Goal: Task Accomplishment & Management: Use online tool/utility

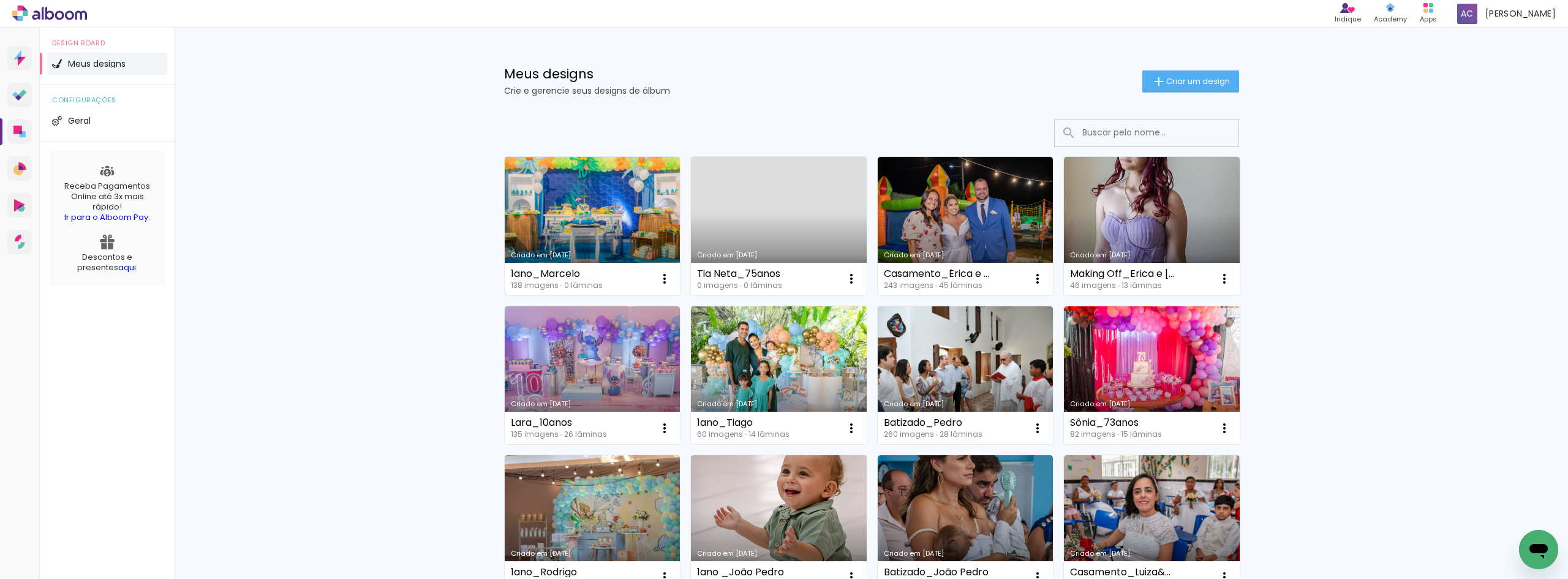
click at [579, 222] on link "Criado em [DATE]" at bounding box center [592, 226] width 176 height 138
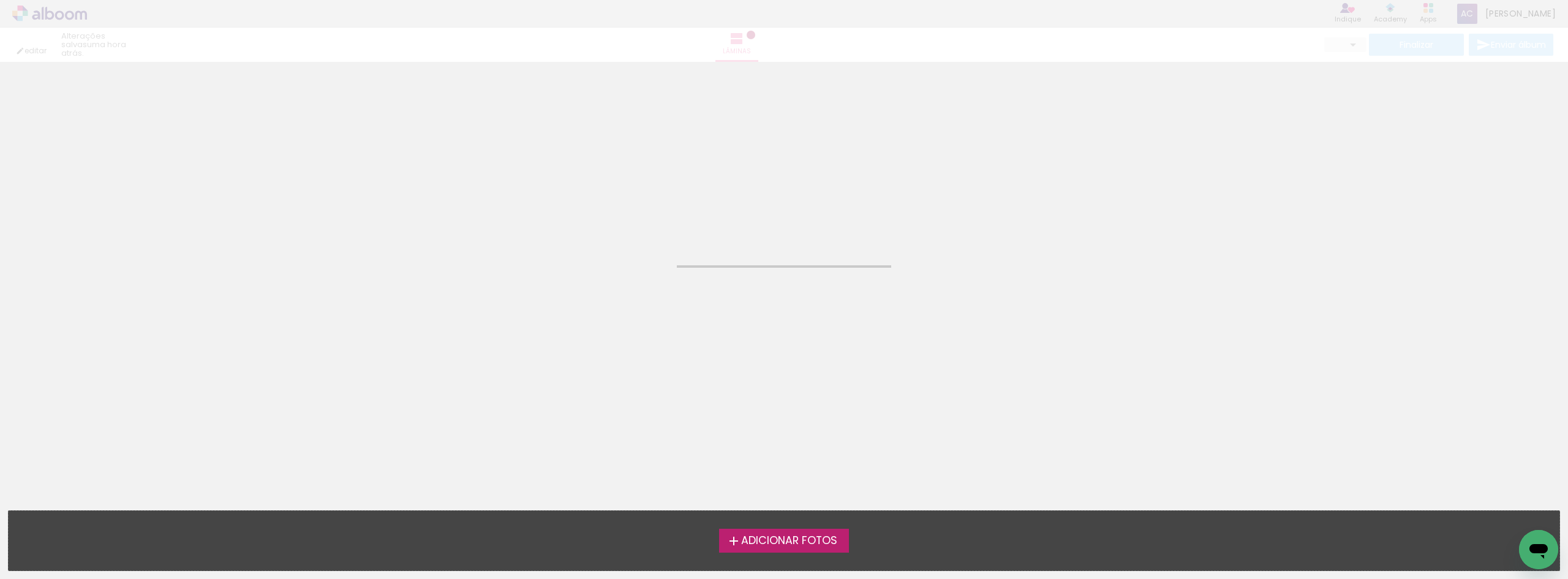
click at [579, 222] on neon-animated-pages "Confirmar Cancelar" at bounding box center [784, 319] width 1568 height 517
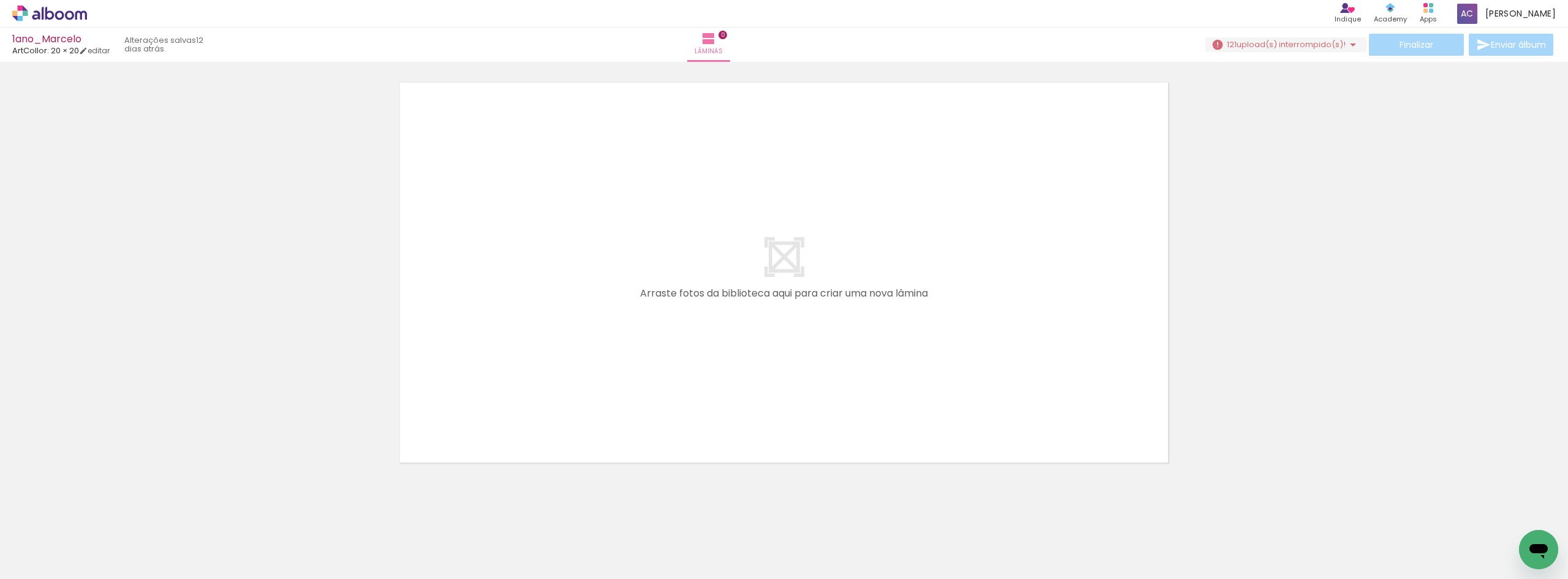
scroll to position [39, 0]
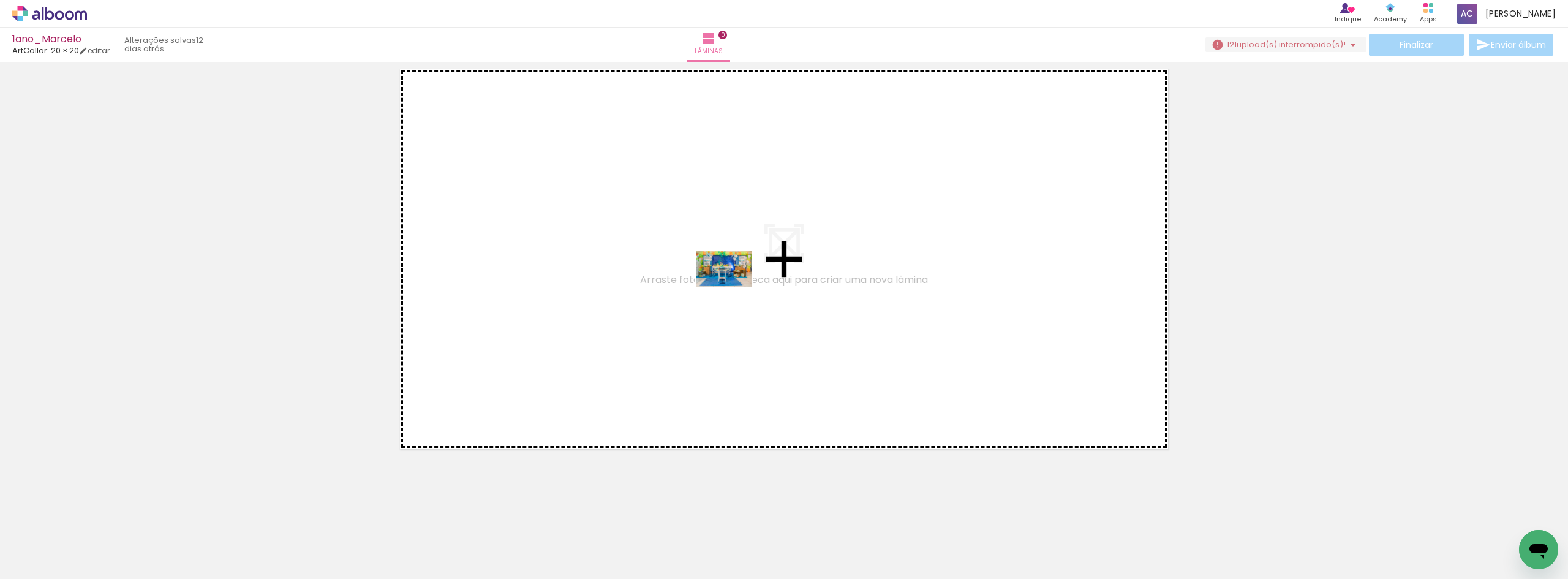
drag, startPoint x: 126, startPoint y: 546, endPoint x: 733, endPoint y: 287, distance: 659.9
click at [733, 287] on quentale-workspace at bounding box center [784, 289] width 1568 height 579
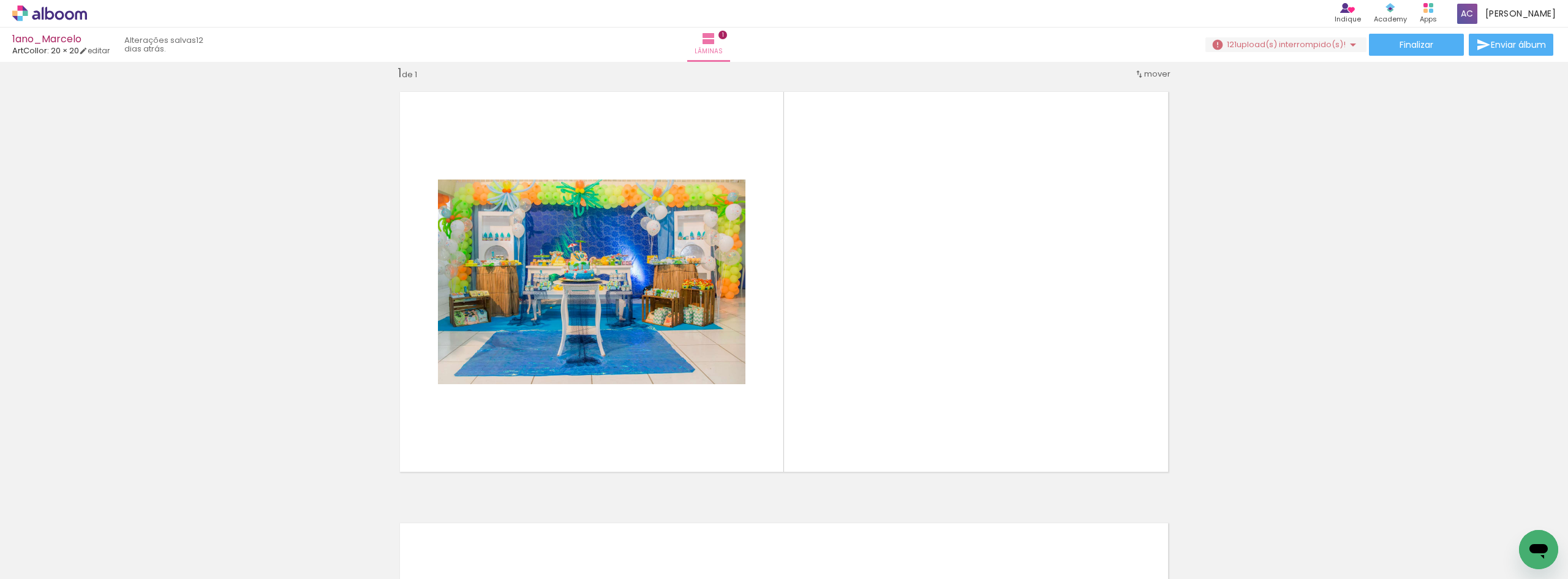
scroll to position [0, 500]
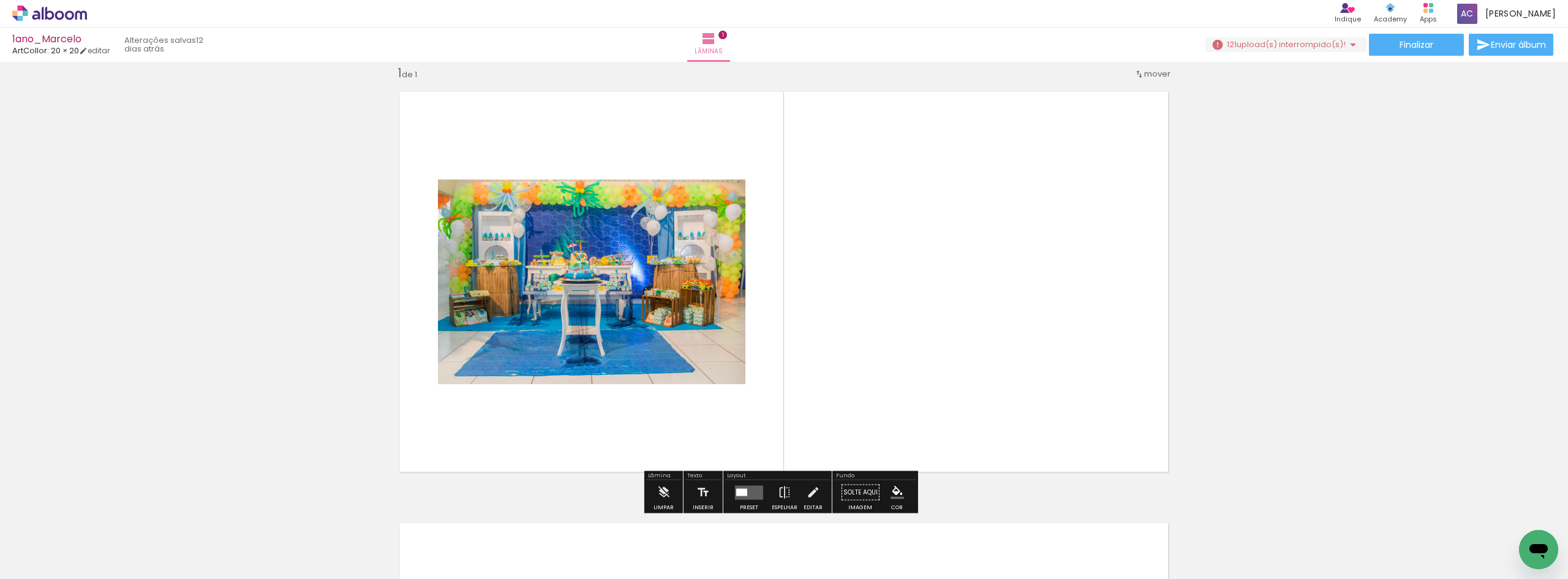
click at [1320, 43] on span "upload(s) interrompido(s)!" at bounding box center [1291, 44] width 109 height 11
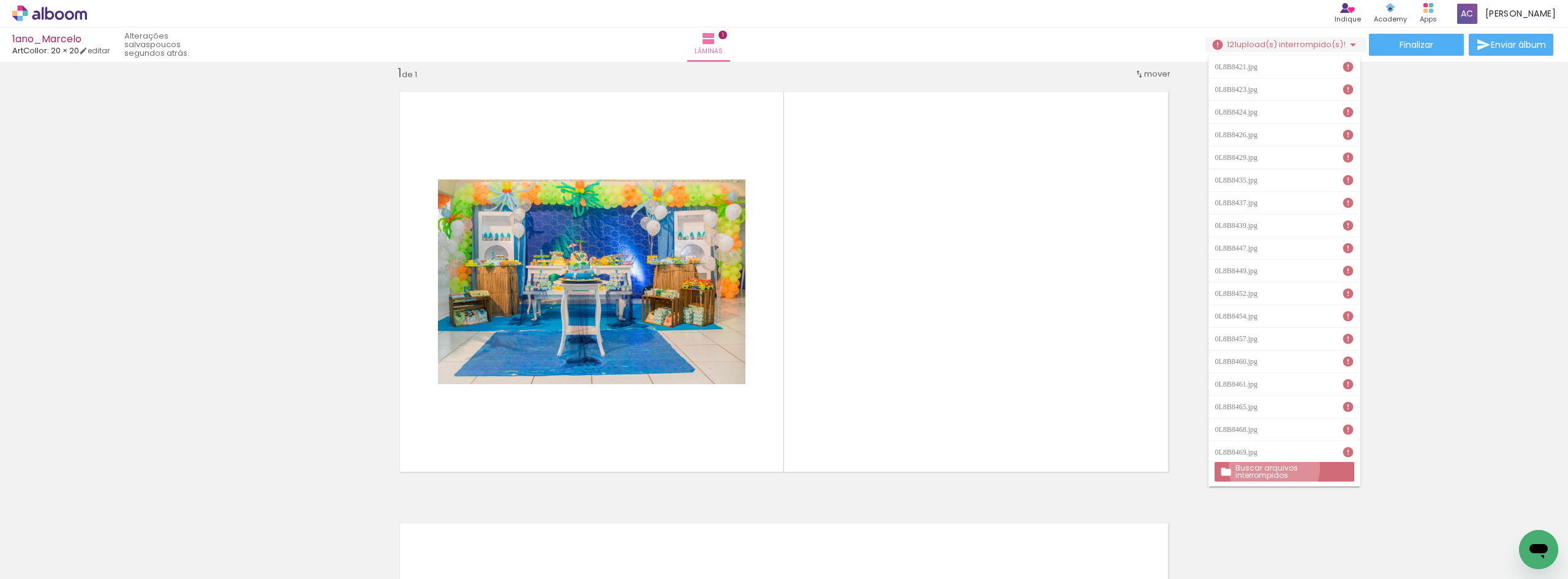
click at [0, 0] on slot "Buscar arquivos interrompidos" at bounding box center [0, 0] width 0 height 0
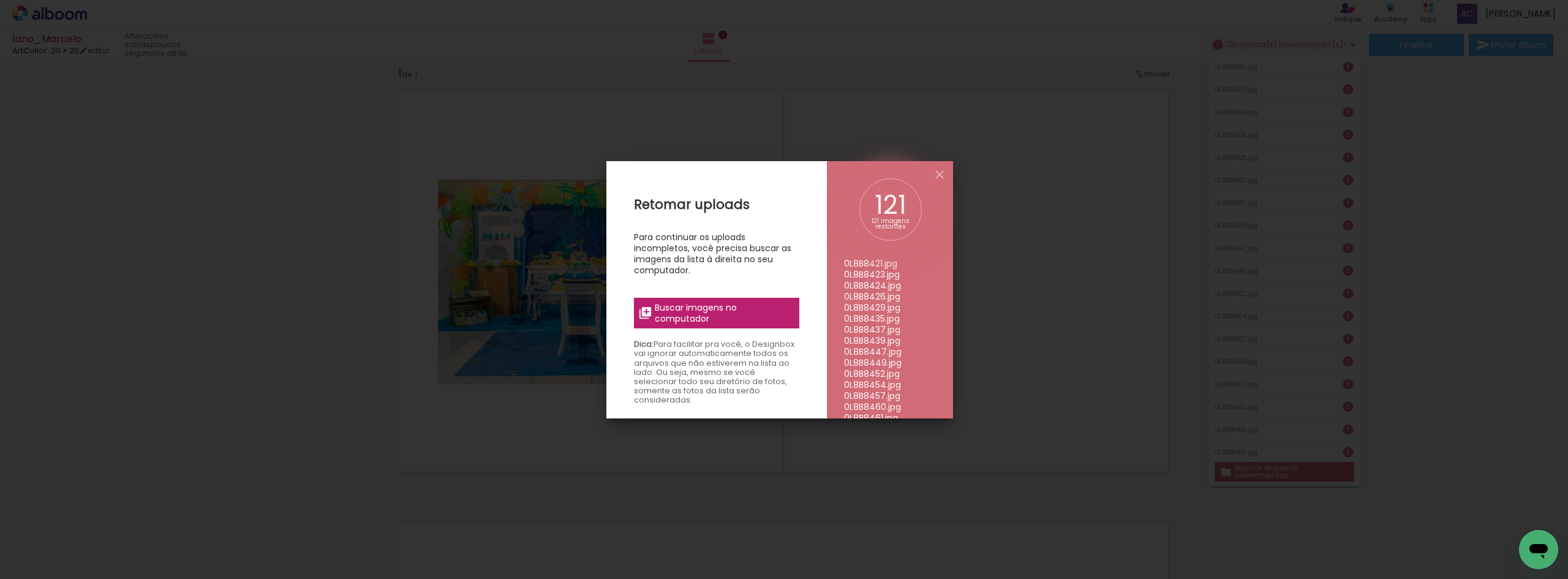
click at [669, 303] on span "Buscar imagens no computador" at bounding box center [723, 312] width 137 height 22
click at [0, 0] on input "file" at bounding box center [0, 0] width 0 height 0
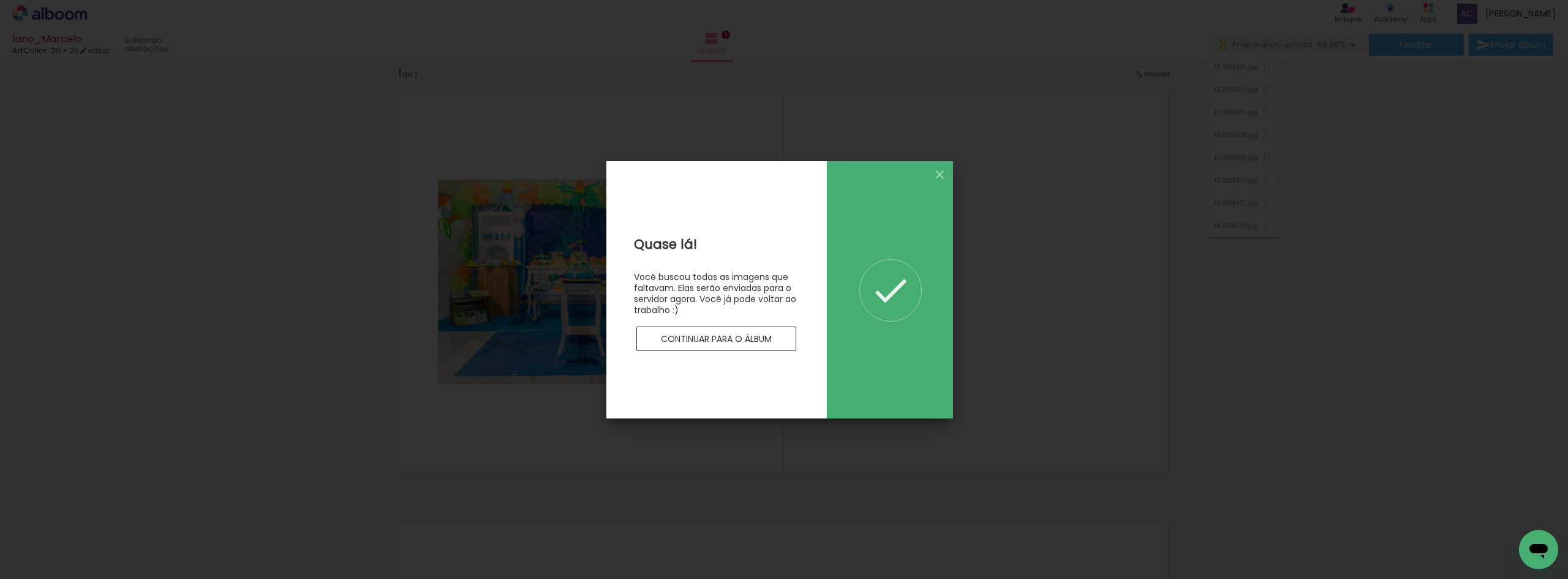
click at [0, 0] on slot "Continuar para o álbum" at bounding box center [0, 0] width 0 height 0
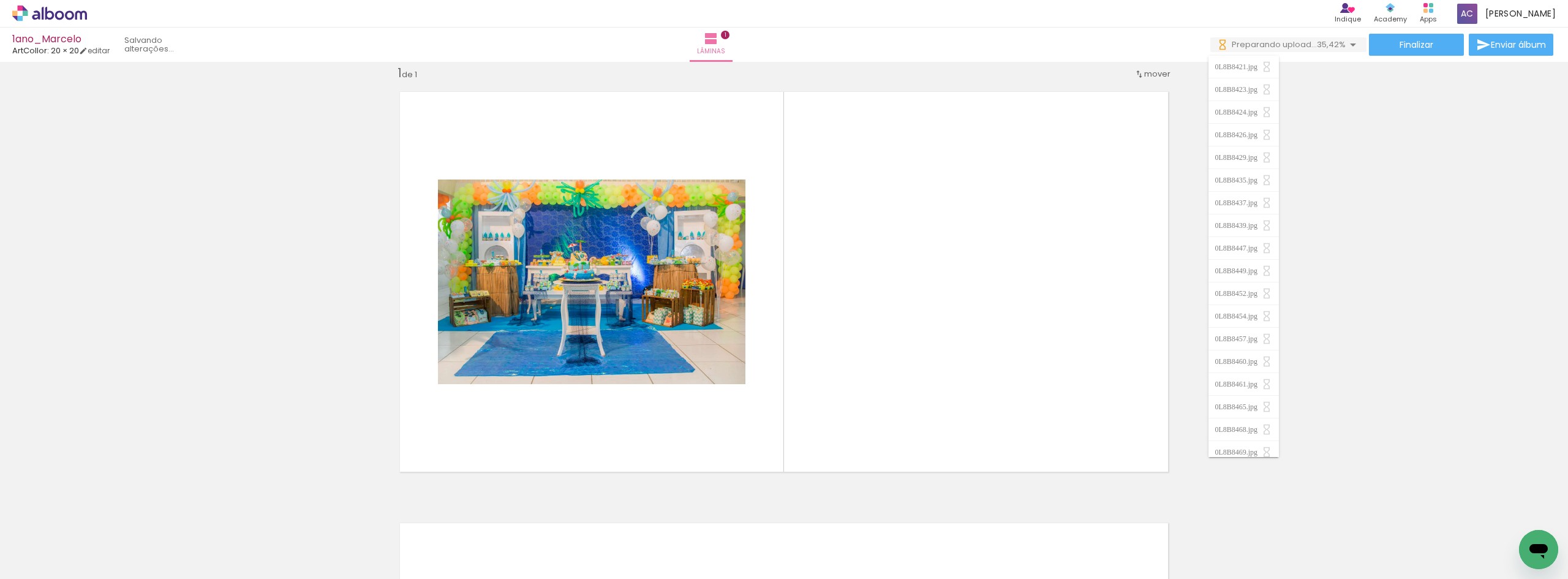
scroll to position [0, 0]
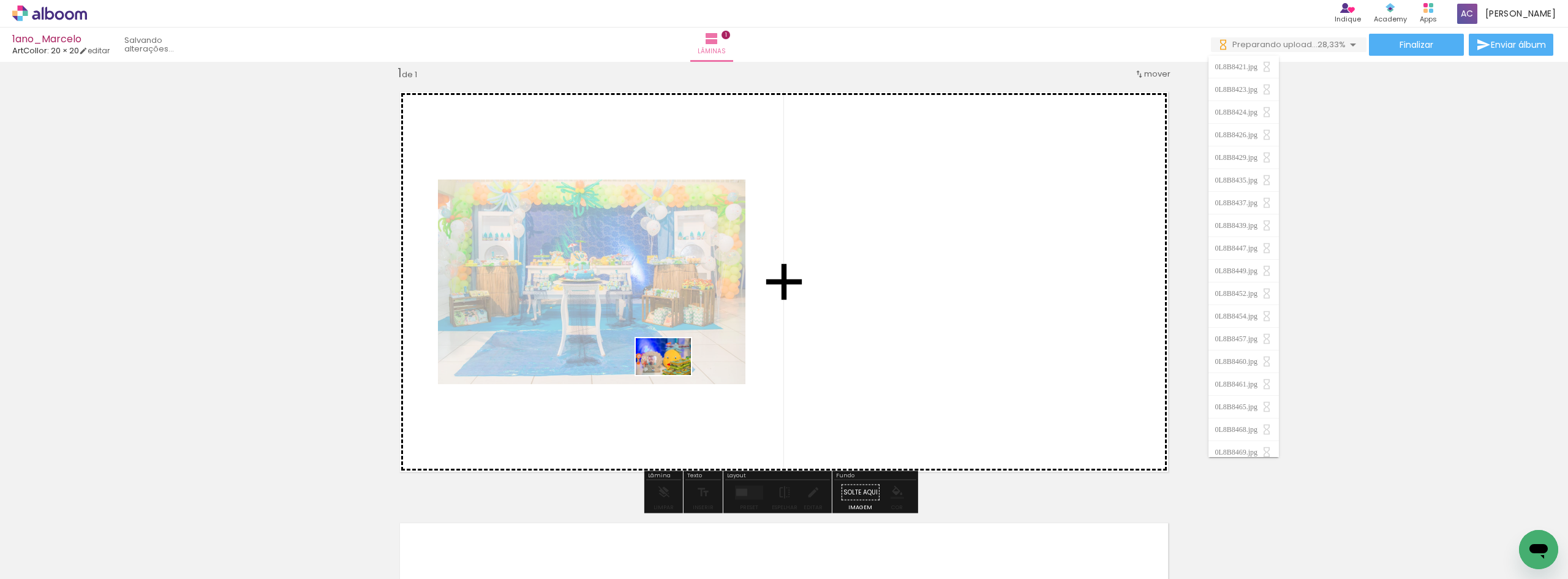
drag, startPoint x: 533, startPoint y: 550, endPoint x: 676, endPoint y: 371, distance: 229.1
click at [676, 371] on quentale-workspace at bounding box center [784, 289] width 1568 height 579
click at [676, 371] on quentale-photo at bounding box center [591, 281] width 307 height 204
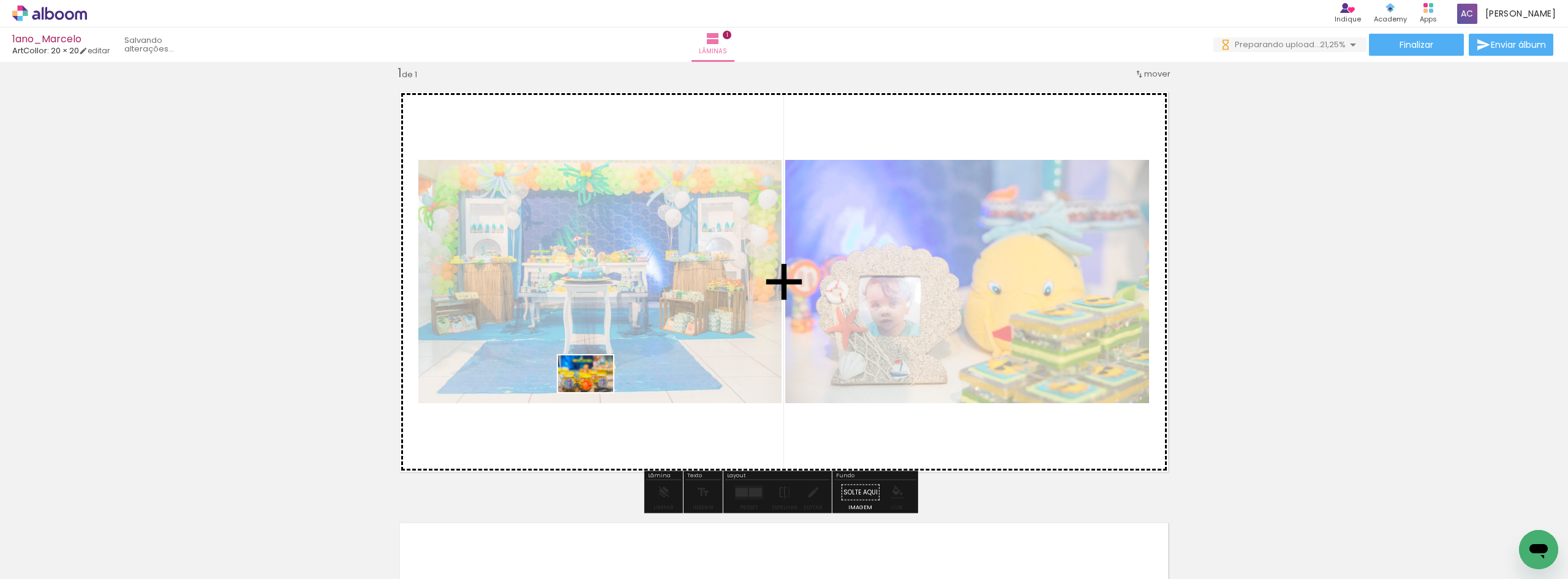
drag, startPoint x: 190, startPoint y: 544, endPoint x: 595, endPoint y: 392, distance: 432.6
click at [595, 392] on quentale-workspace at bounding box center [784, 289] width 1568 height 579
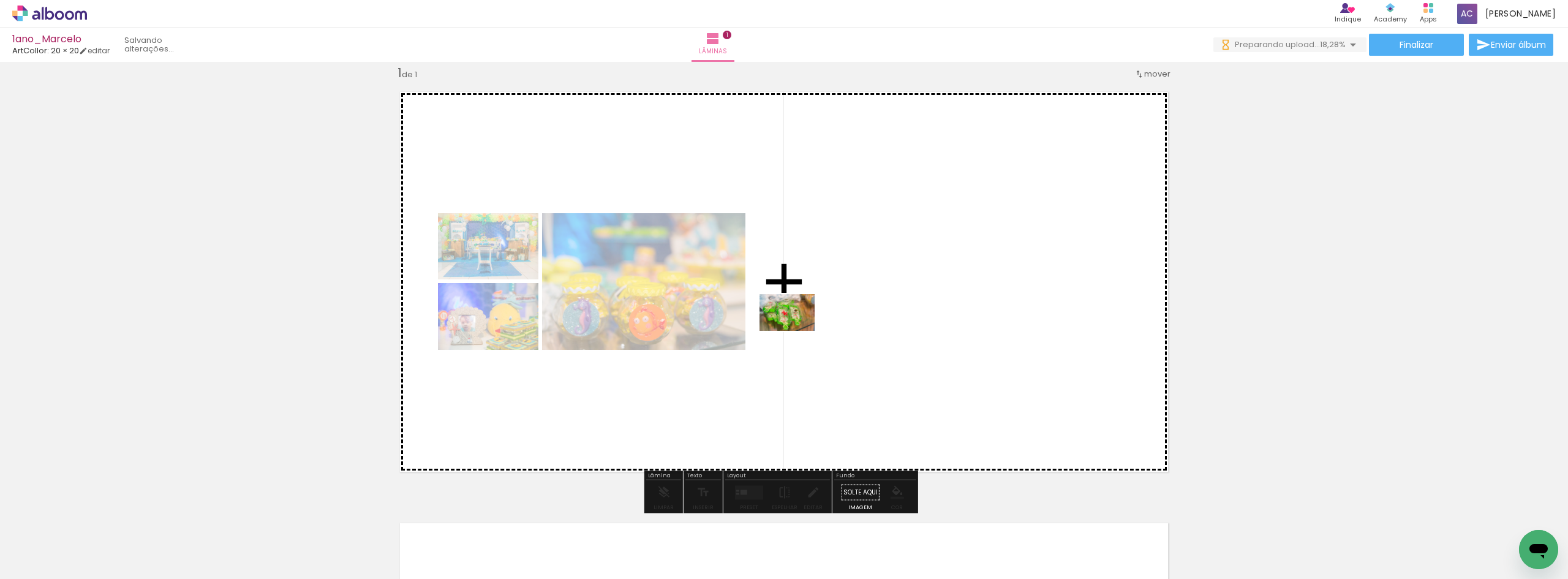
drag, startPoint x: 264, startPoint y: 554, endPoint x: 801, endPoint y: 330, distance: 581.8
click at [801, 330] on quentale-workspace at bounding box center [784, 289] width 1568 height 579
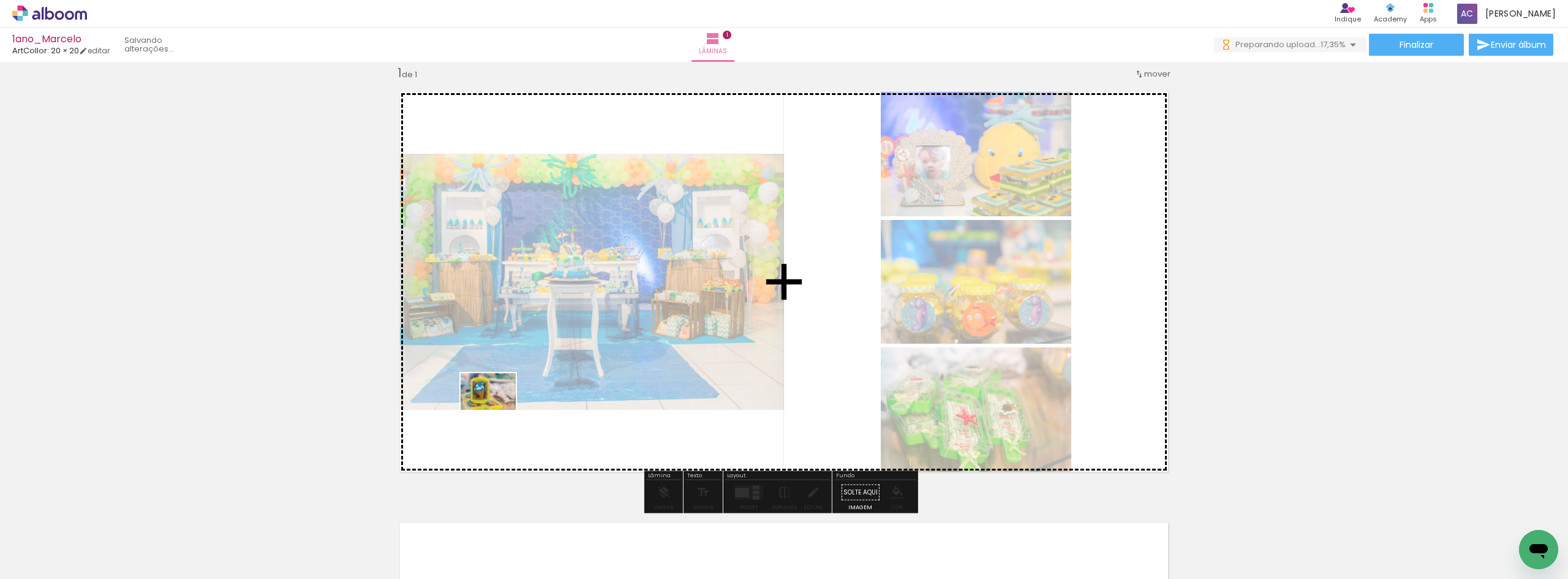
drag, startPoint x: 414, startPoint y: 455, endPoint x: 497, endPoint y: 409, distance: 94.9
click at [497, 409] on quentale-workspace at bounding box center [784, 289] width 1568 height 579
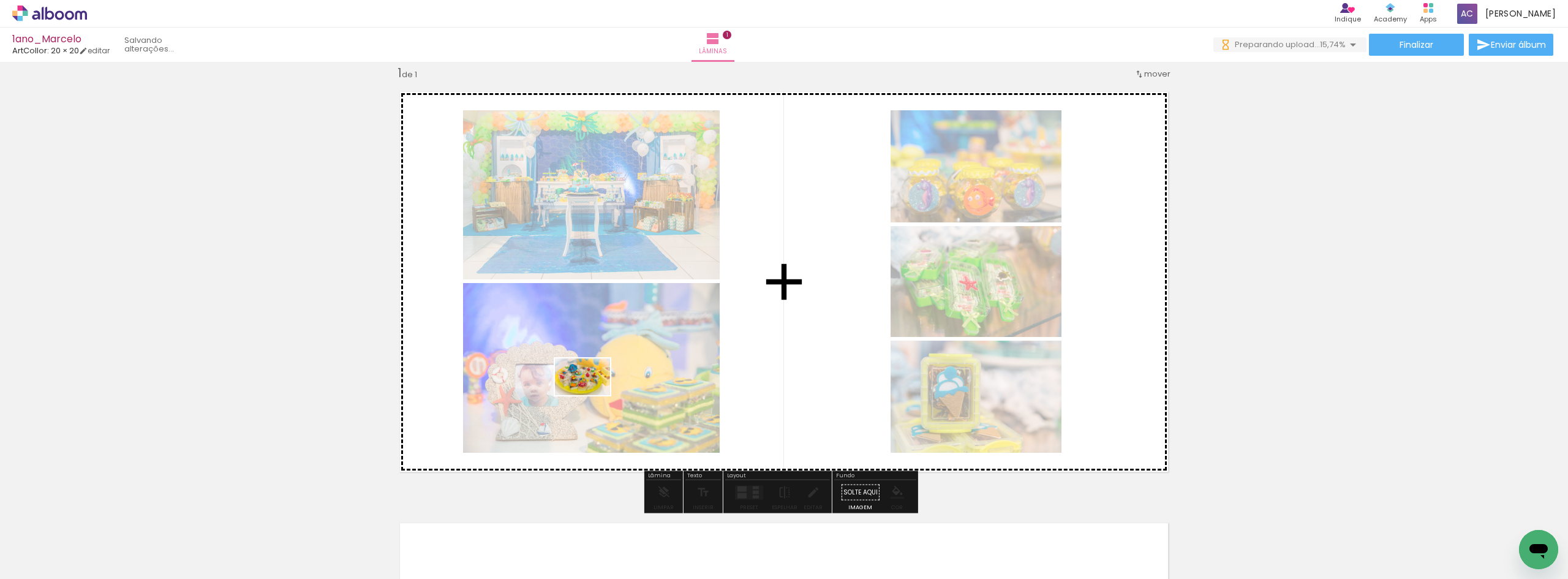
drag, startPoint x: 403, startPoint y: 551, endPoint x: 591, endPoint y: 395, distance: 244.3
click at [591, 395] on quentale-workspace at bounding box center [784, 289] width 1568 height 579
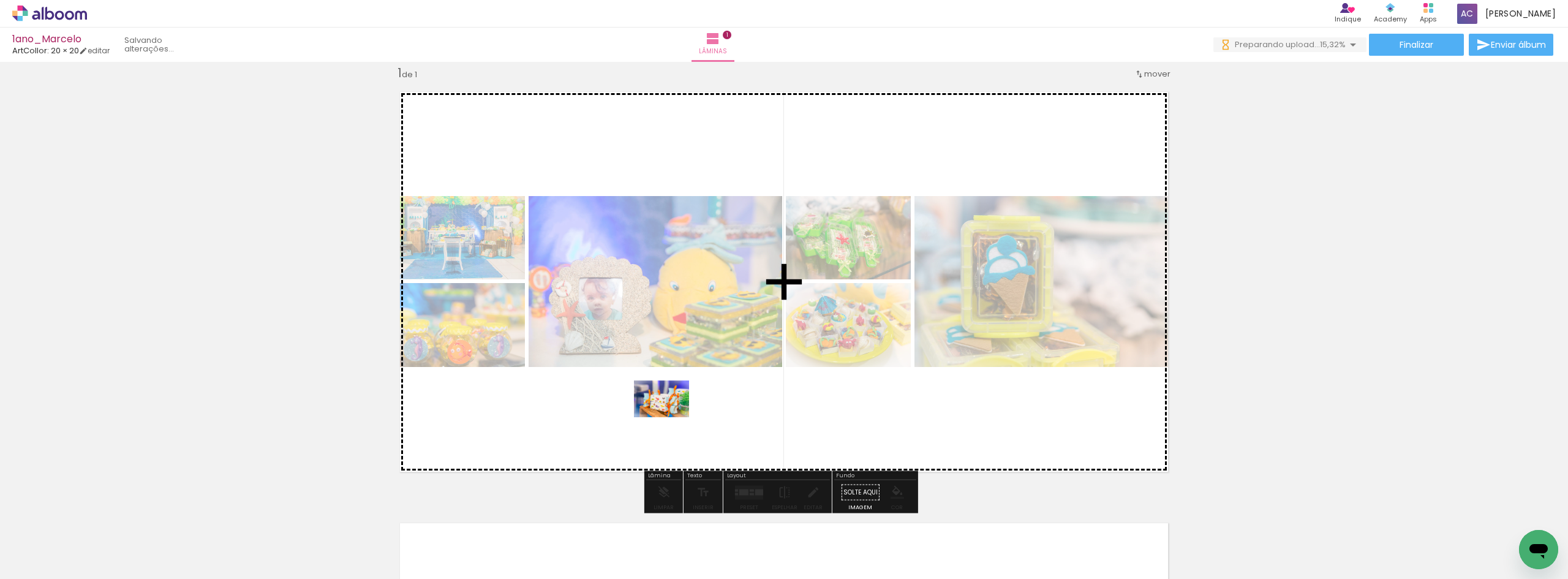
drag, startPoint x: 615, startPoint y: 550, endPoint x: 675, endPoint y: 411, distance: 151.4
click at [675, 411] on quentale-workspace at bounding box center [784, 289] width 1568 height 579
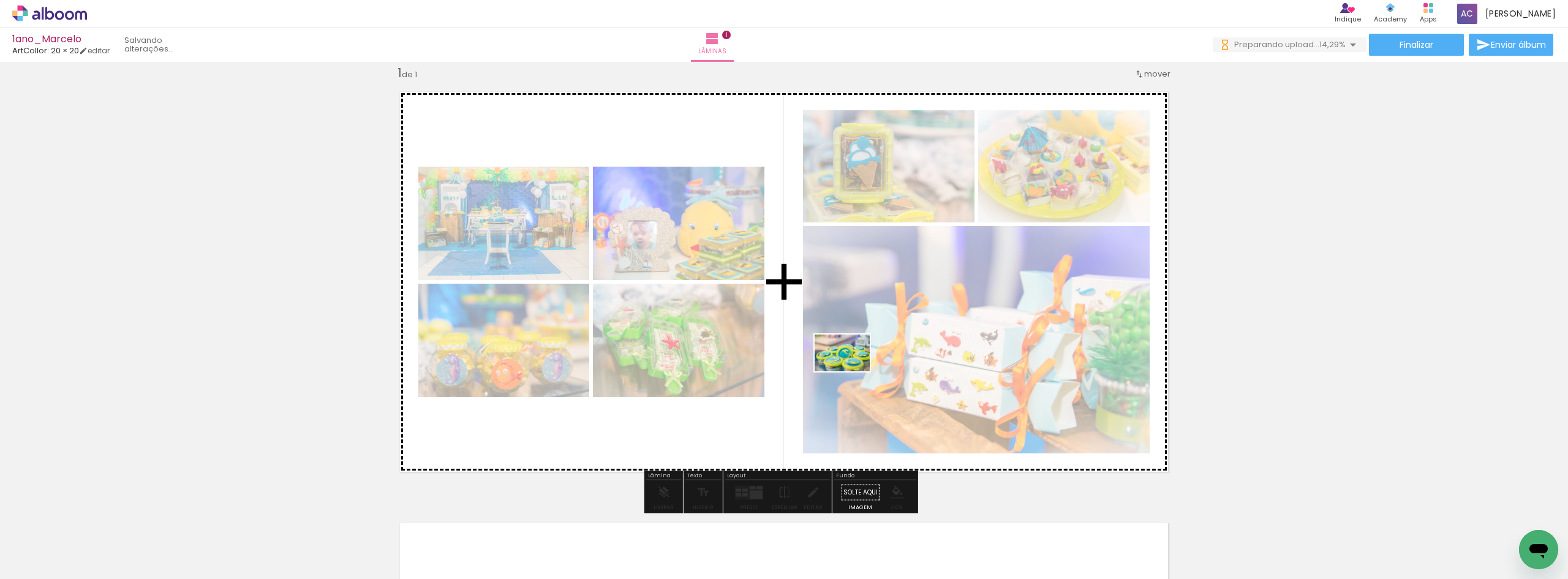
drag, startPoint x: 882, startPoint y: 539, endPoint x: 847, endPoint y: 355, distance: 187.3
click at [847, 355] on quentale-workspace at bounding box center [784, 289] width 1568 height 579
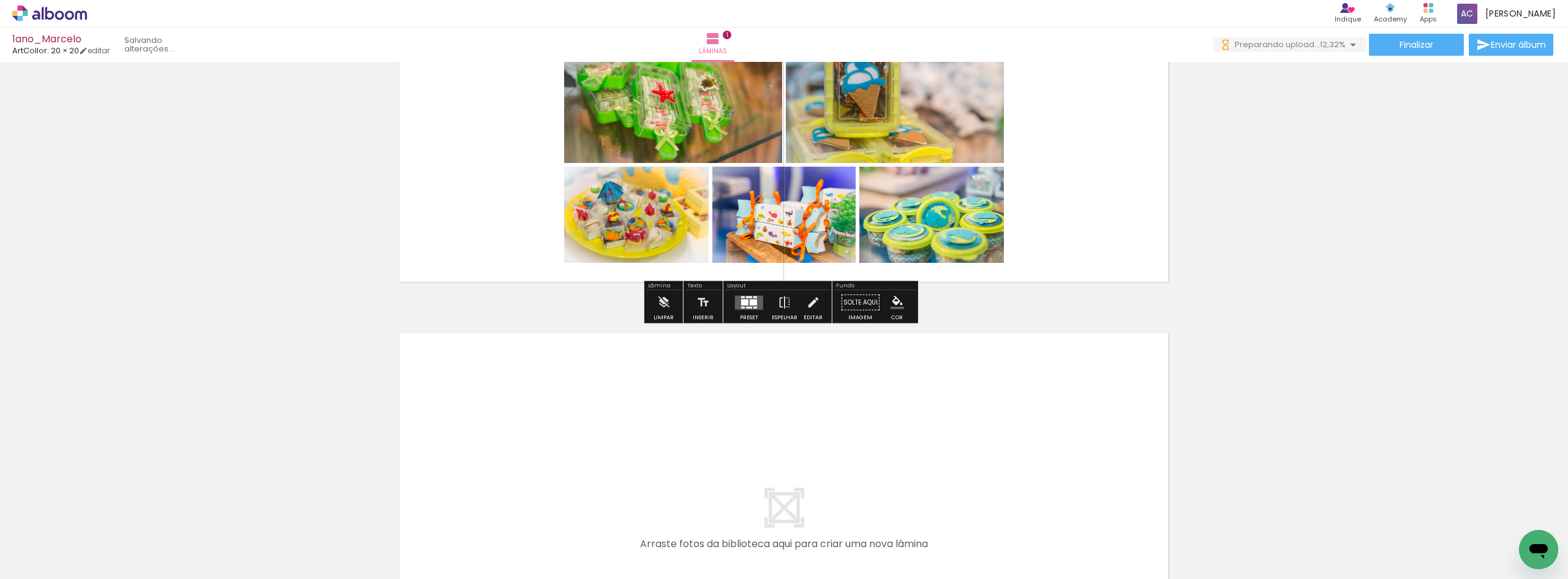
scroll to position [261, 0]
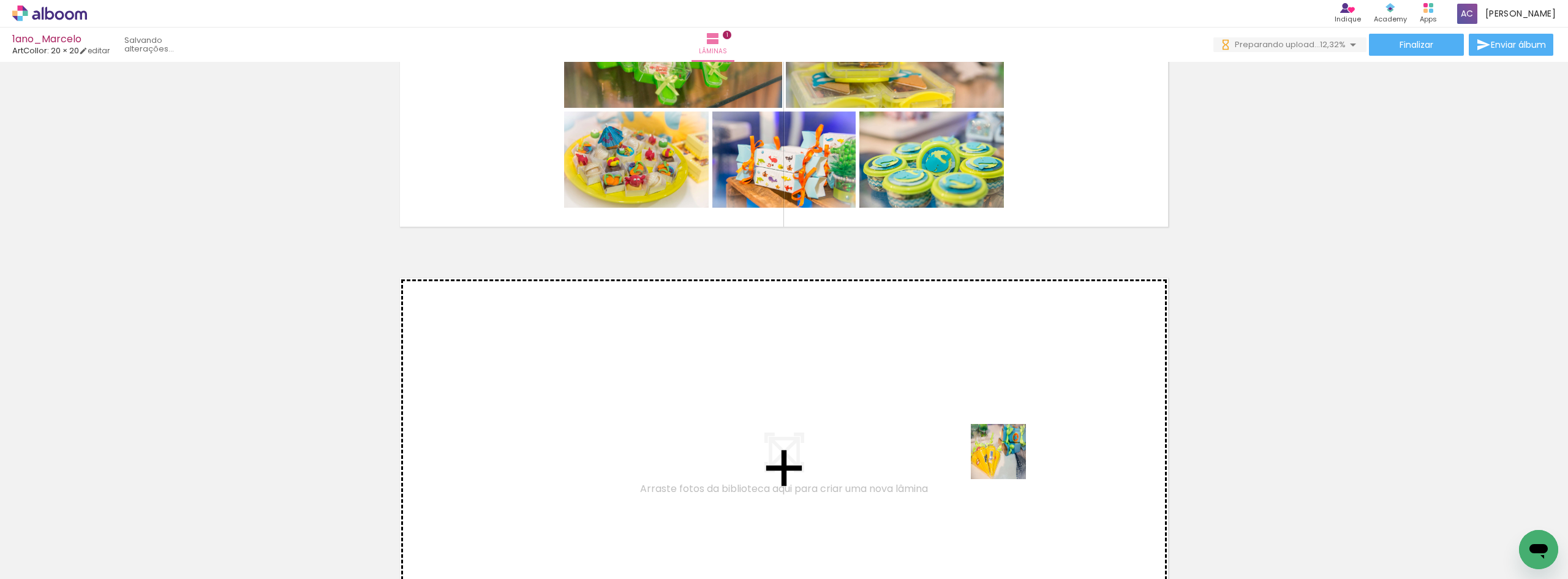
drag, startPoint x: 1115, startPoint y: 545, endPoint x: 964, endPoint y: 434, distance: 187.4
click at [964, 434] on quentale-workspace at bounding box center [784, 289] width 1568 height 579
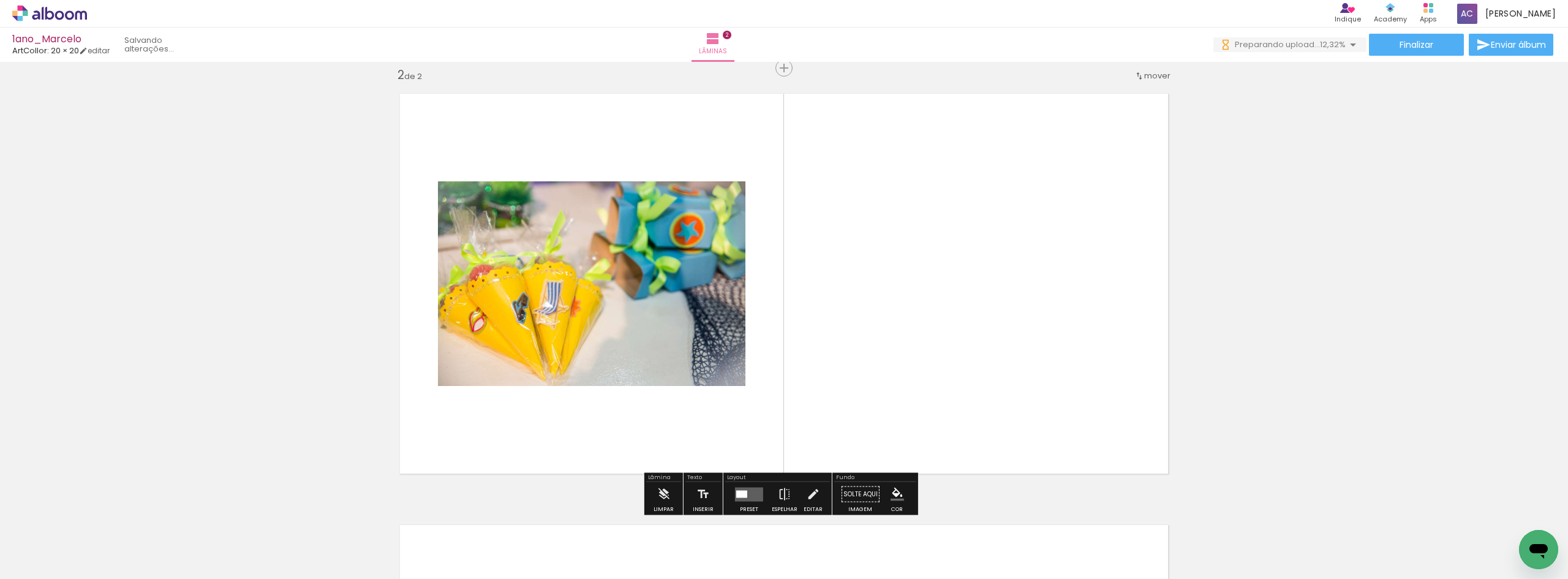
scroll to position [447, 0]
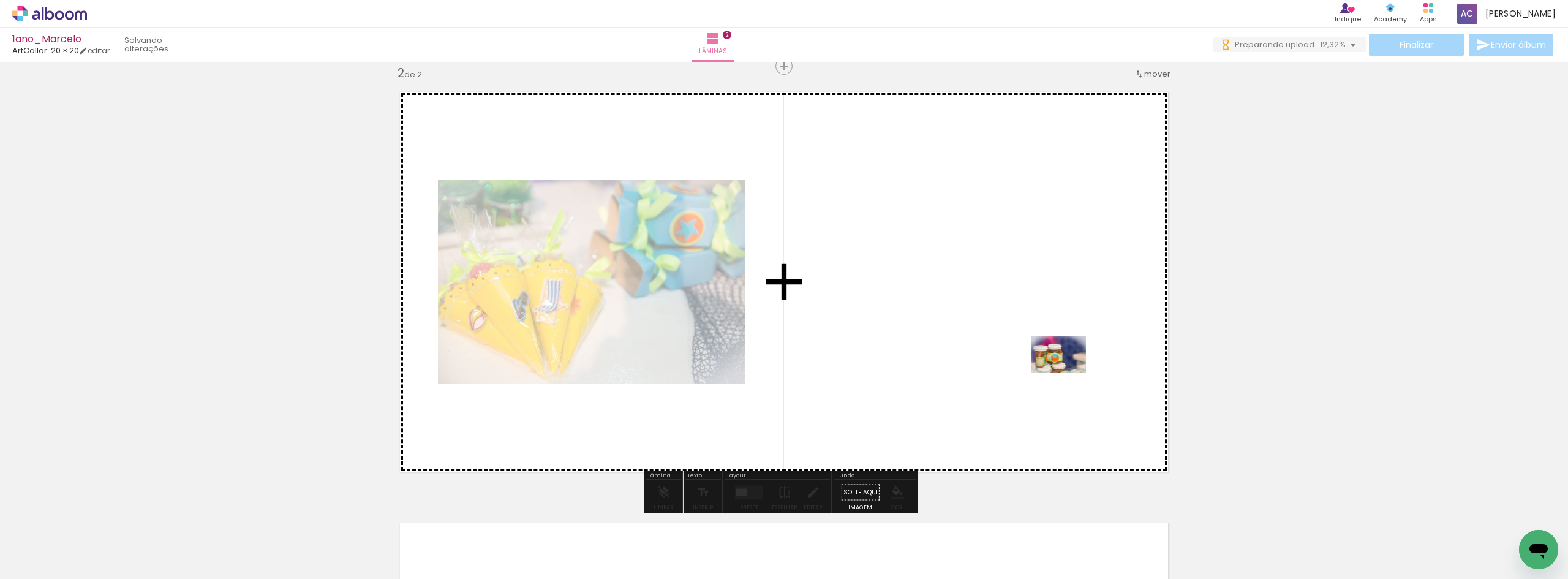
drag, startPoint x: 1317, startPoint y: 541, endPoint x: 1065, endPoint y: 370, distance: 304.5
click at [1065, 370] on quentale-workspace at bounding box center [784, 289] width 1568 height 579
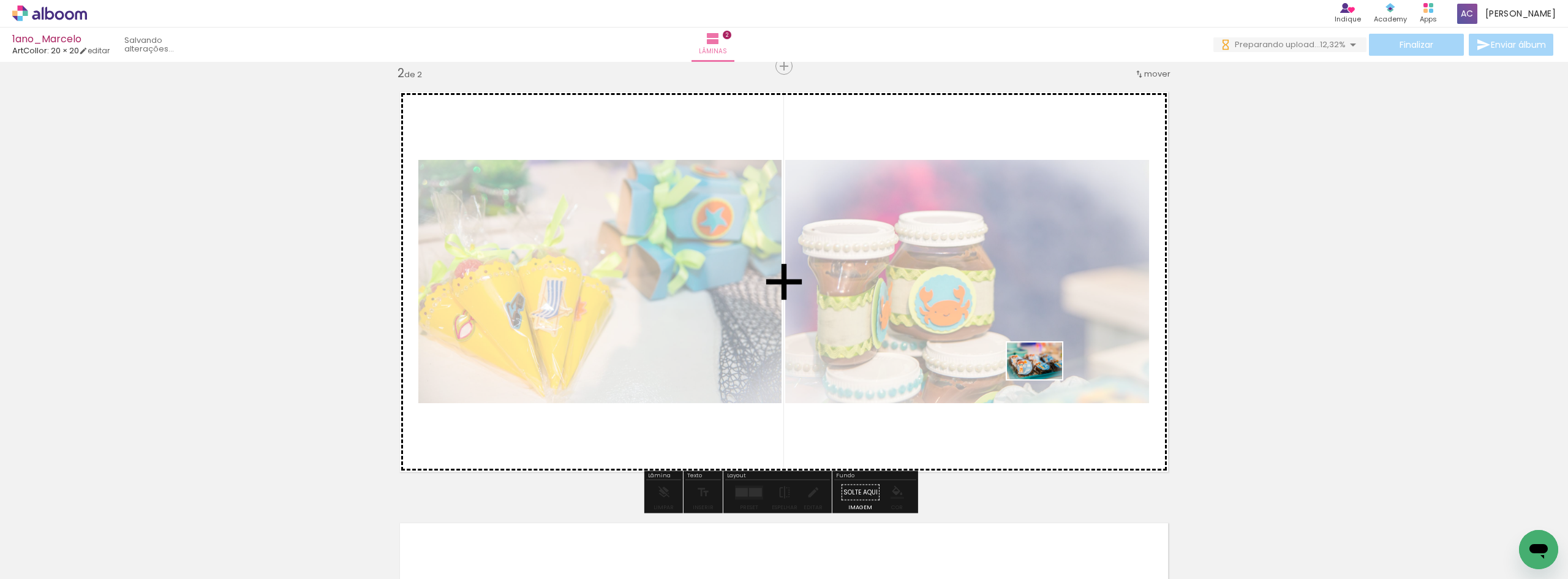
drag, startPoint x: 1271, startPoint y: 543, endPoint x: 1044, endPoint y: 379, distance: 280.0
click at [1044, 379] on quentale-workspace at bounding box center [784, 289] width 1568 height 579
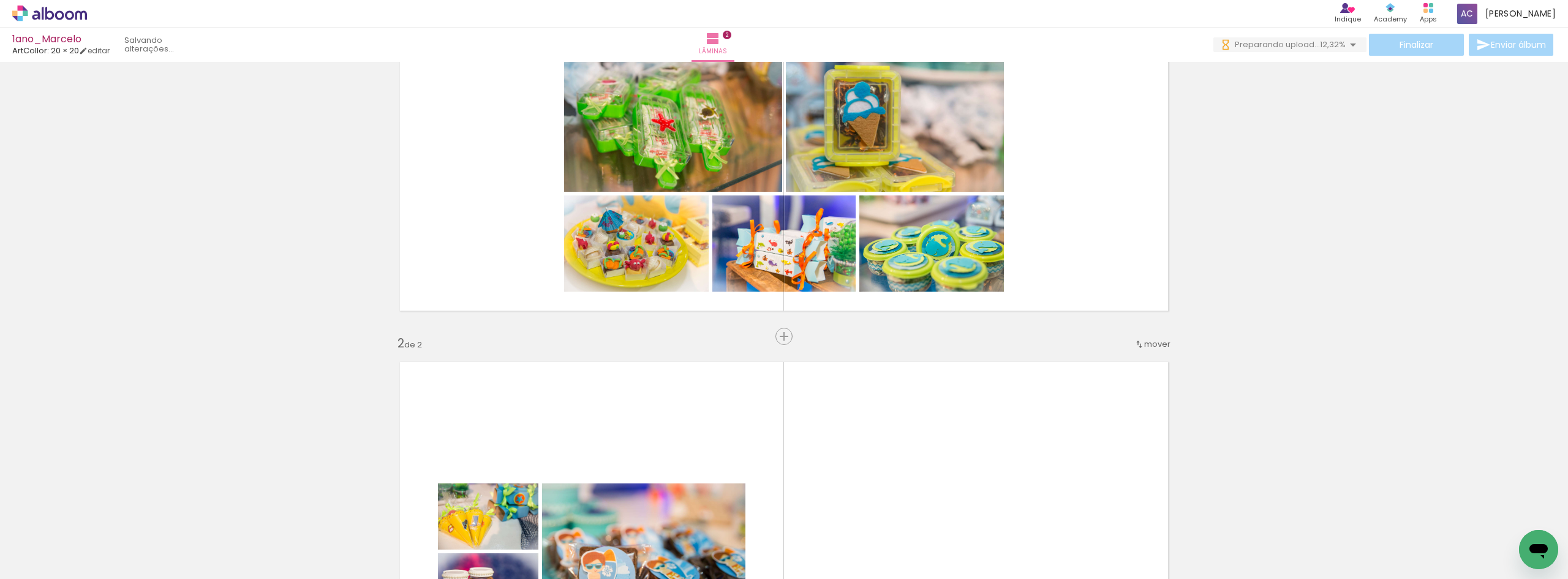
scroll to position [141, 0]
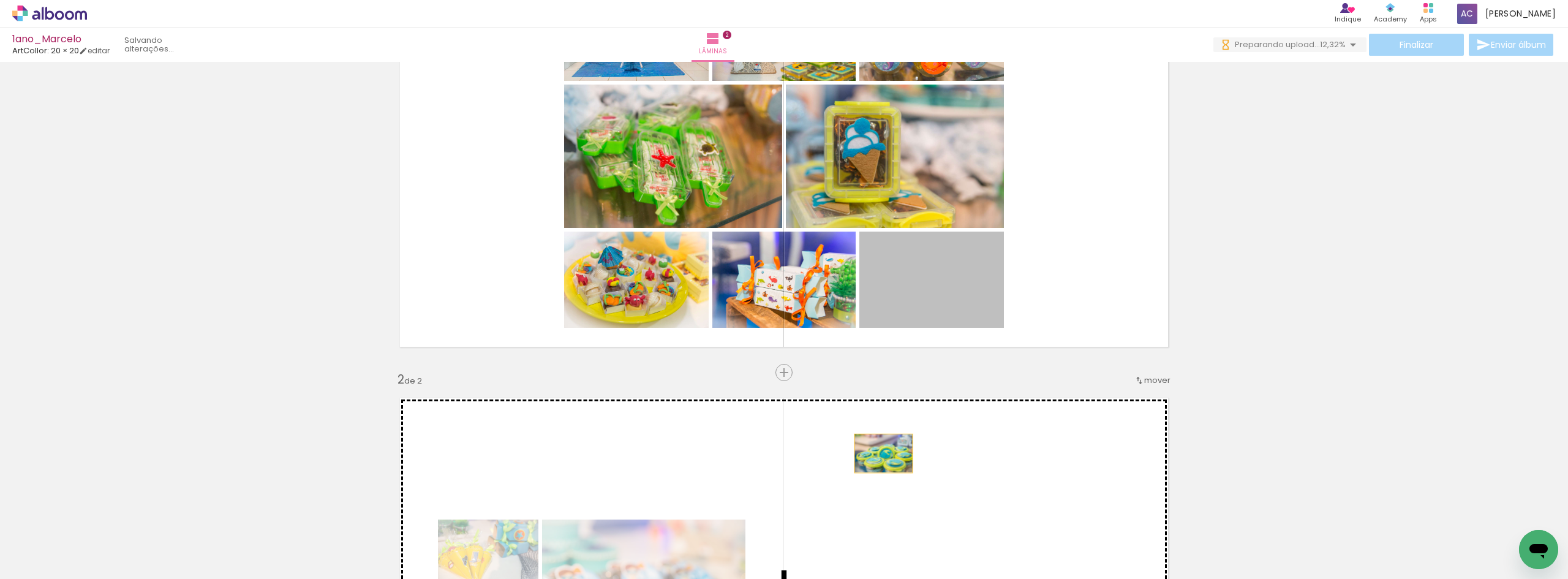
drag, startPoint x: 937, startPoint y: 286, endPoint x: 879, endPoint y: 454, distance: 177.7
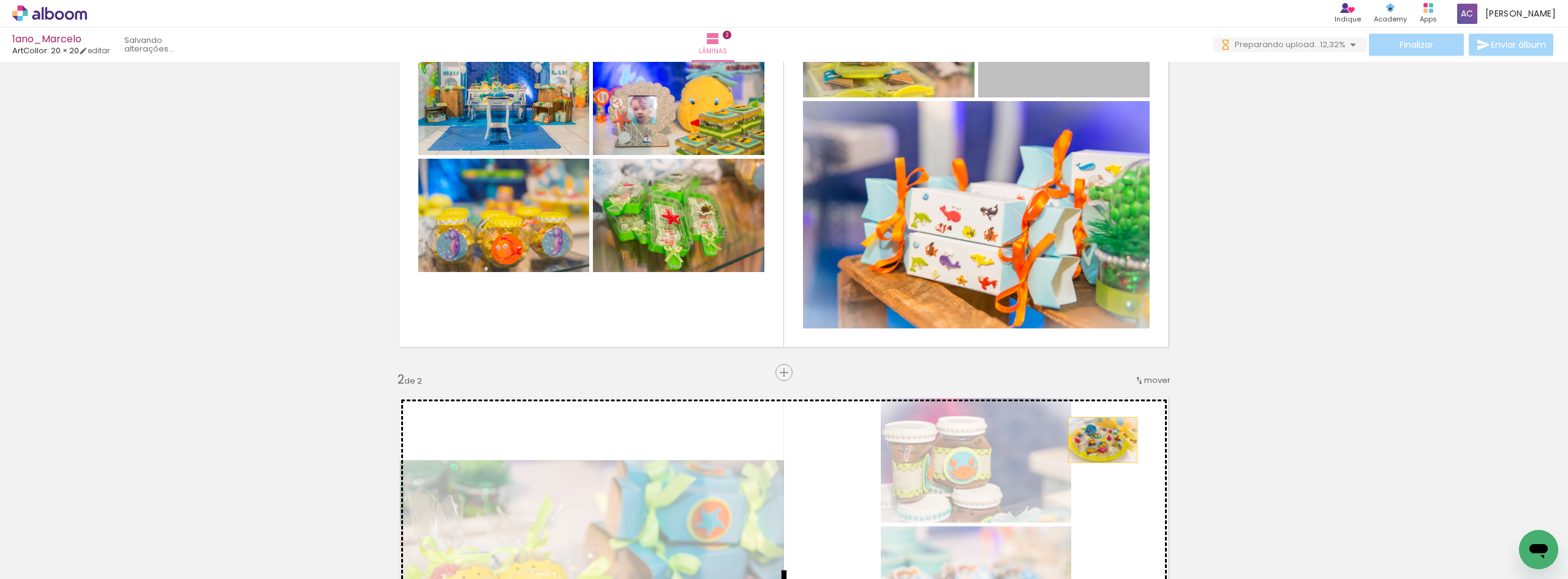
drag, startPoint x: 1095, startPoint y: 79, endPoint x: 1099, endPoint y: 440, distance: 361.0
click at [1099, 440] on div "Inserir lâmina 1 de 2 Inserir lâmina 2 de 2" at bounding box center [784, 572] width 1568 height 1294
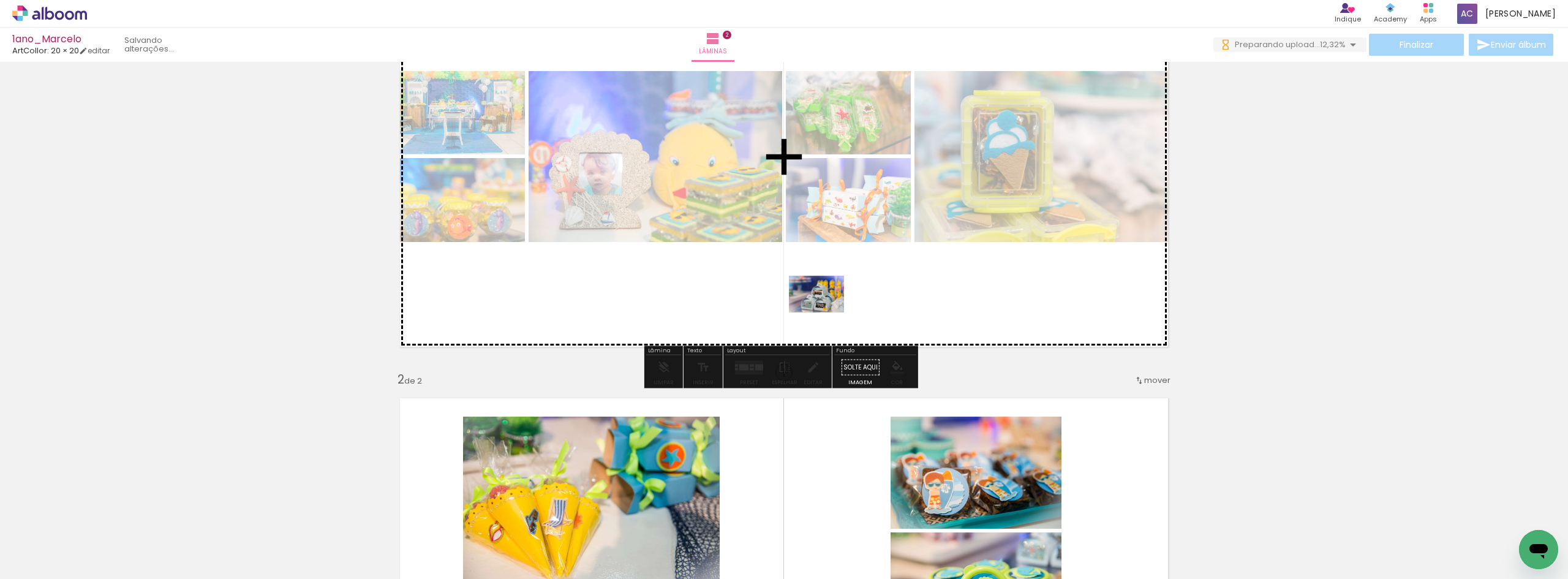
drag, startPoint x: 658, startPoint y: 550, endPoint x: 826, endPoint y: 312, distance: 291.3
click at [826, 312] on quentale-workspace at bounding box center [784, 289] width 1568 height 579
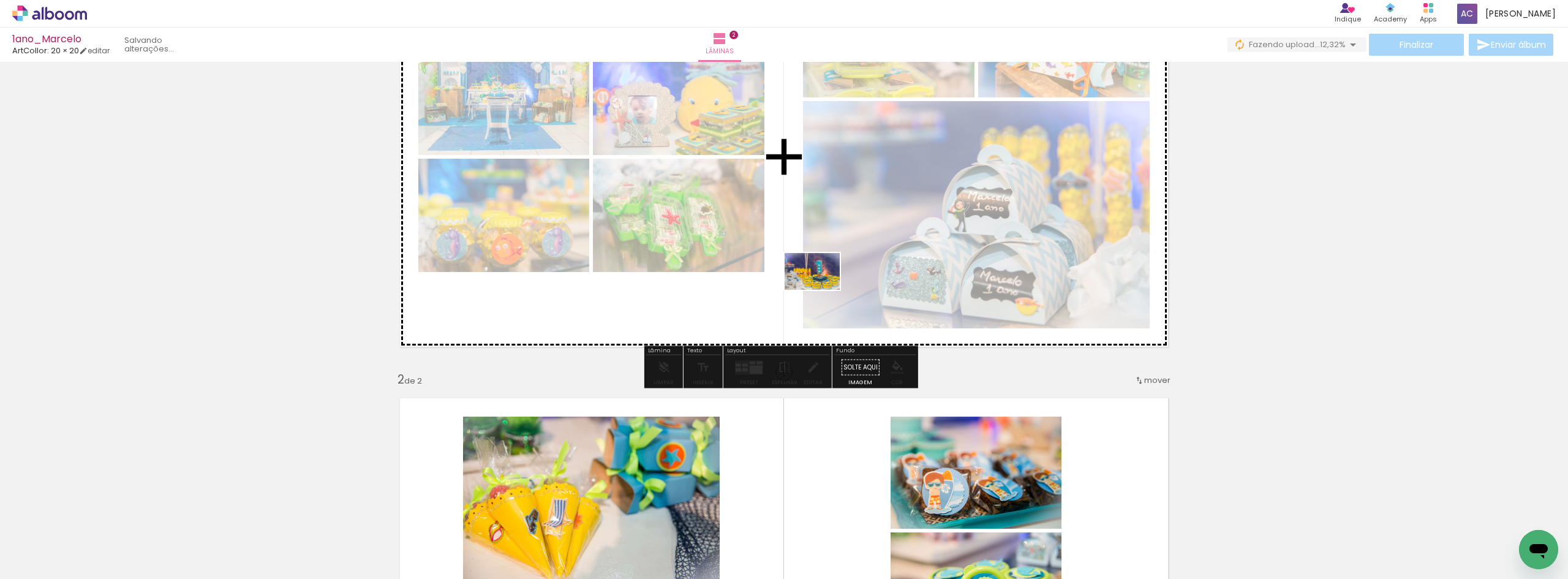
drag, startPoint x: 568, startPoint y: 549, endPoint x: 822, endPoint y: 290, distance: 362.8
click at [822, 290] on quentale-workspace at bounding box center [784, 289] width 1568 height 579
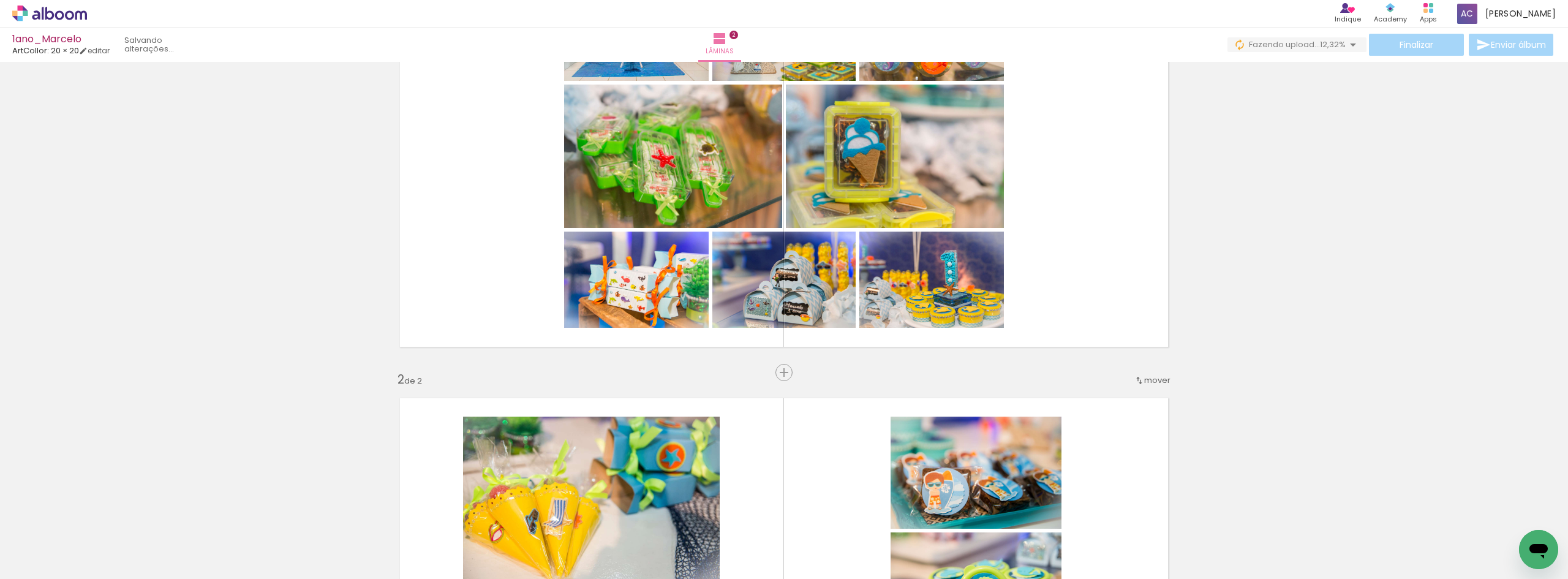
scroll to position [0, 0]
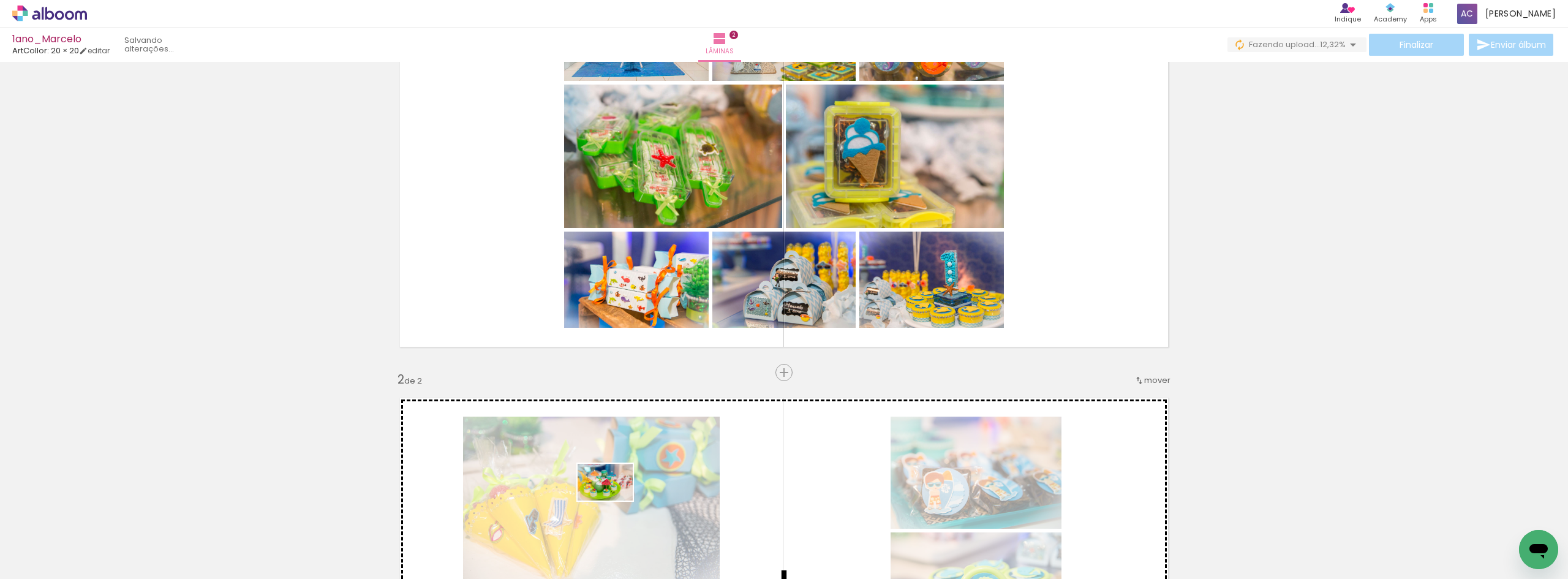
drag, startPoint x: 472, startPoint y: 550, endPoint x: 615, endPoint y: 500, distance: 151.5
click at [615, 500] on quentale-workspace at bounding box center [784, 289] width 1568 height 579
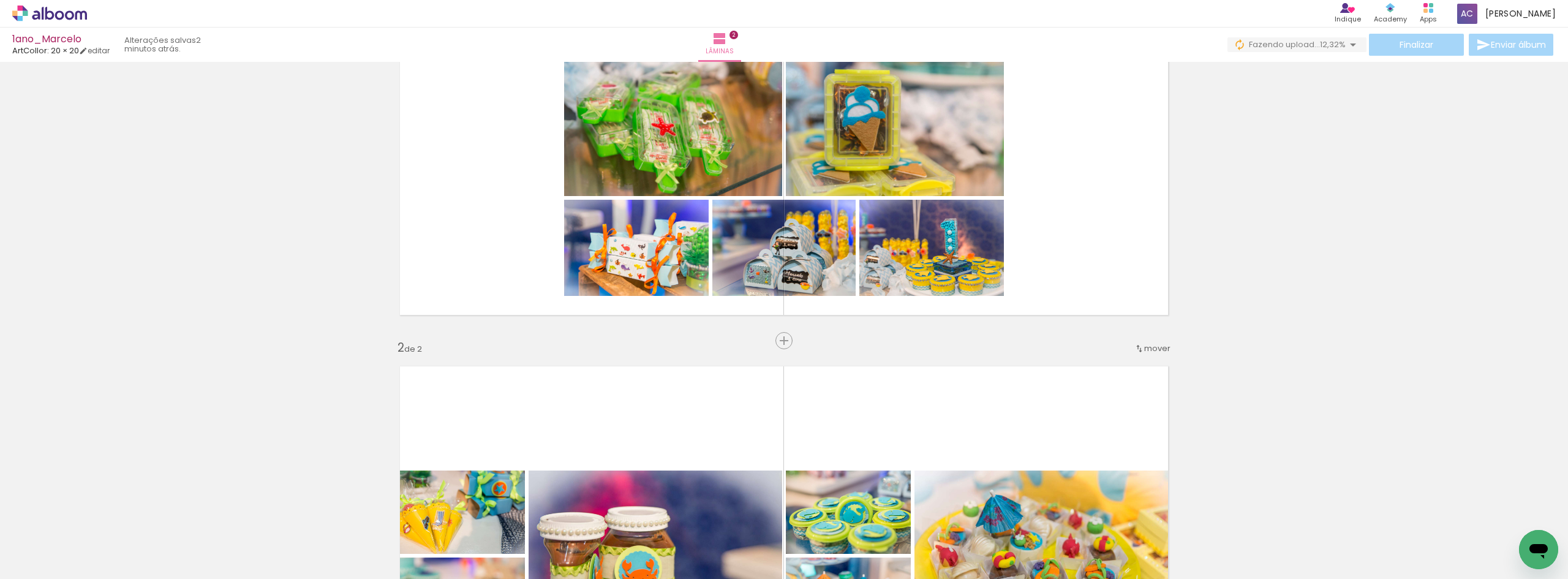
scroll to position [80, 0]
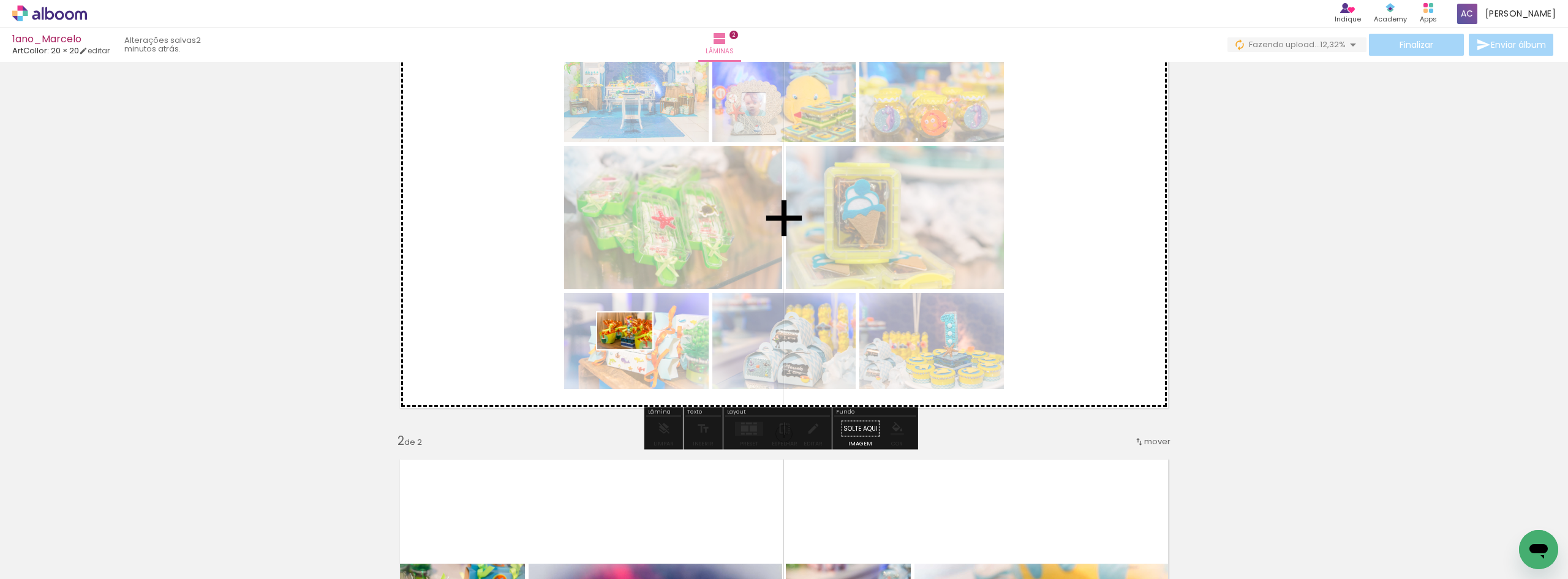
drag, startPoint x: 571, startPoint y: 546, endPoint x: 634, endPoint y: 348, distance: 207.8
click at [634, 348] on quentale-workspace at bounding box center [784, 289] width 1568 height 579
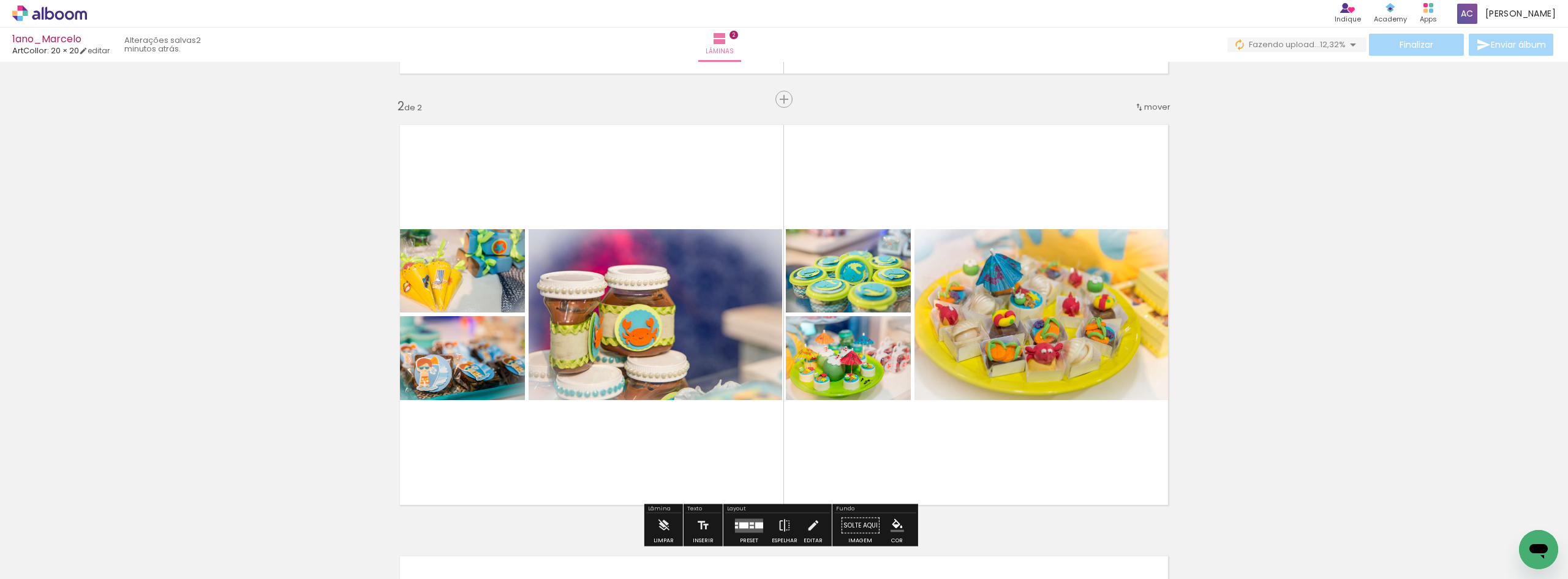
scroll to position [447, 0]
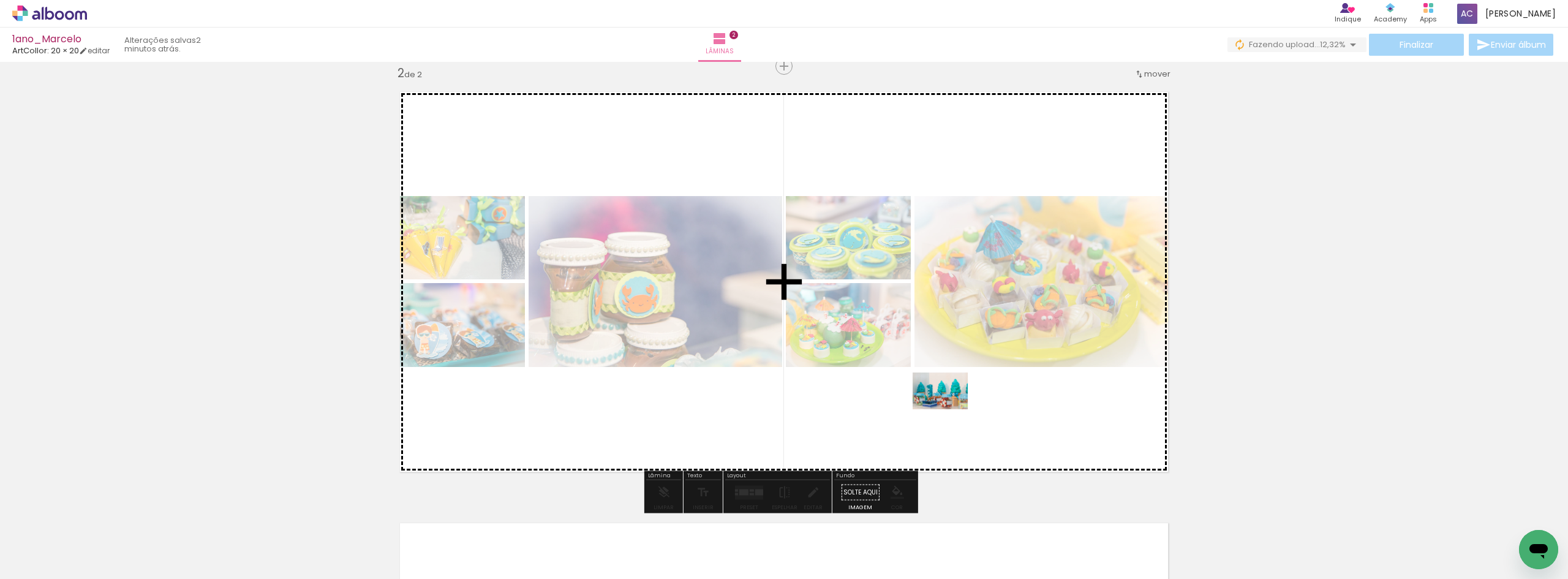
drag, startPoint x: 922, startPoint y: 543, endPoint x: 950, endPoint y: 409, distance: 136.9
click at [950, 409] on quentale-workspace at bounding box center [784, 289] width 1568 height 579
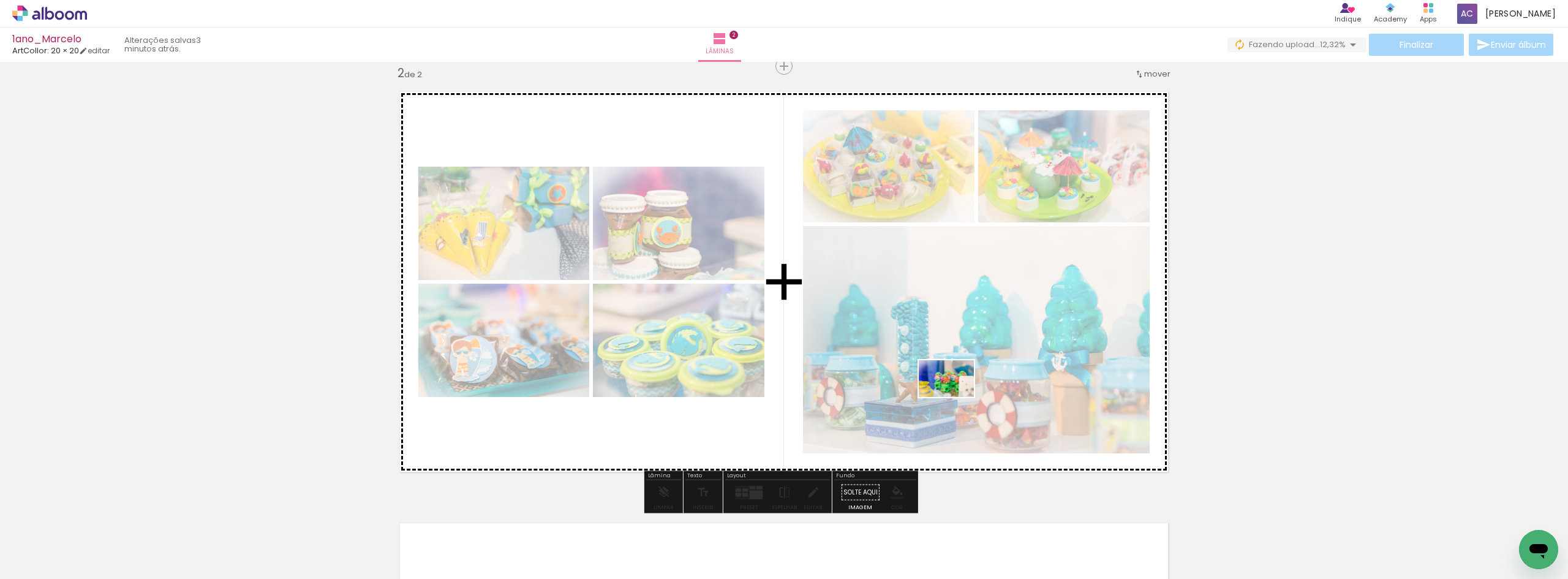
drag, startPoint x: 984, startPoint y: 545, endPoint x: 956, endPoint y: 396, distance: 151.6
click at [956, 396] on quentale-workspace at bounding box center [784, 289] width 1568 height 579
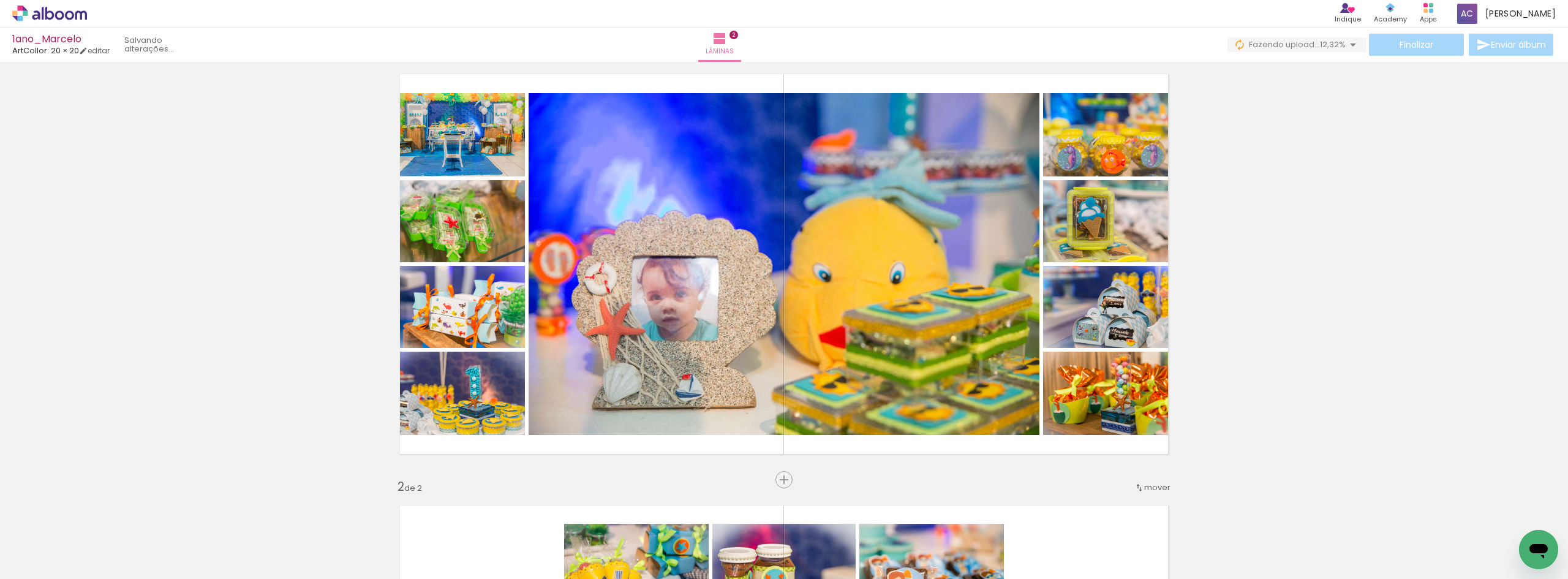
scroll to position [18, 0]
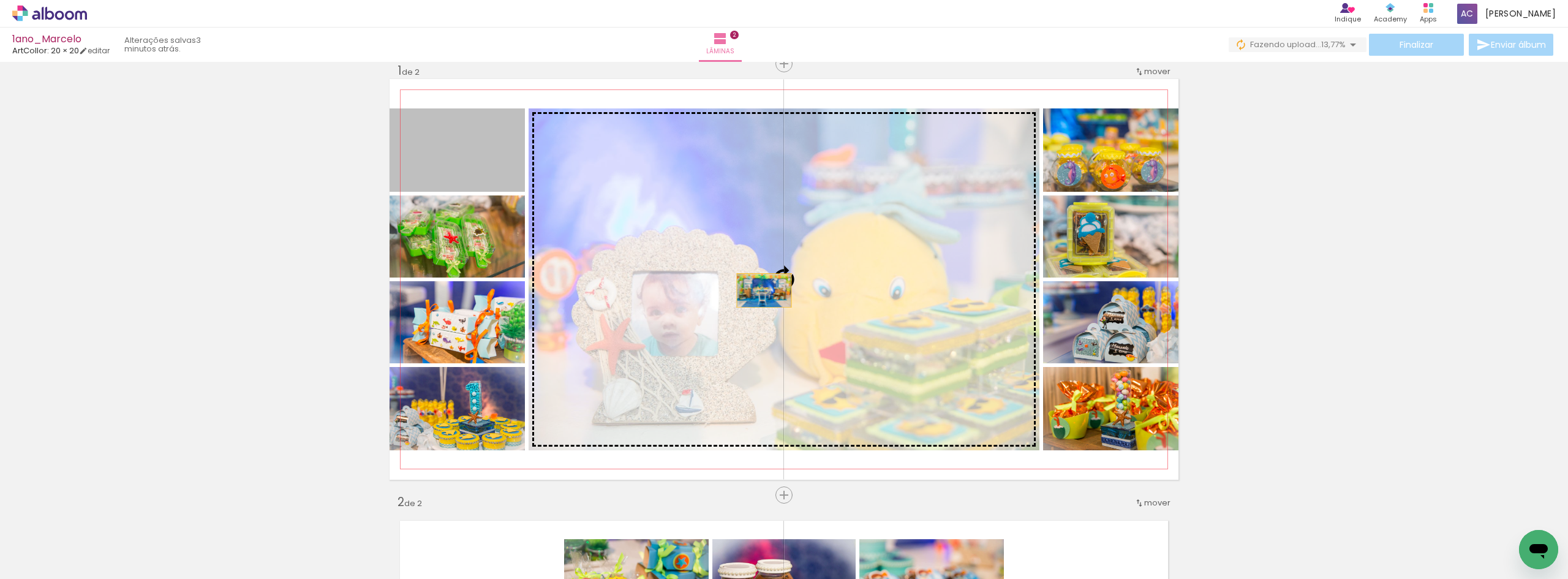
drag, startPoint x: 485, startPoint y: 166, endPoint x: 759, endPoint y: 290, distance: 300.8
click at [0, 0] on slot at bounding box center [0, 0] width 0 height 0
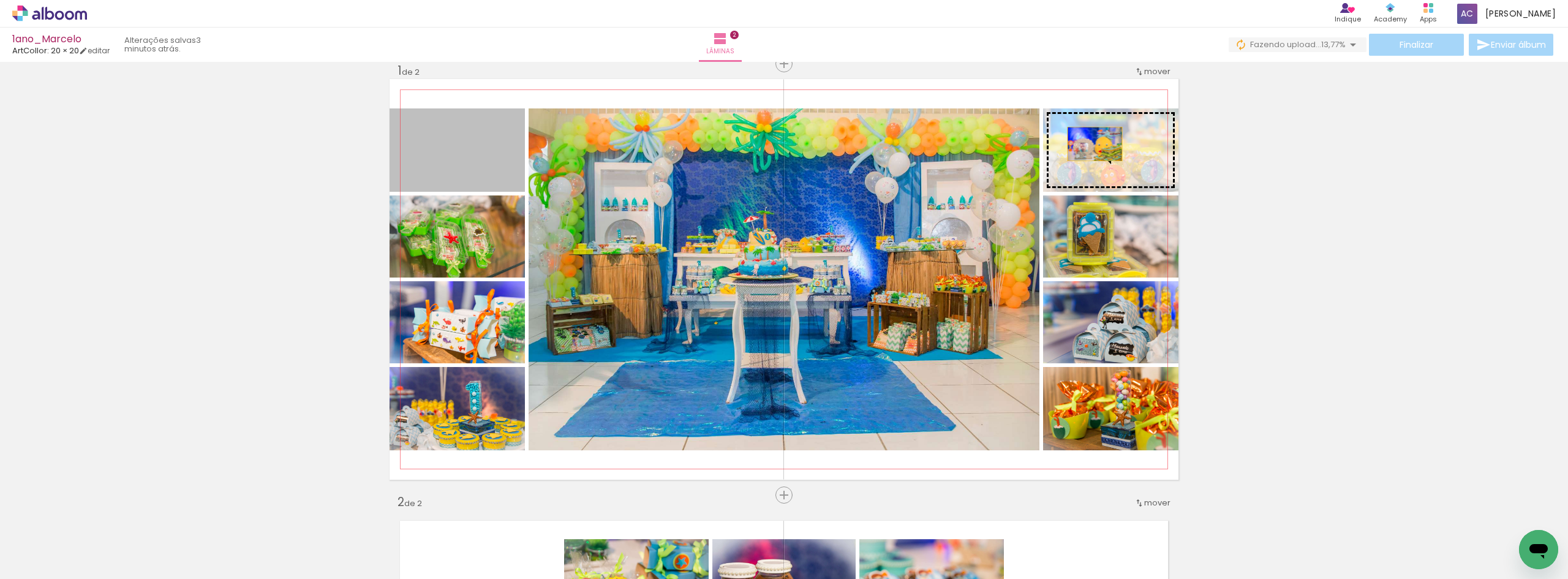
drag, startPoint x: 453, startPoint y: 160, endPoint x: 1090, endPoint y: 144, distance: 637.2
click at [0, 0] on slot at bounding box center [0, 0] width 0 height 0
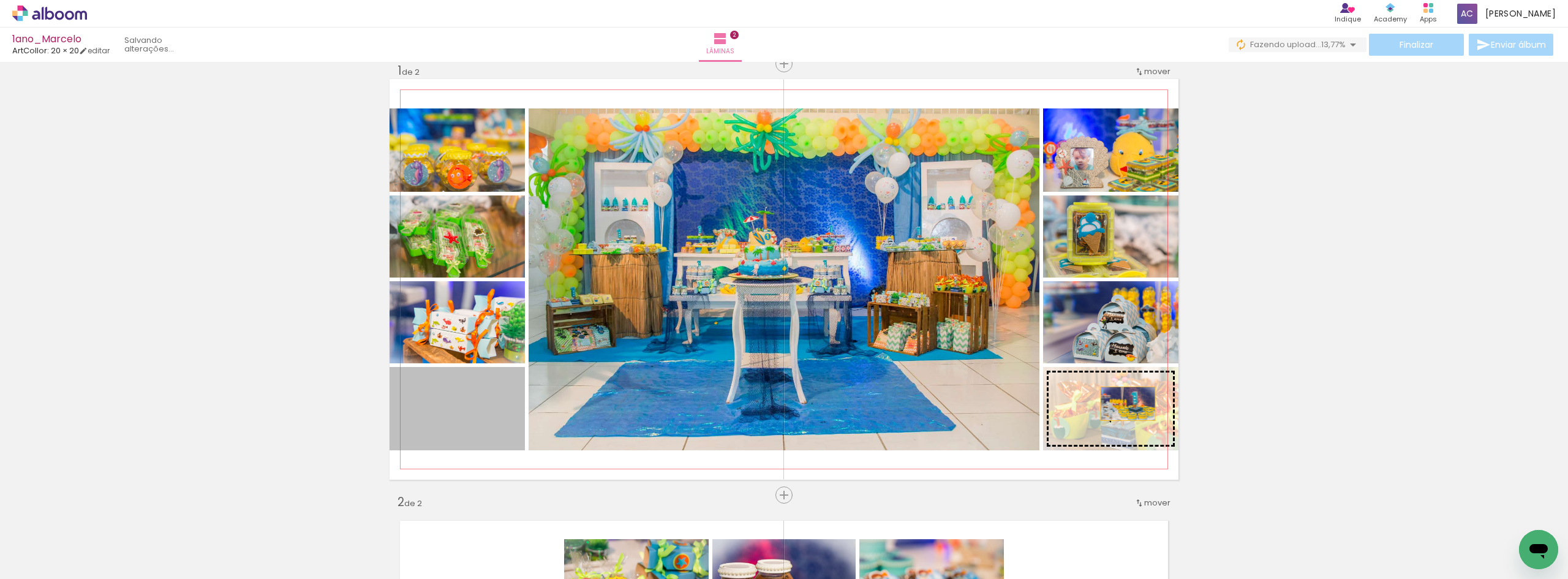
drag, startPoint x: 456, startPoint y: 424, endPoint x: 1124, endPoint y: 403, distance: 668.3
click at [0, 0] on slot at bounding box center [0, 0] width 0 height 0
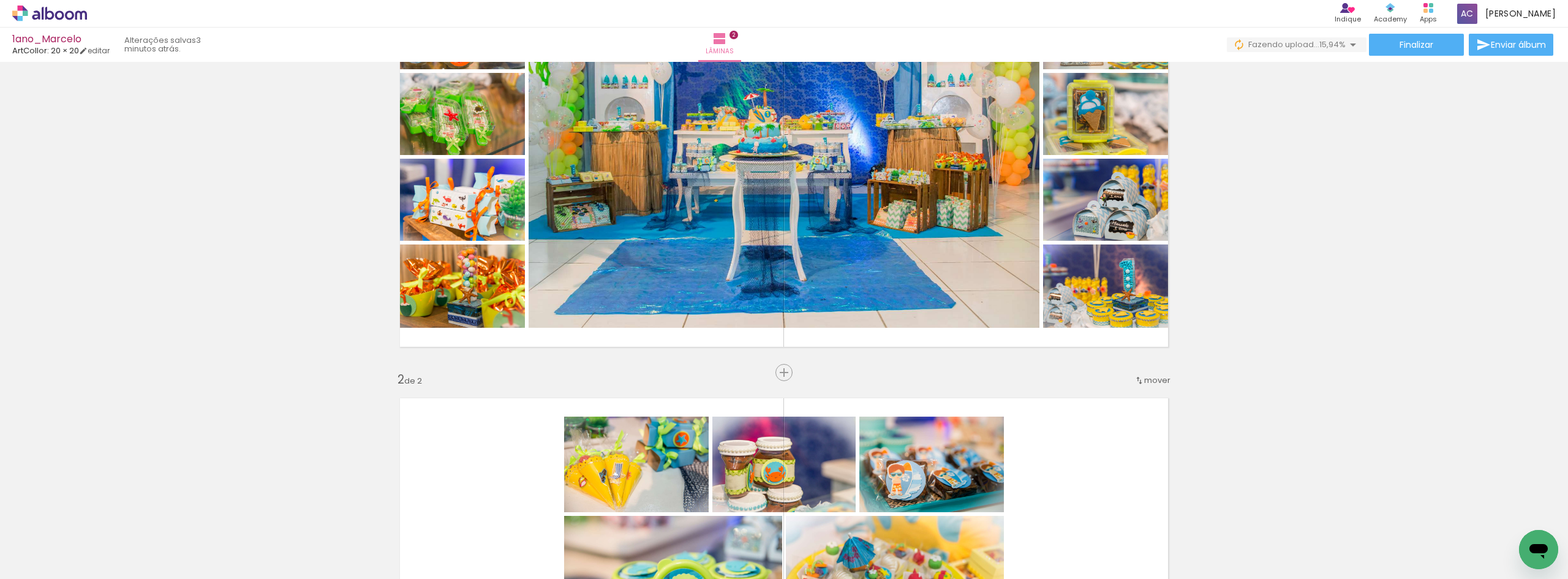
scroll to position [202, 0]
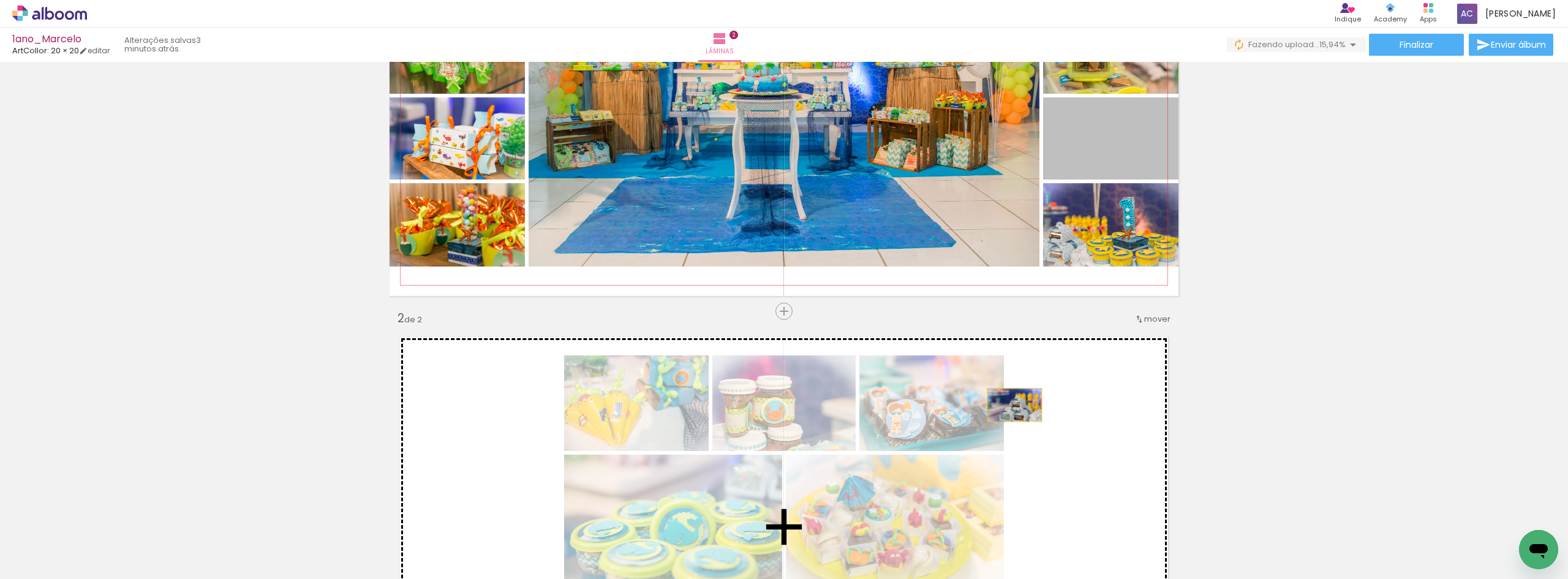
drag, startPoint x: 1109, startPoint y: 146, endPoint x: 1010, endPoint y: 405, distance: 277.3
click at [1010, 405] on div "Inserir lâmina 1 de 2 Inserir lâmina 2 de 2" at bounding box center [784, 511] width 1568 height 1294
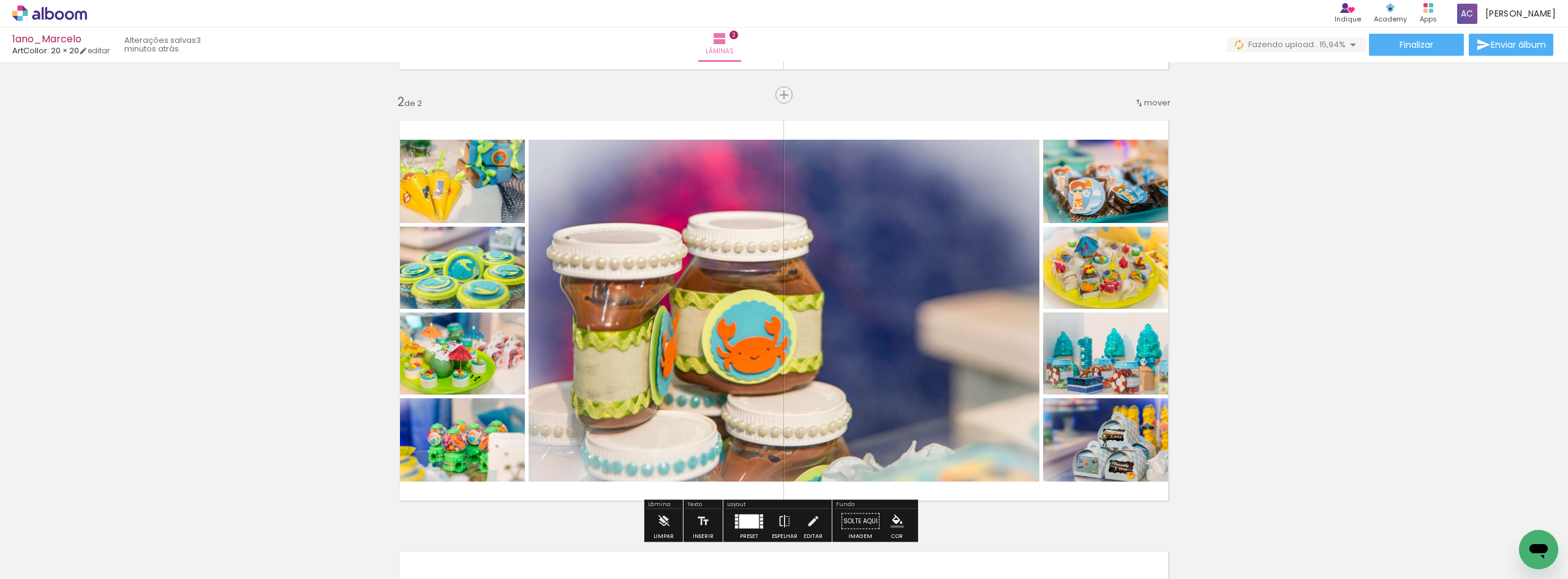
scroll to position [386, 0]
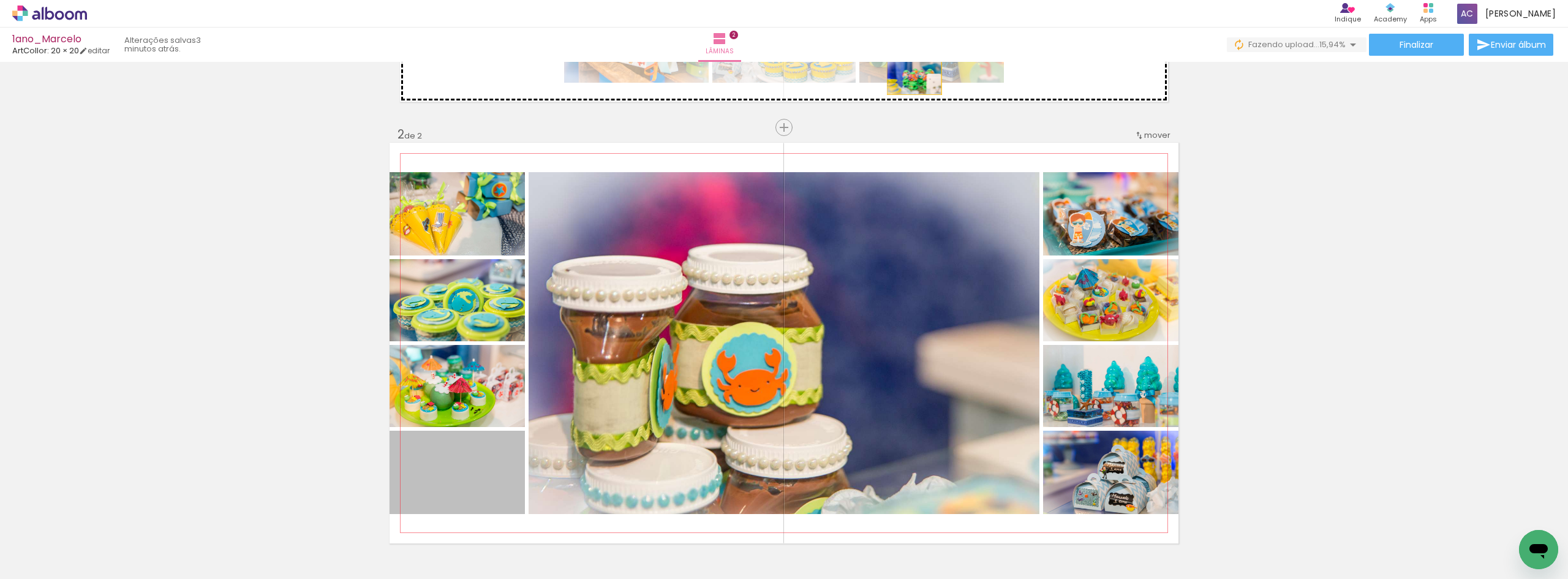
drag, startPoint x: 455, startPoint y: 470, endPoint x: 910, endPoint y: 78, distance: 600.6
click at [910, 78] on div "Inserir lâmina 1 de 2 Inserir lâmina 2 de 2" at bounding box center [784, 327] width 1568 height 1294
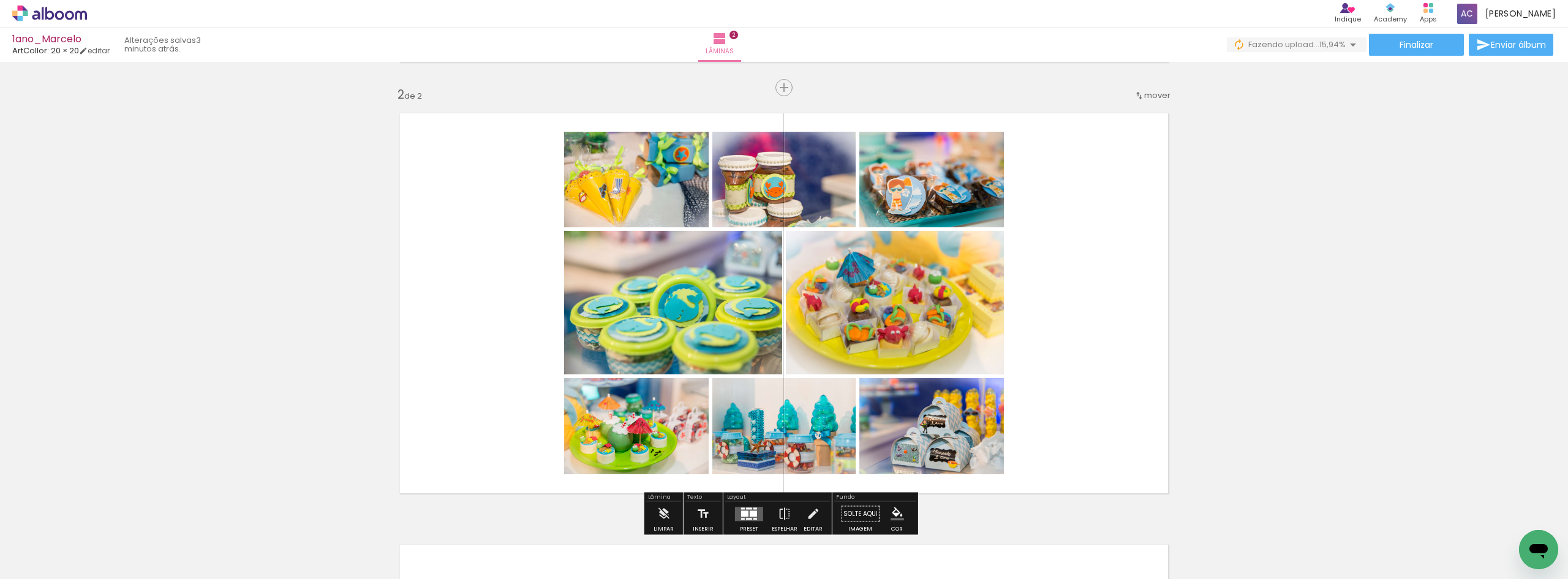
scroll to position [447, 0]
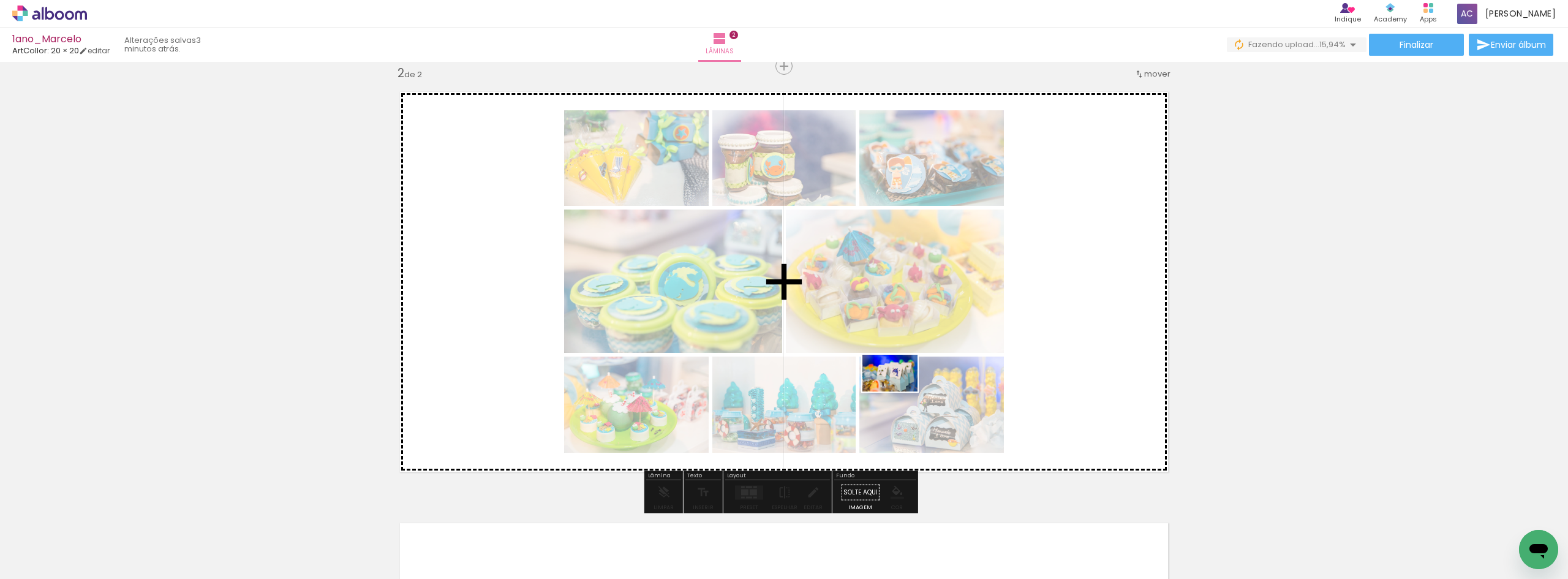
drag, startPoint x: 850, startPoint y: 529, endPoint x: 900, endPoint y: 391, distance: 146.8
click at [900, 391] on quentale-workspace at bounding box center [784, 289] width 1568 height 579
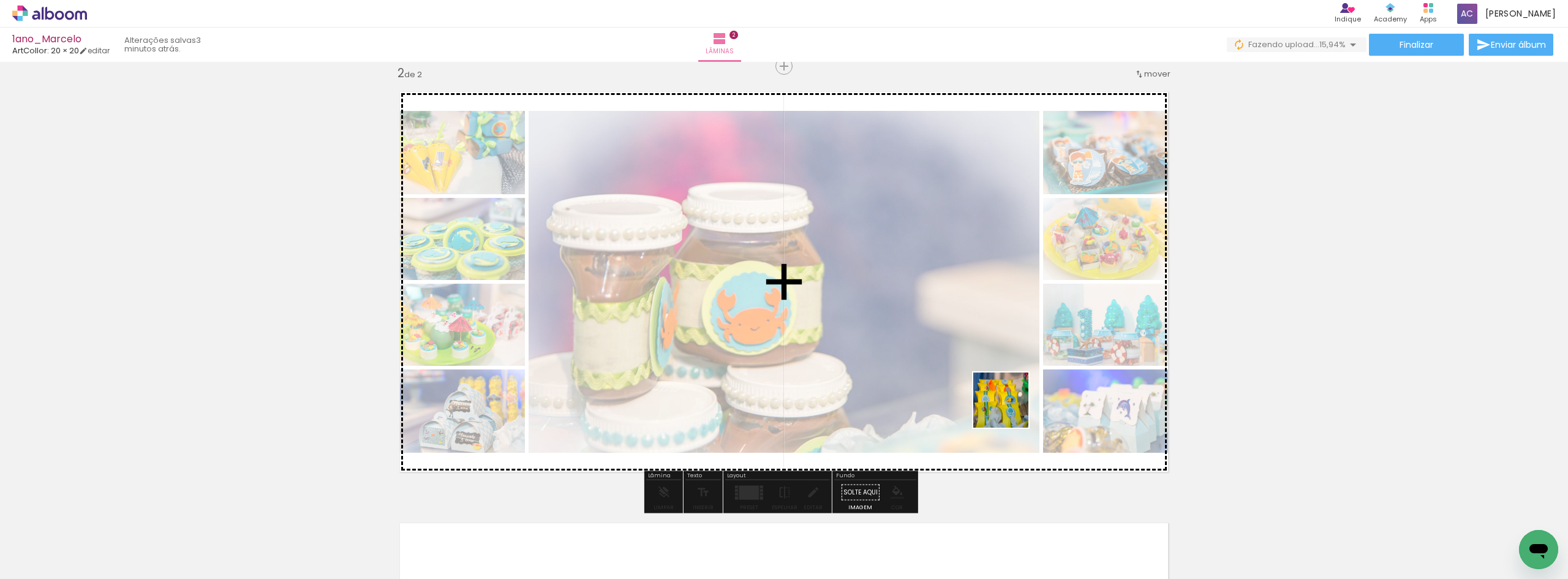
drag, startPoint x: 1050, startPoint y: 547, endPoint x: 997, endPoint y: 384, distance: 171.4
click at [997, 384] on quentale-workspace at bounding box center [784, 289] width 1568 height 579
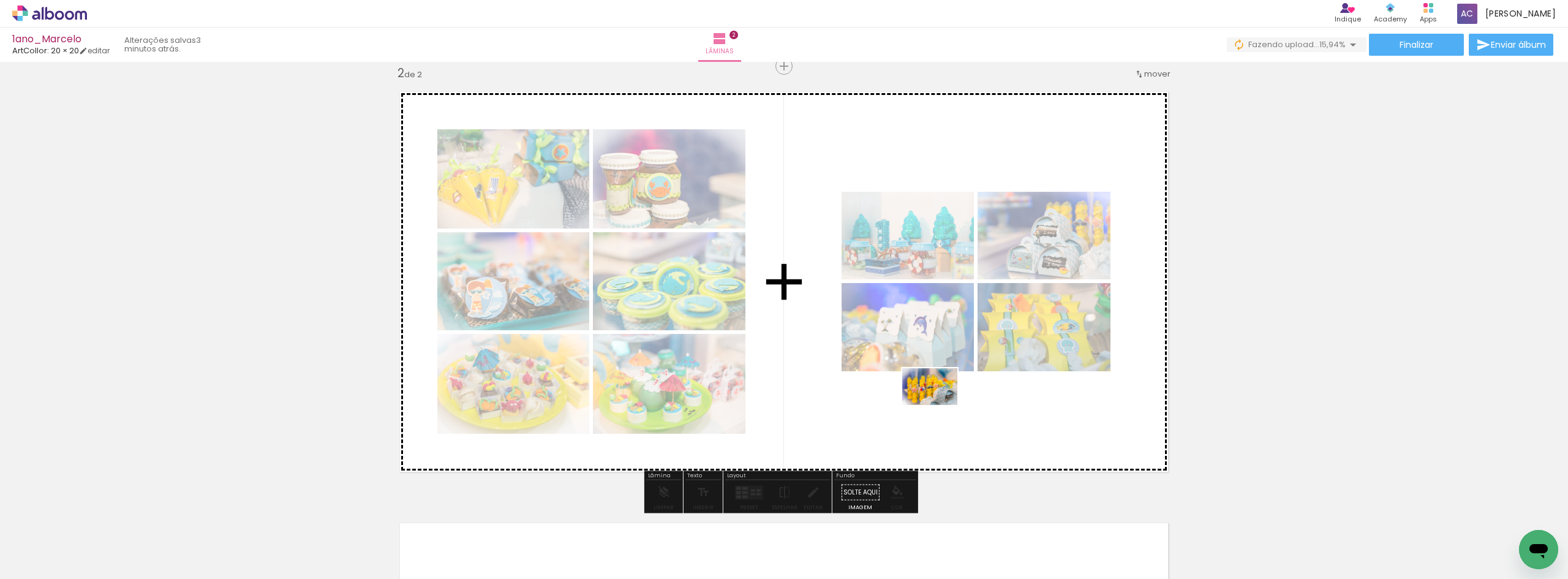
drag, startPoint x: 1121, startPoint y: 544, endPoint x: 933, endPoint y: 401, distance: 236.2
click at [933, 401] on quentale-workspace at bounding box center [784, 289] width 1568 height 579
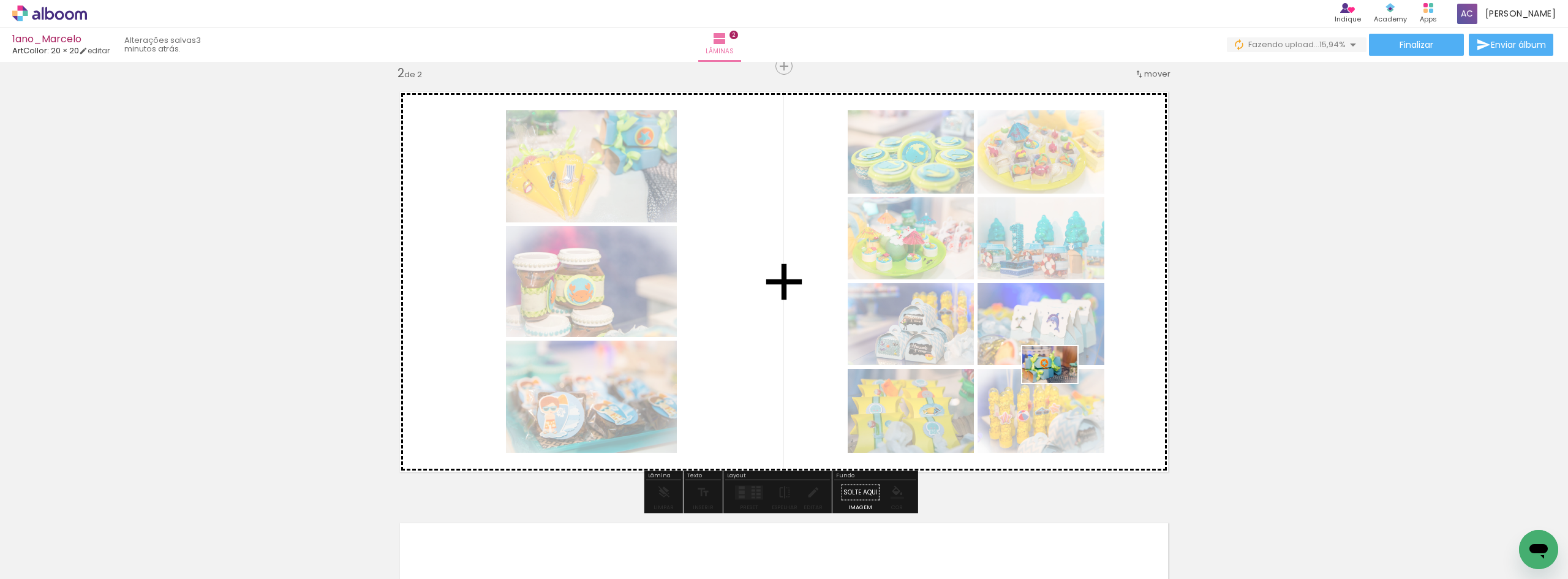
drag, startPoint x: 1275, startPoint y: 540, endPoint x: 1059, endPoint y: 383, distance: 267.0
click at [1059, 383] on quentale-workspace at bounding box center [784, 289] width 1568 height 579
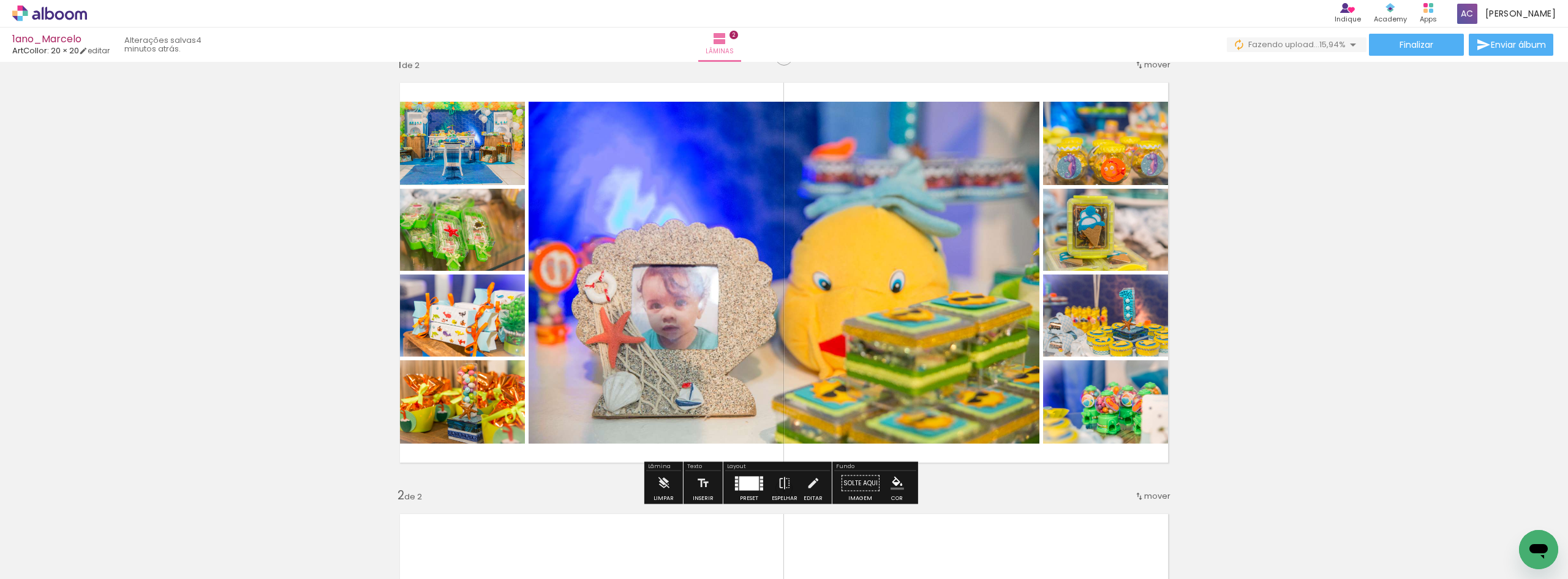
scroll to position [18, 0]
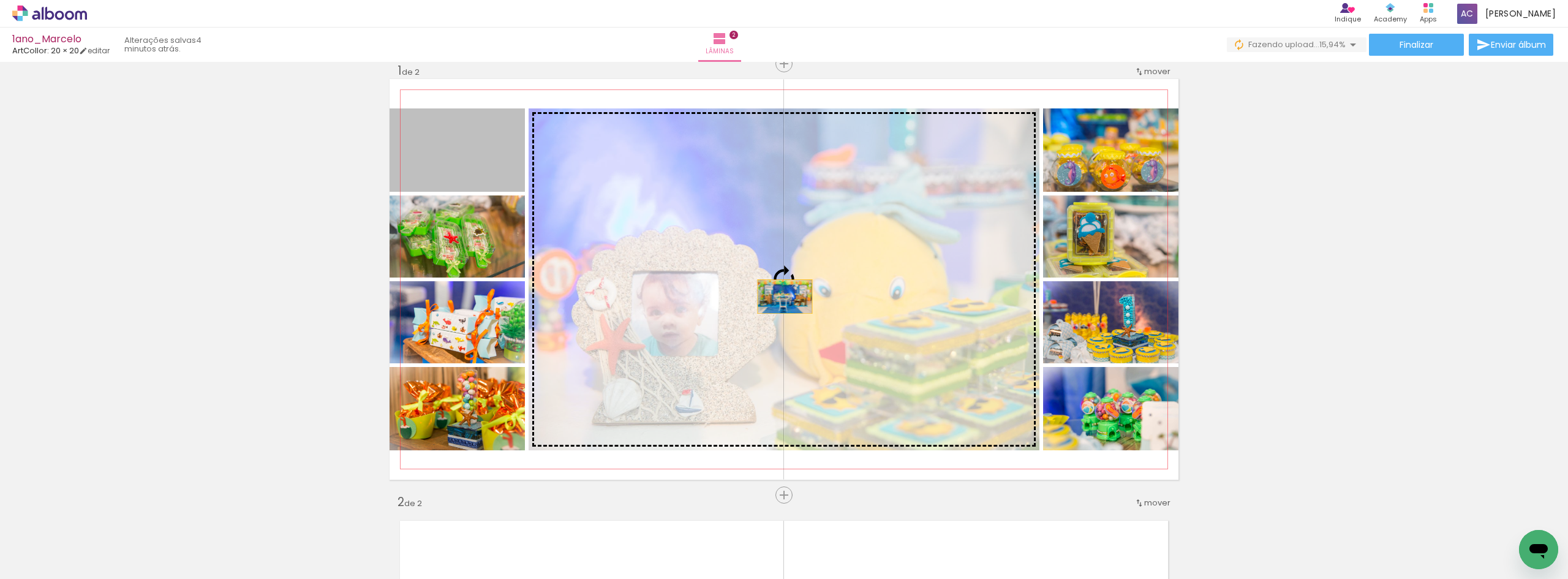
drag, startPoint x: 468, startPoint y: 160, endPoint x: 788, endPoint y: 302, distance: 350.1
click at [0, 0] on slot at bounding box center [0, 0] width 0 height 0
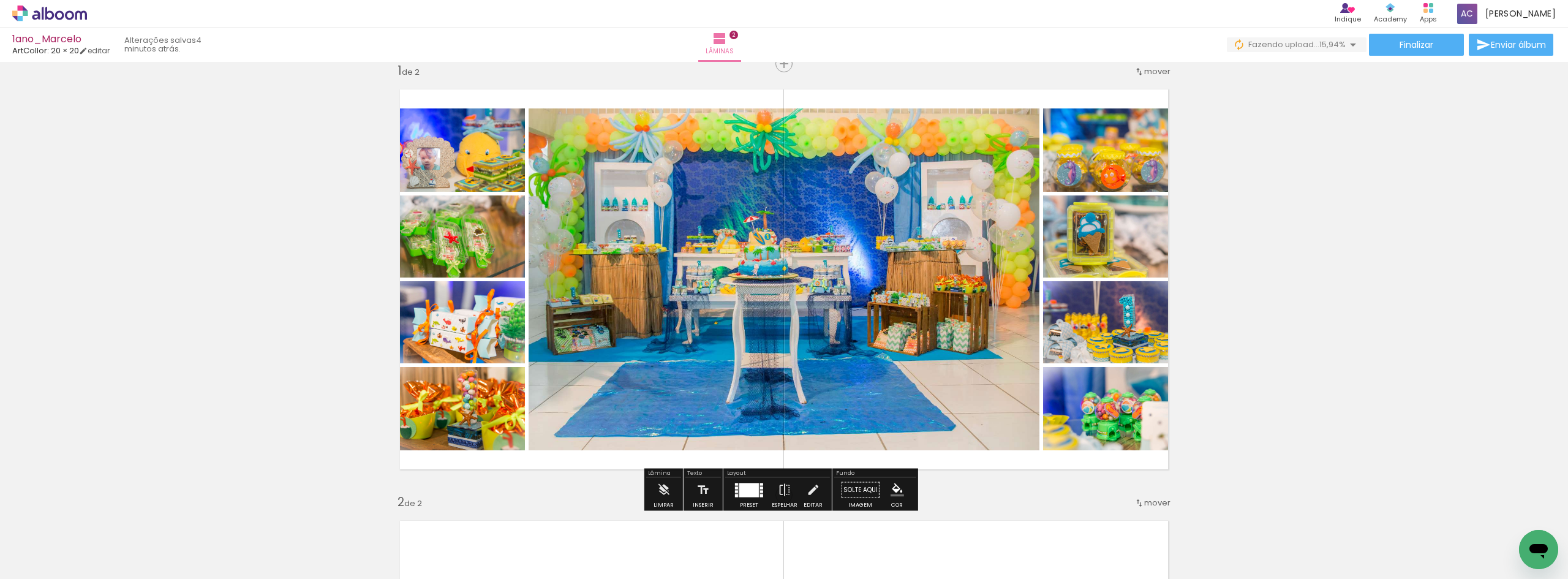
drag, startPoint x: 456, startPoint y: 156, endPoint x: 705, endPoint y: 154, distance: 249.0
click at [0, 0] on slot at bounding box center [0, 0] width 0 height 0
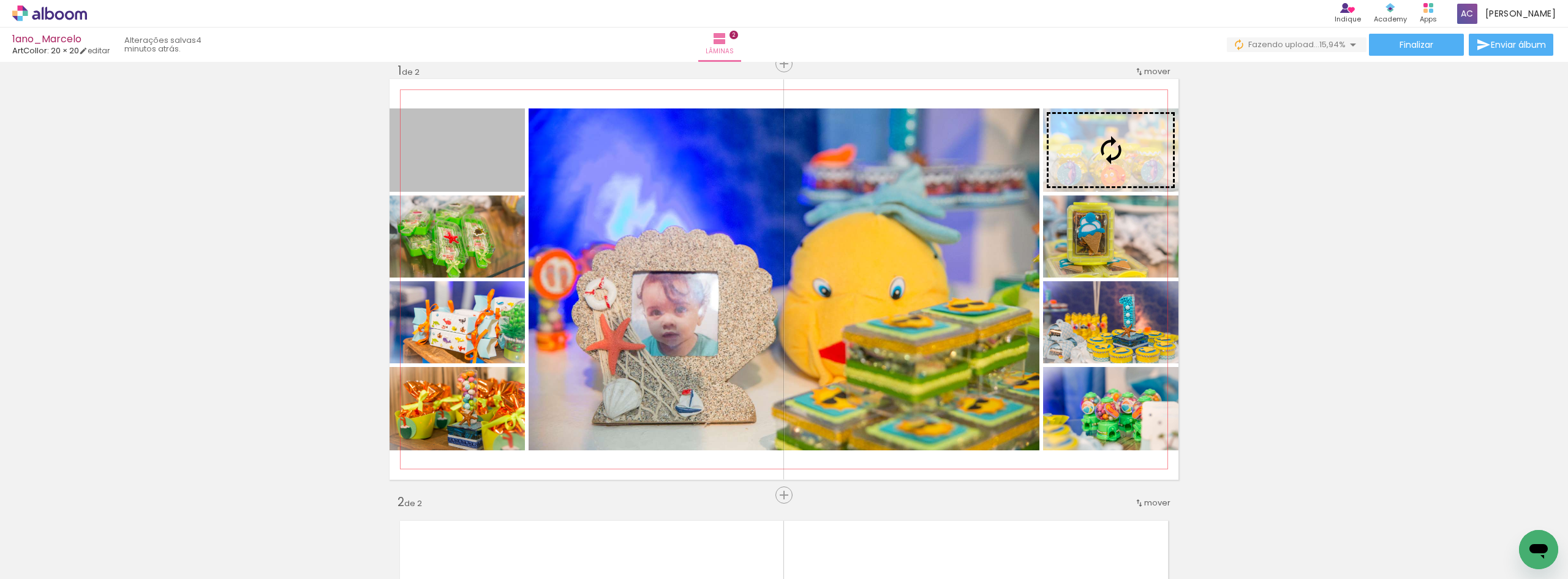
drag, startPoint x: 726, startPoint y: 154, endPoint x: 1151, endPoint y: 145, distance: 425.1
click at [0, 0] on slot at bounding box center [0, 0] width 0 height 0
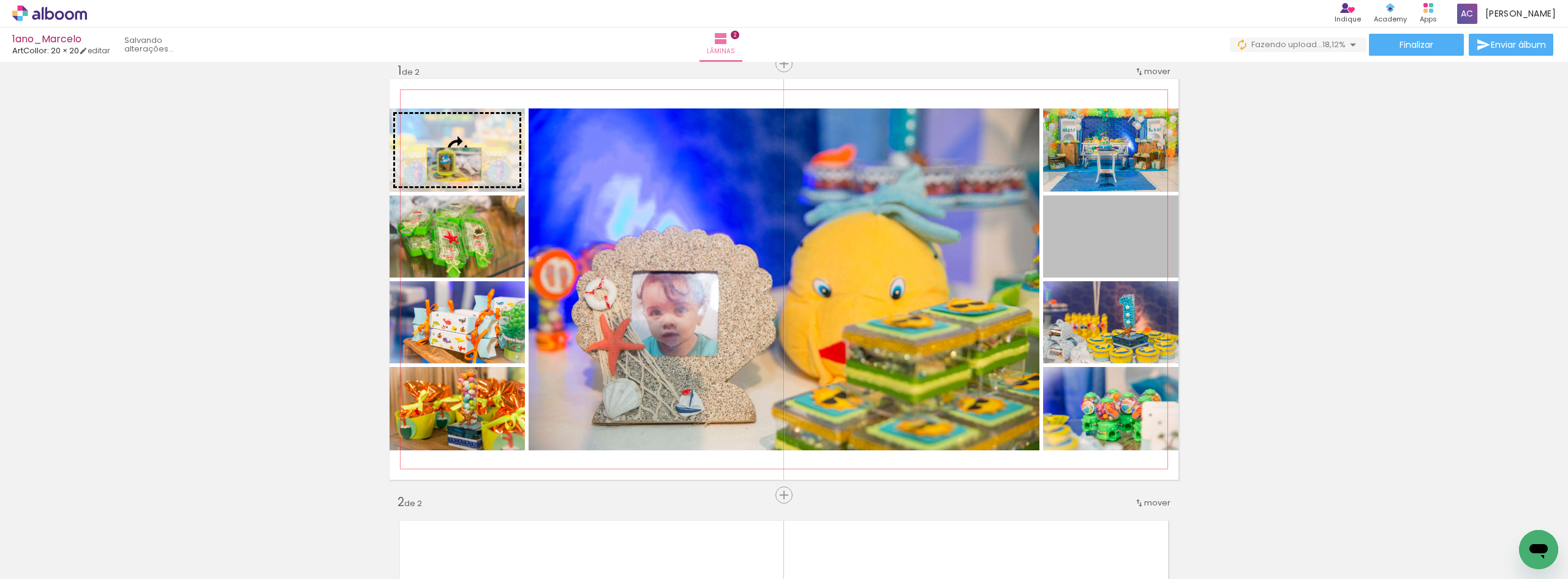
drag, startPoint x: 1100, startPoint y: 240, endPoint x: 449, endPoint y: 164, distance: 655.4
click at [0, 0] on slot at bounding box center [0, 0] width 0 height 0
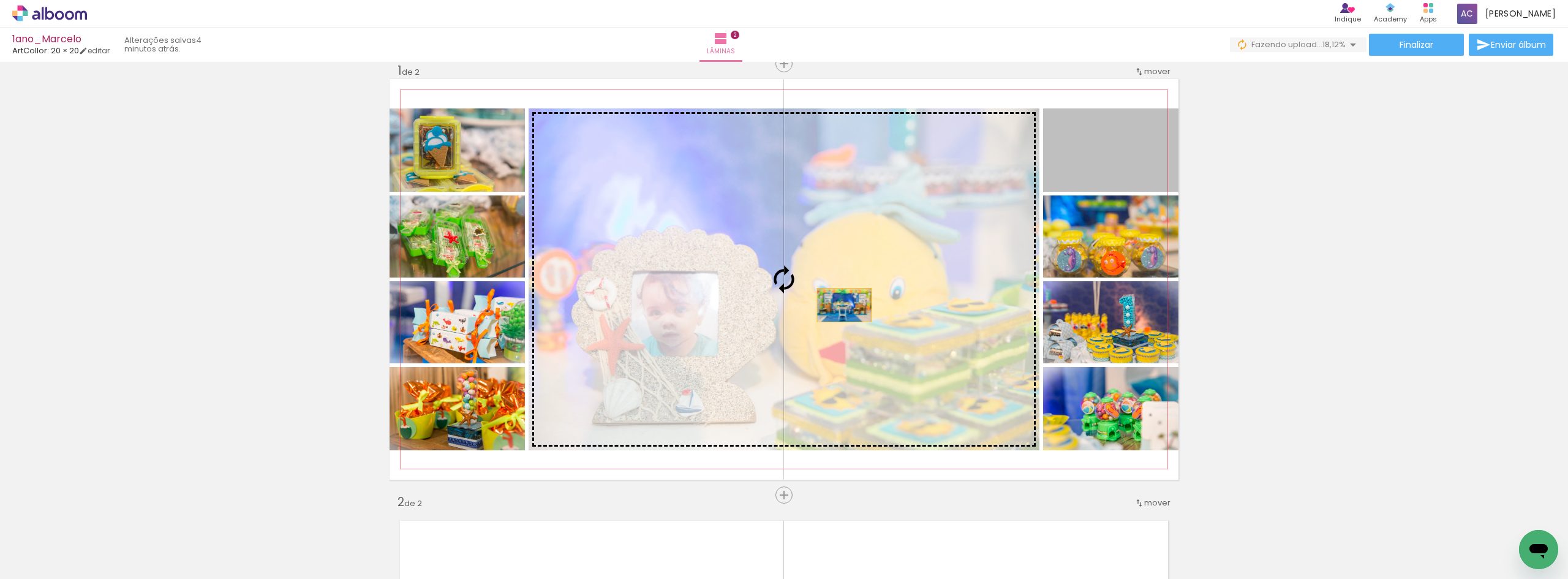
drag, startPoint x: 1128, startPoint y: 164, endPoint x: 839, endPoint y: 306, distance: 322.0
click at [0, 0] on slot at bounding box center [0, 0] width 0 height 0
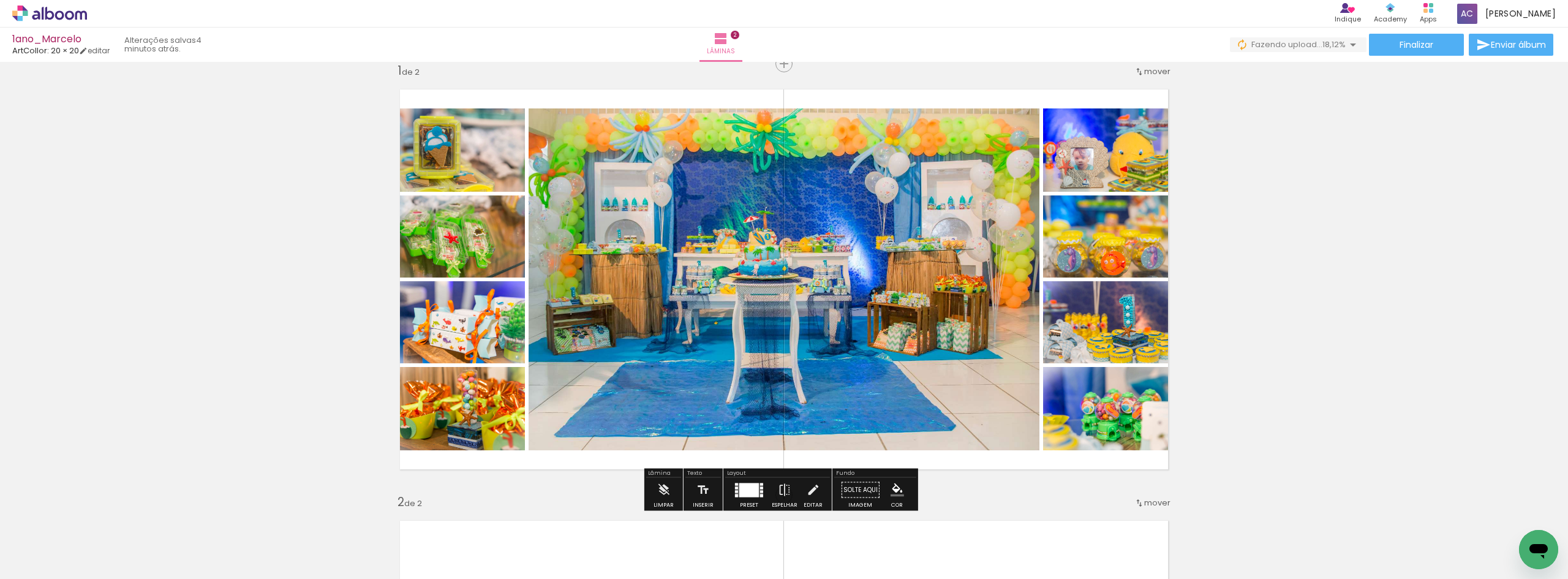
click at [1118, 423] on quentale-photo at bounding box center [1111, 409] width 135 height 83
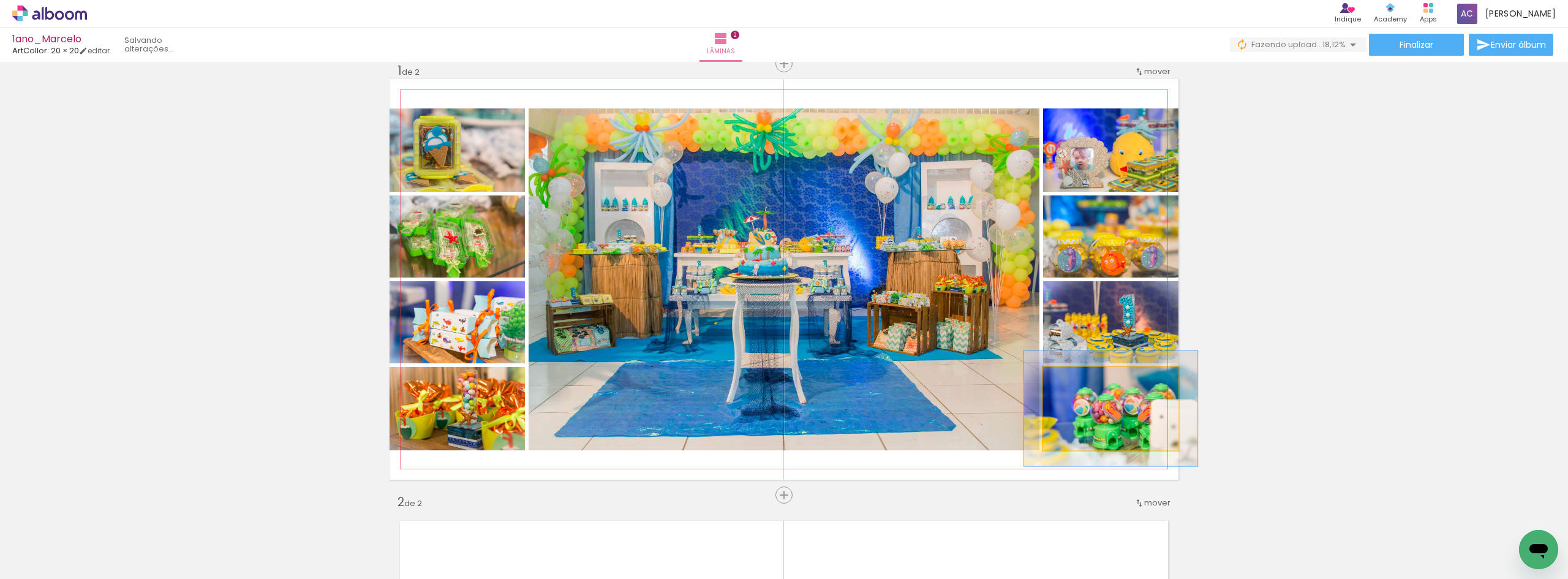
drag, startPoint x: 1071, startPoint y: 383, endPoint x: 1082, endPoint y: 383, distance: 11.0
type paper-slider "128"
click at [1082, 383] on div at bounding box center [1083, 379] width 20 height 20
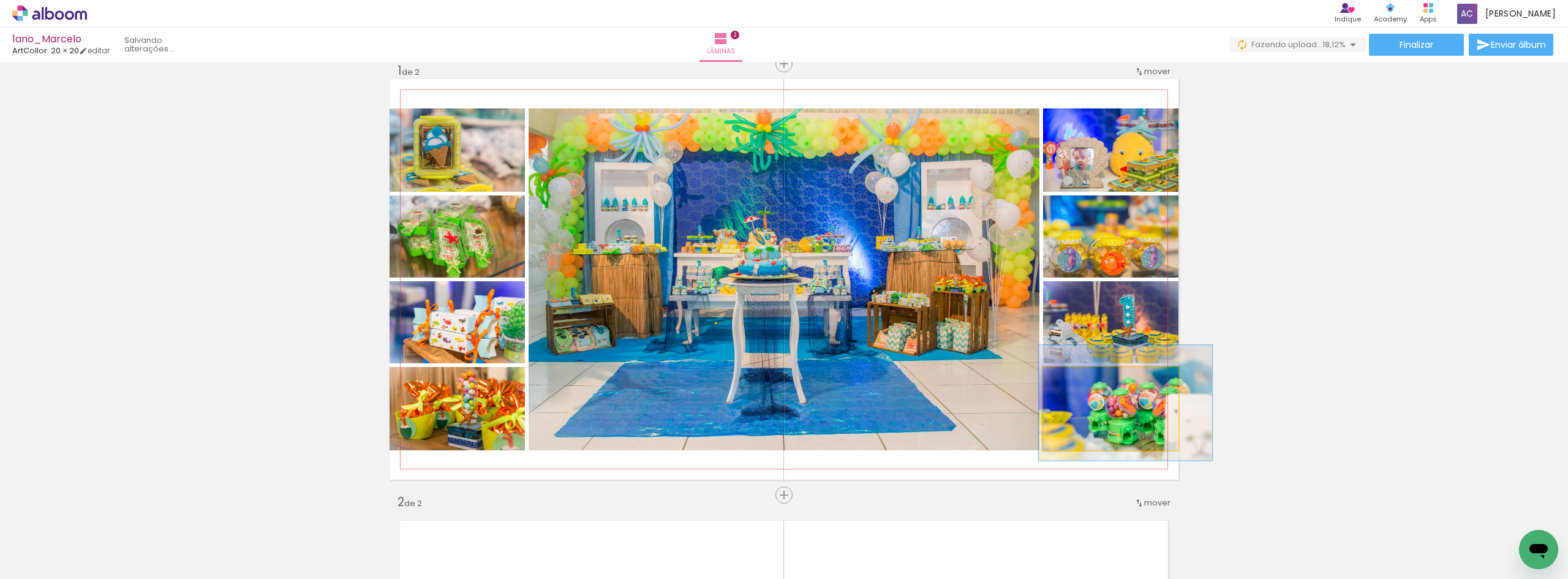
drag, startPoint x: 1103, startPoint y: 421, endPoint x: 1118, endPoint y: 415, distance: 16.2
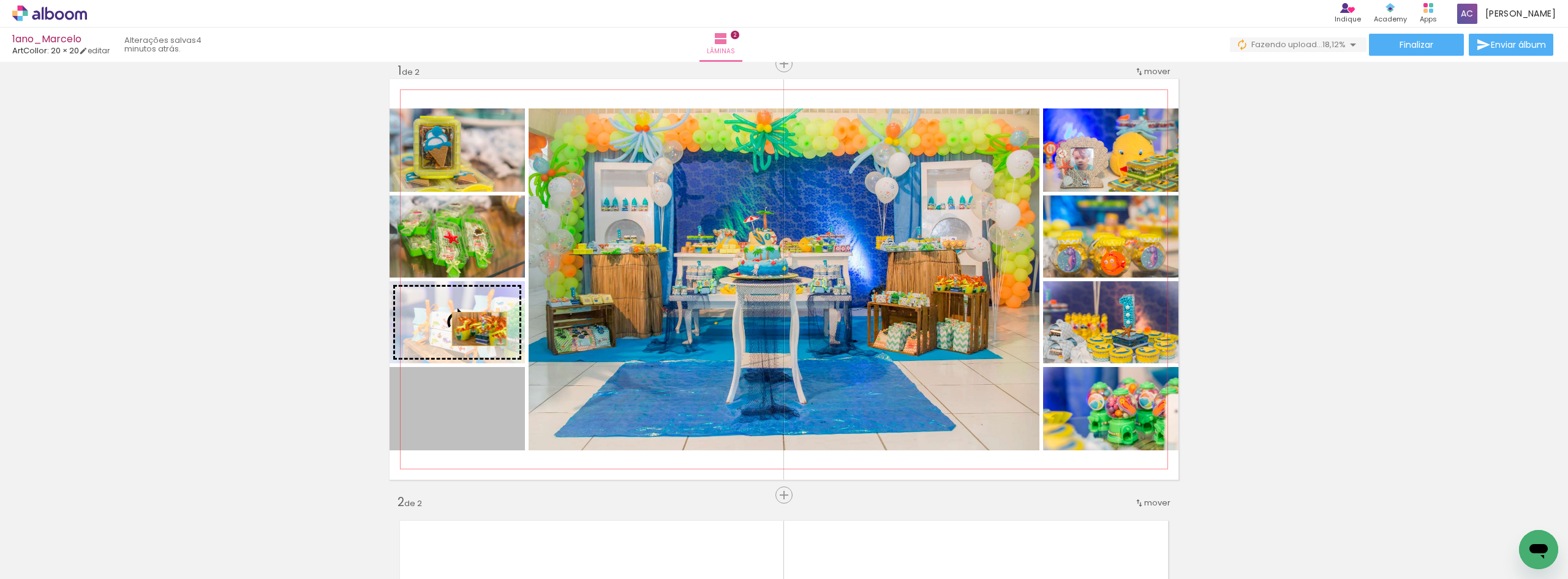
drag, startPoint x: 466, startPoint y: 417, endPoint x: 474, endPoint y: 329, distance: 88.4
click at [0, 0] on slot at bounding box center [0, 0] width 0 height 0
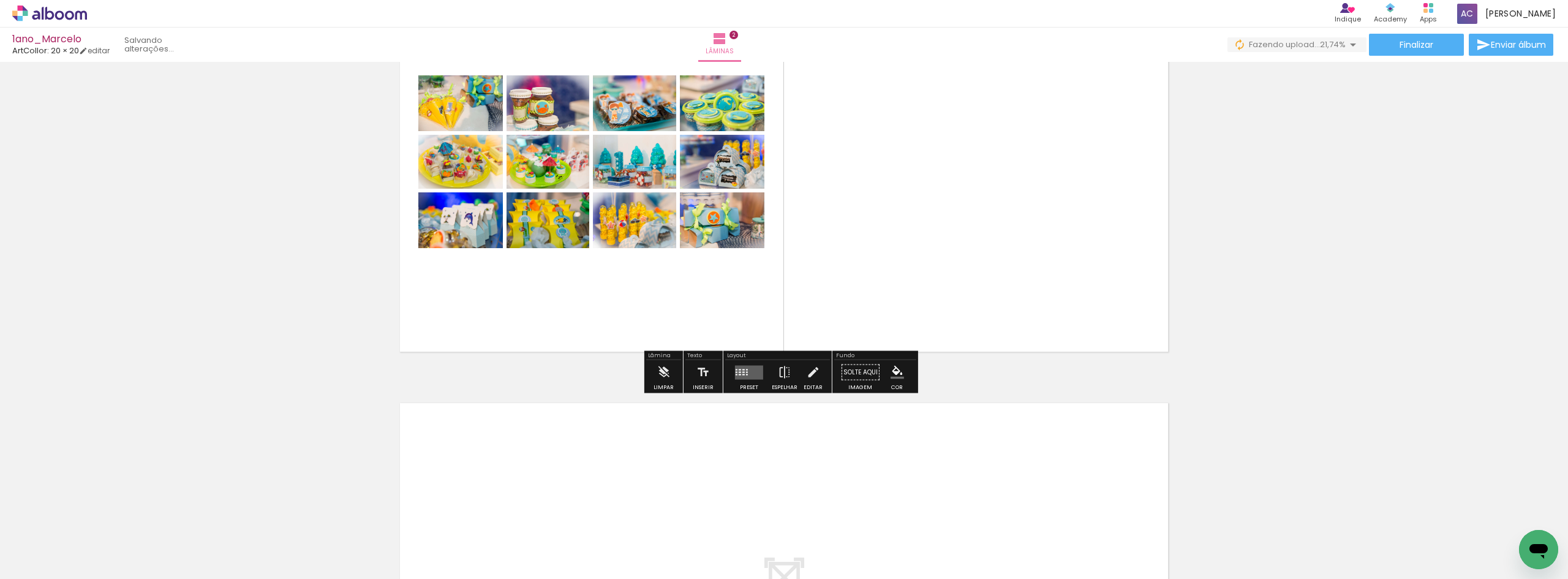
scroll to position [569, 0]
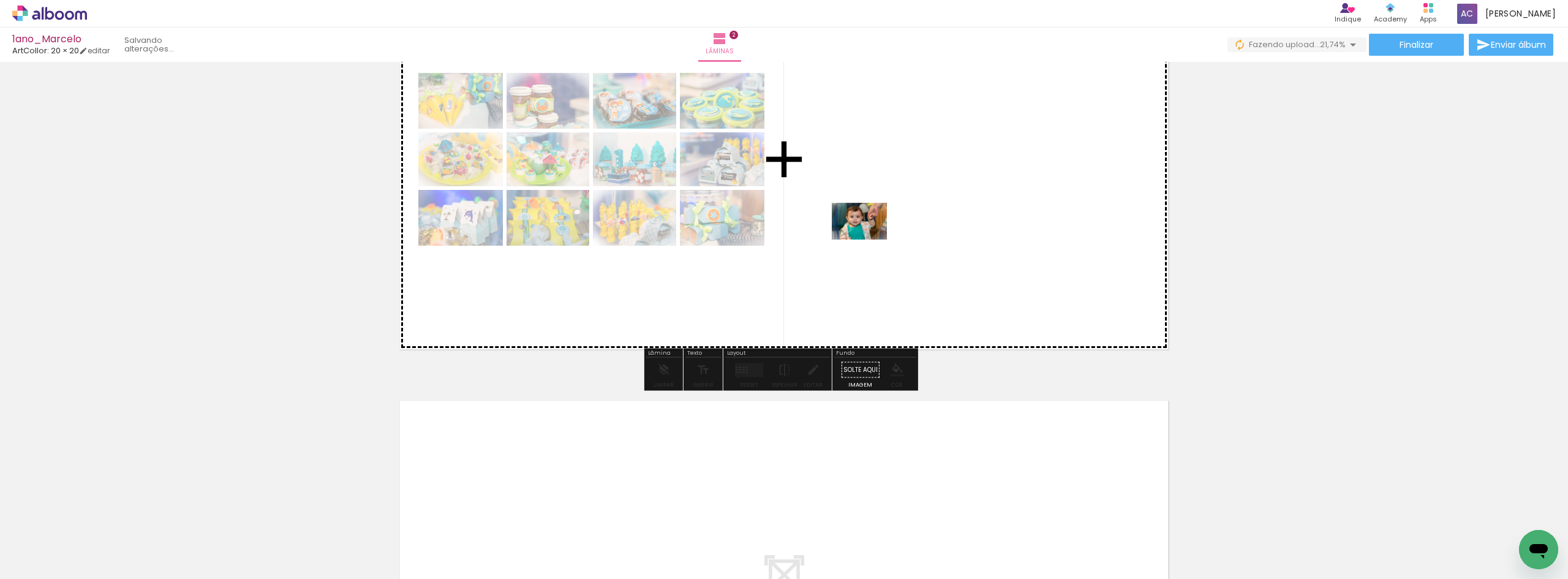
drag, startPoint x: 0, startPoint y: 0, endPoint x: 868, endPoint y: 240, distance: 900.6
click at [868, 240] on quentale-workspace at bounding box center [784, 289] width 1568 height 579
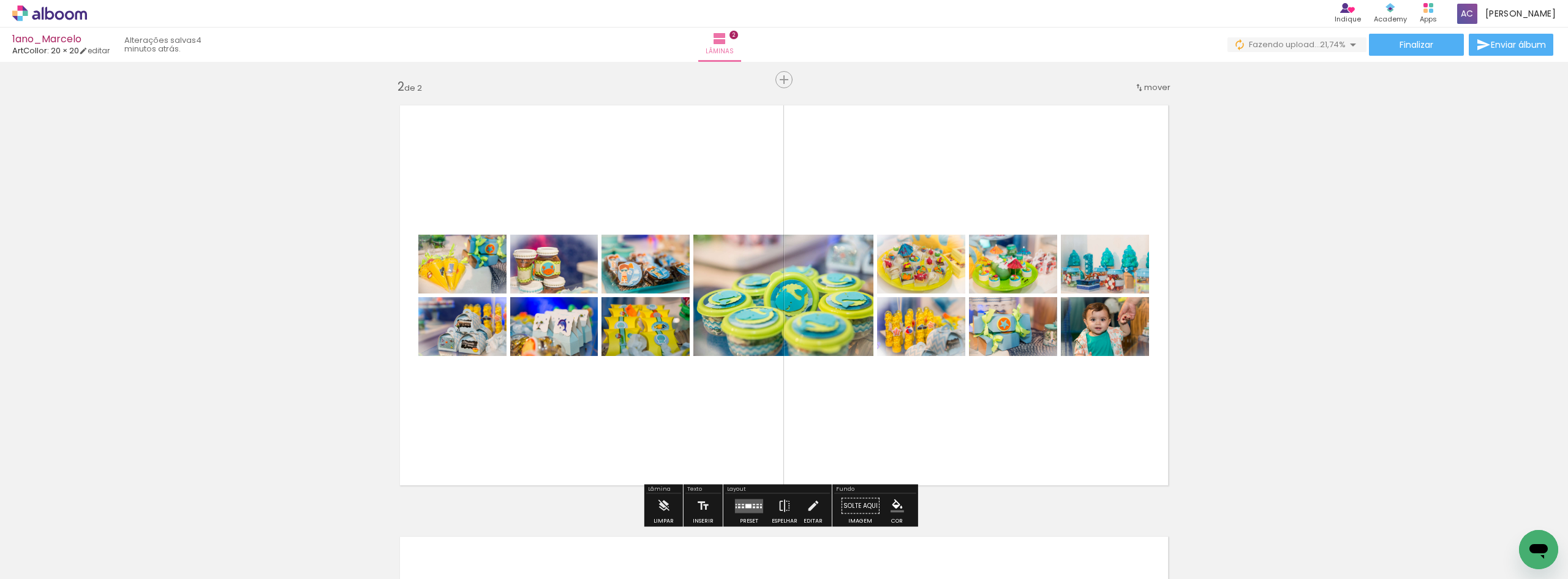
scroll to position [508, 0]
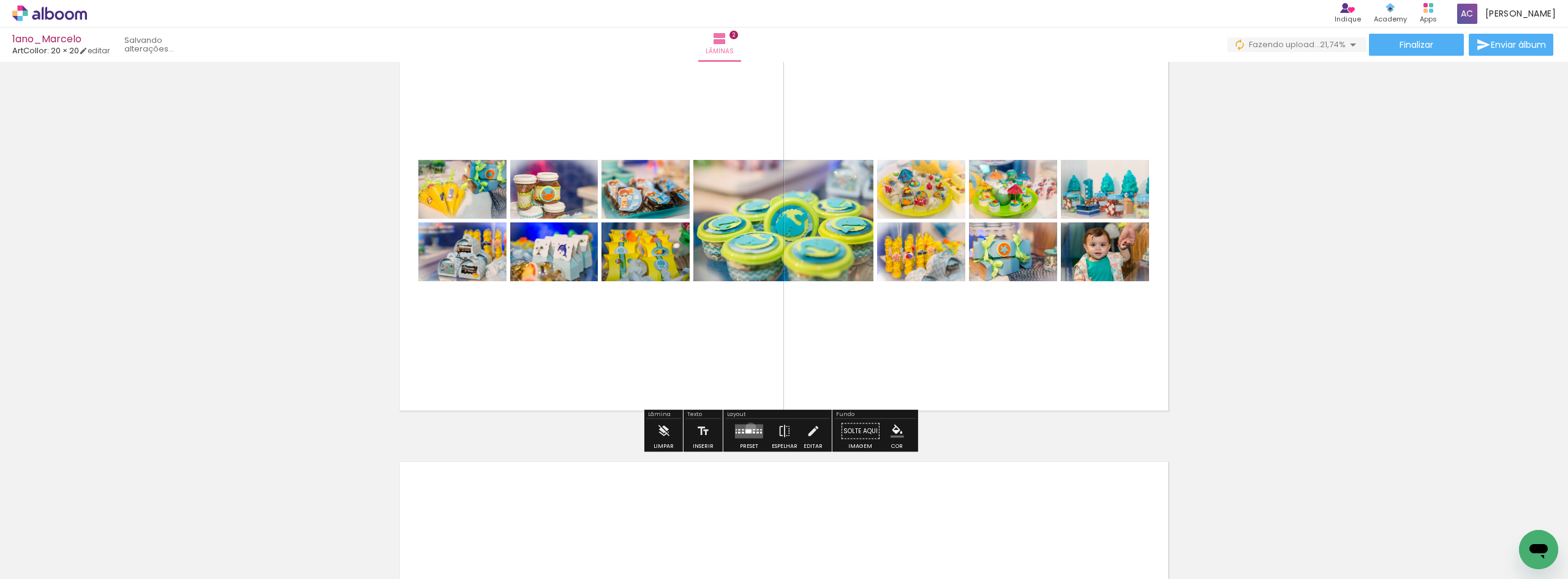
click at [748, 428] on quentale-layouter at bounding box center [749, 431] width 29 height 14
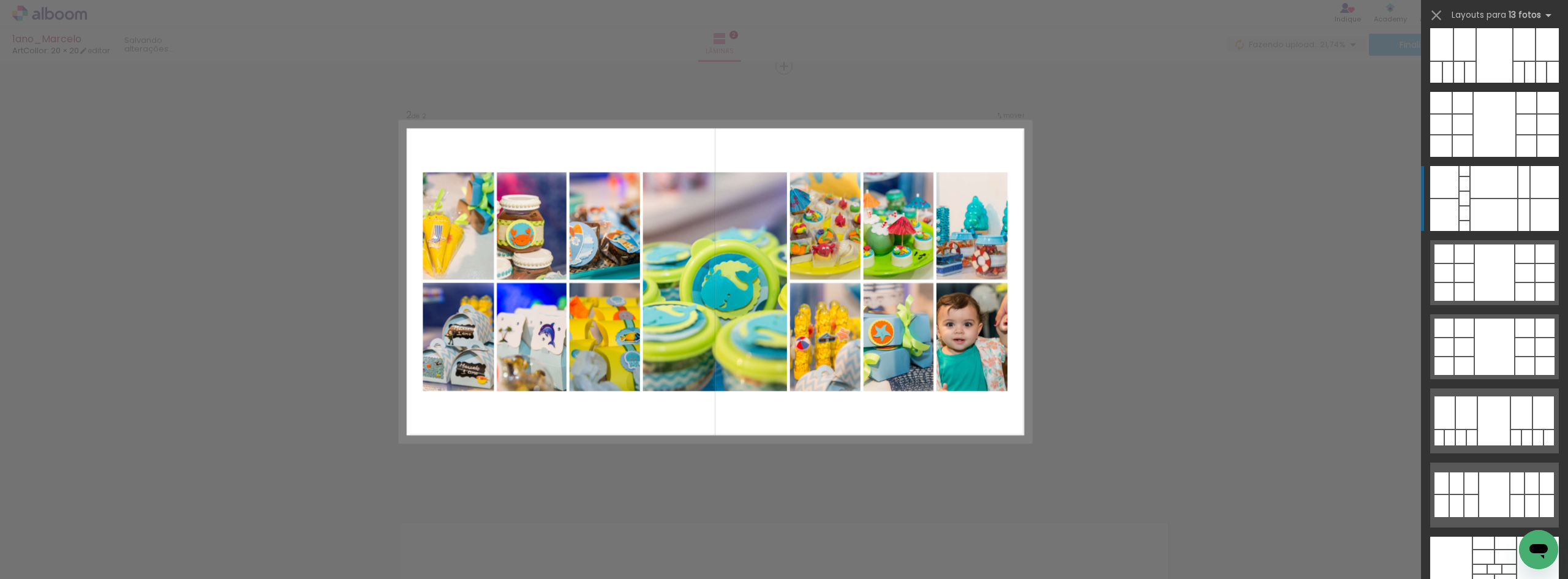
scroll to position [1041, 0]
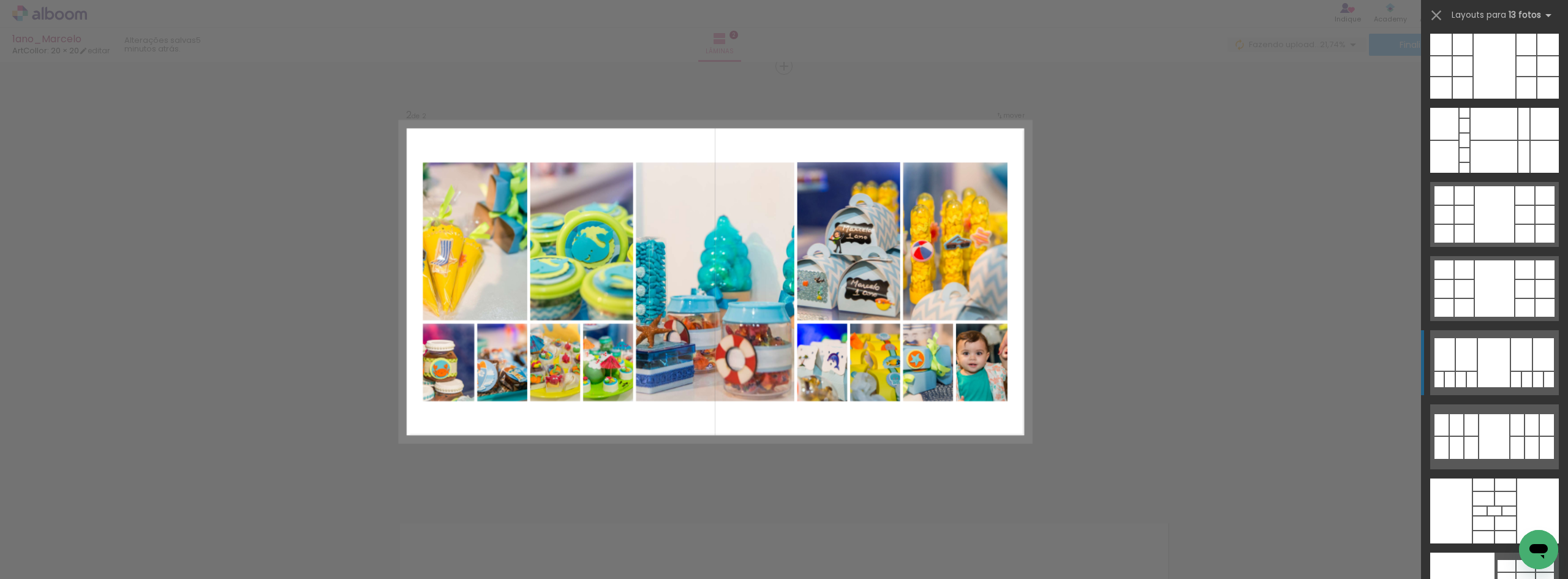
click at [1499, 361] on div at bounding box center [1494, 363] width 32 height 49
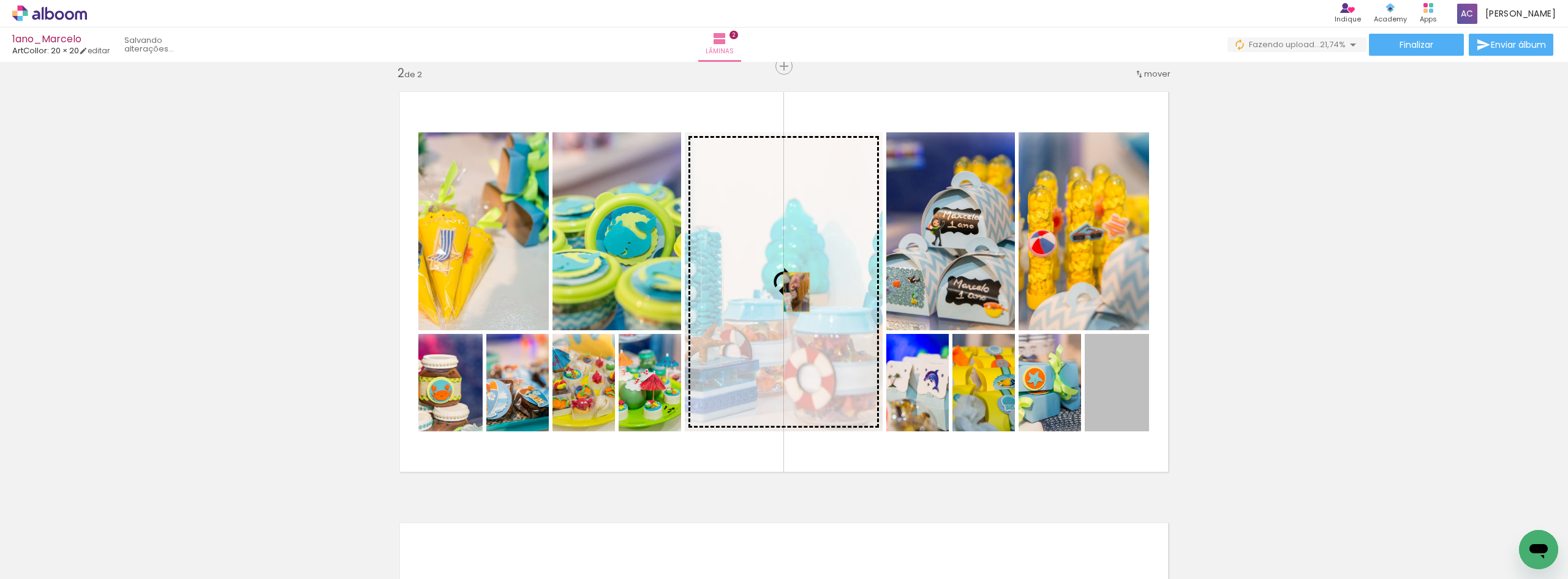
drag, startPoint x: 1127, startPoint y: 396, endPoint x: 792, endPoint y: 292, distance: 350.8
click at [0, 0] on slot at bounding box center [0, 0] width 0 height 0
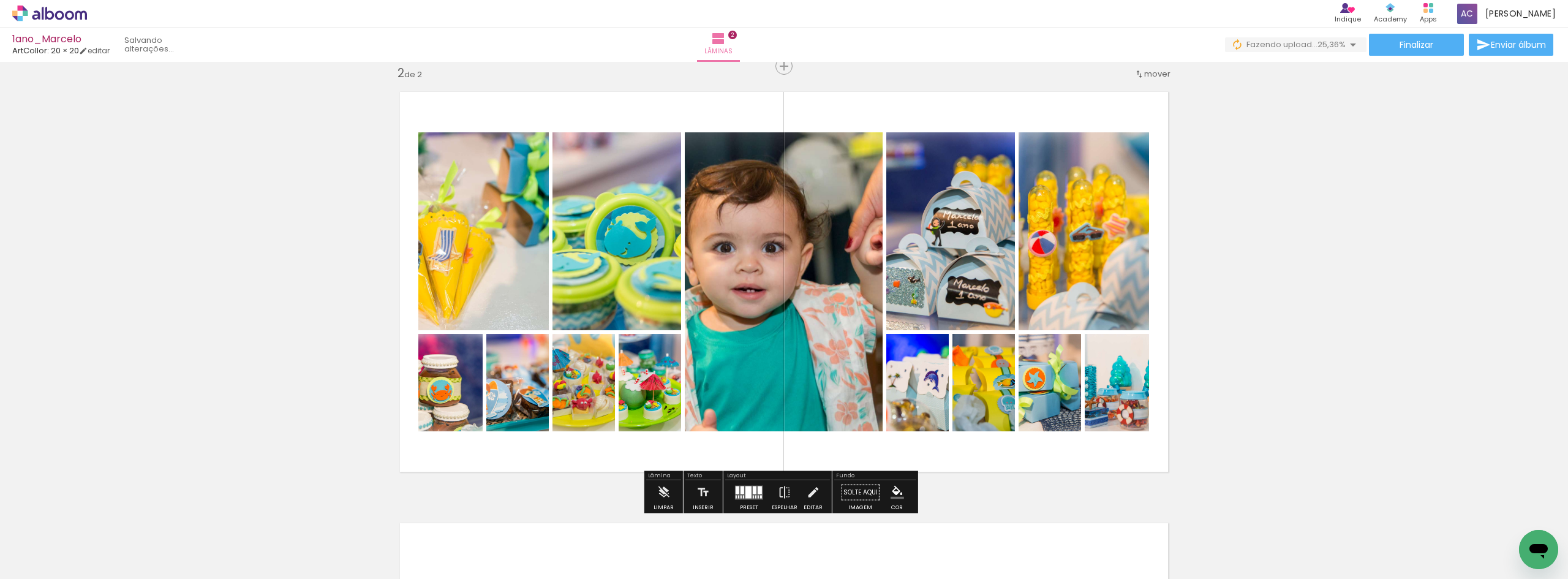
click at [741, 490] on div at bounding box center [742, 489] width 3 height 8
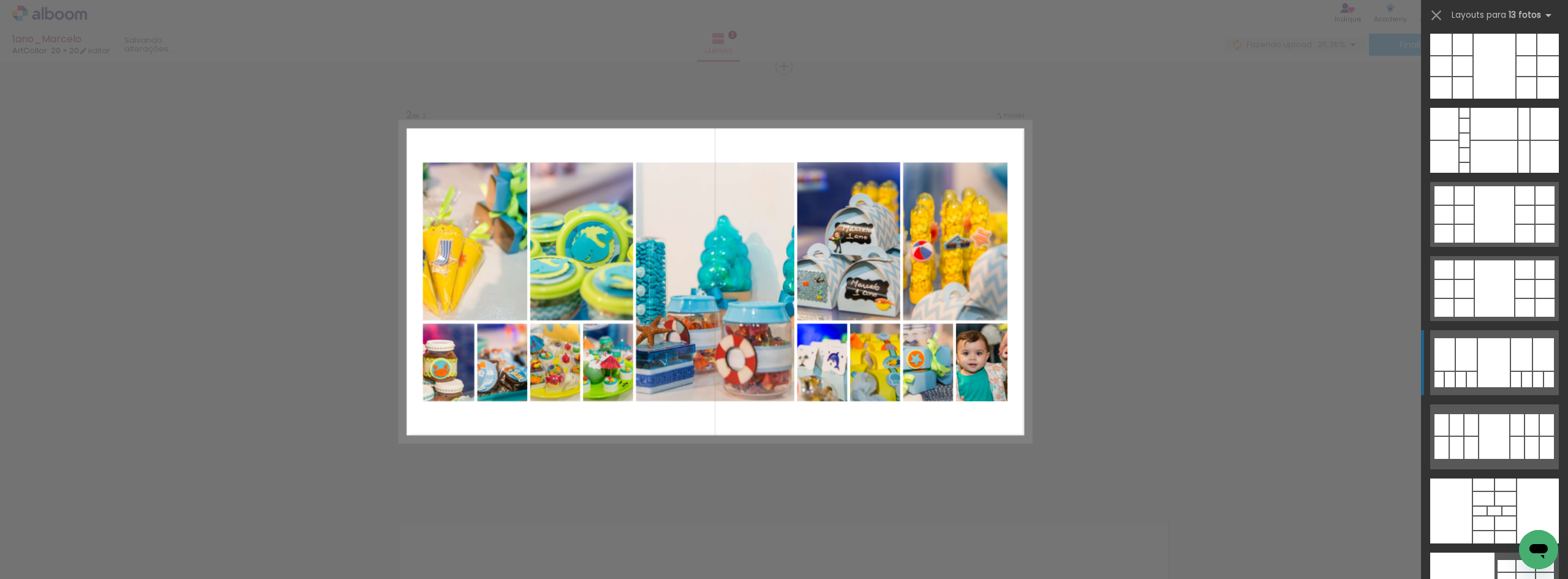
scroll to position [1302, 0]
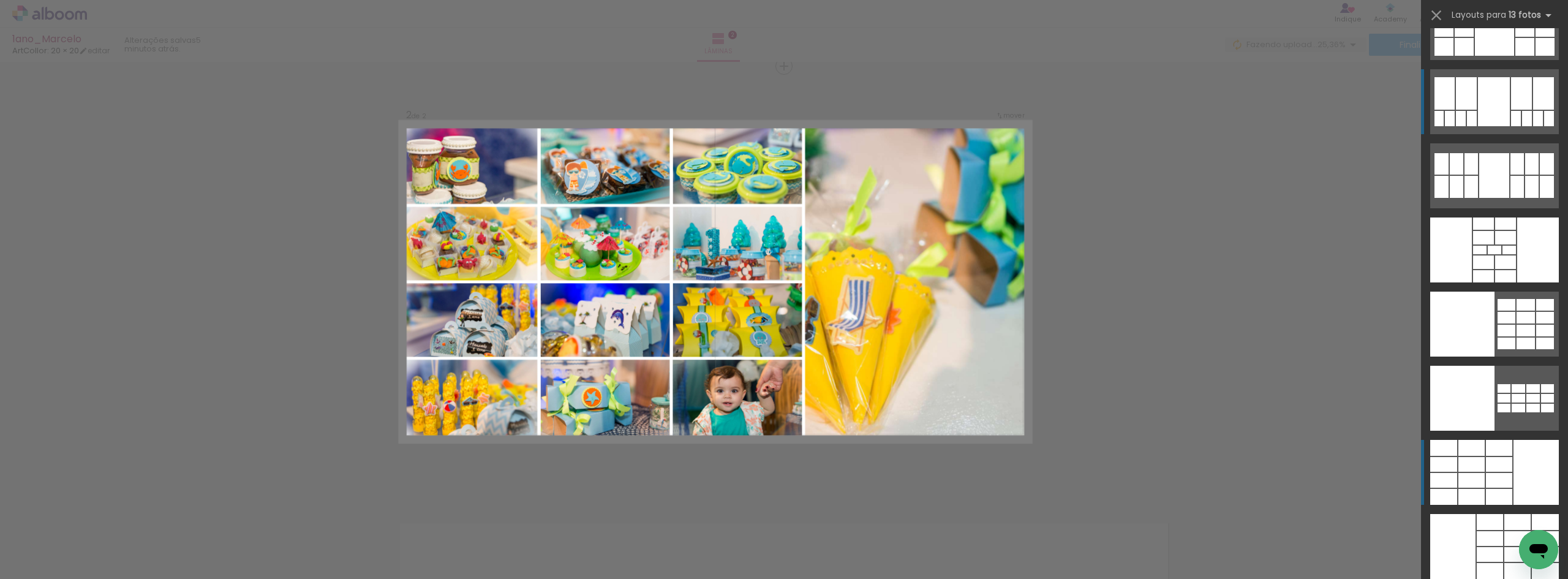
click at [1520, 459] on div at bounding box center [1536, 472] width 45 height 65
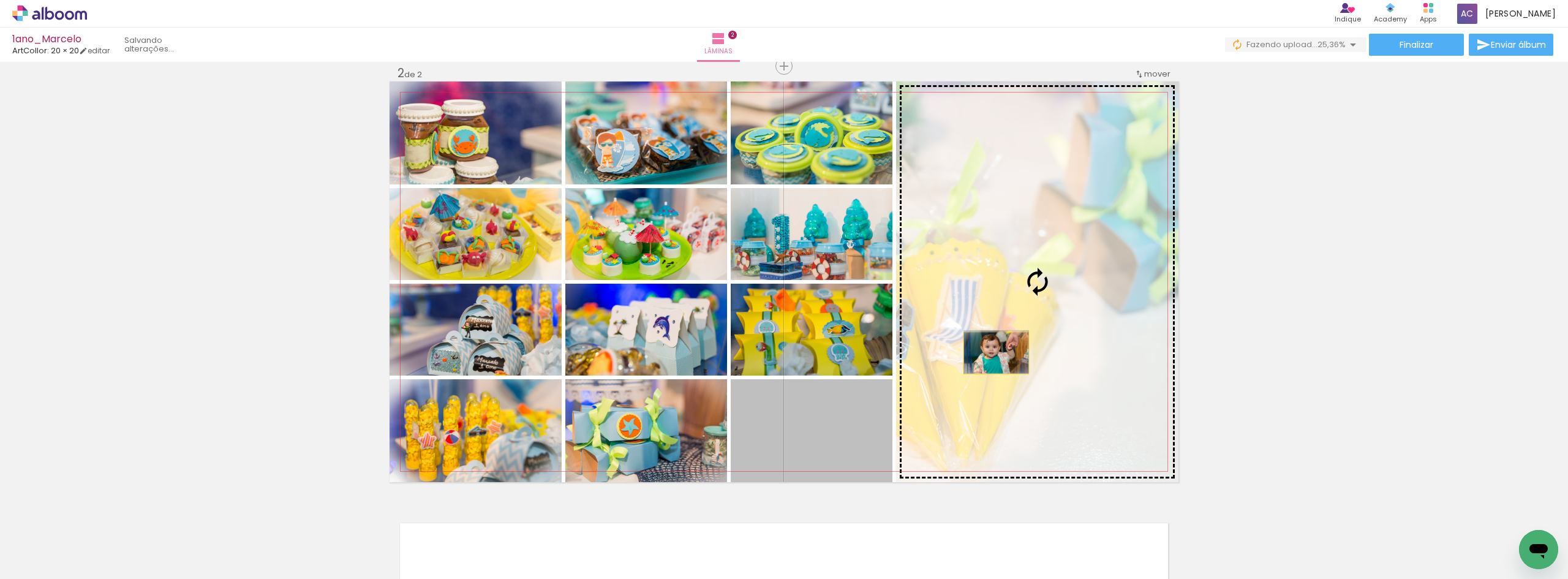
drag, startPoint x: 846, startPoint y: 434, endPoint x: 991, endPoint y: 353, distance: 166.1
click at [0, 0] on slot at bounding box center [0, 0] width 0 height 0
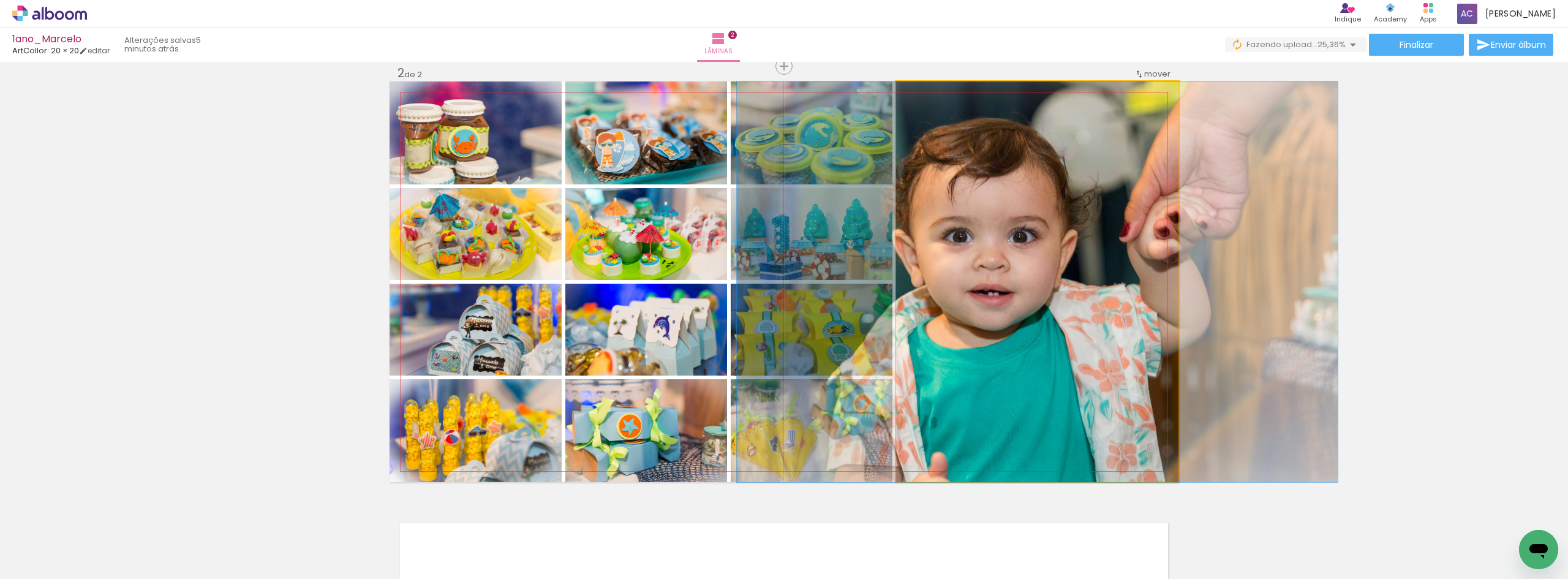
click at [990, 340] on quentale-photo at bounding box center [1037, 281] width 282 height 401
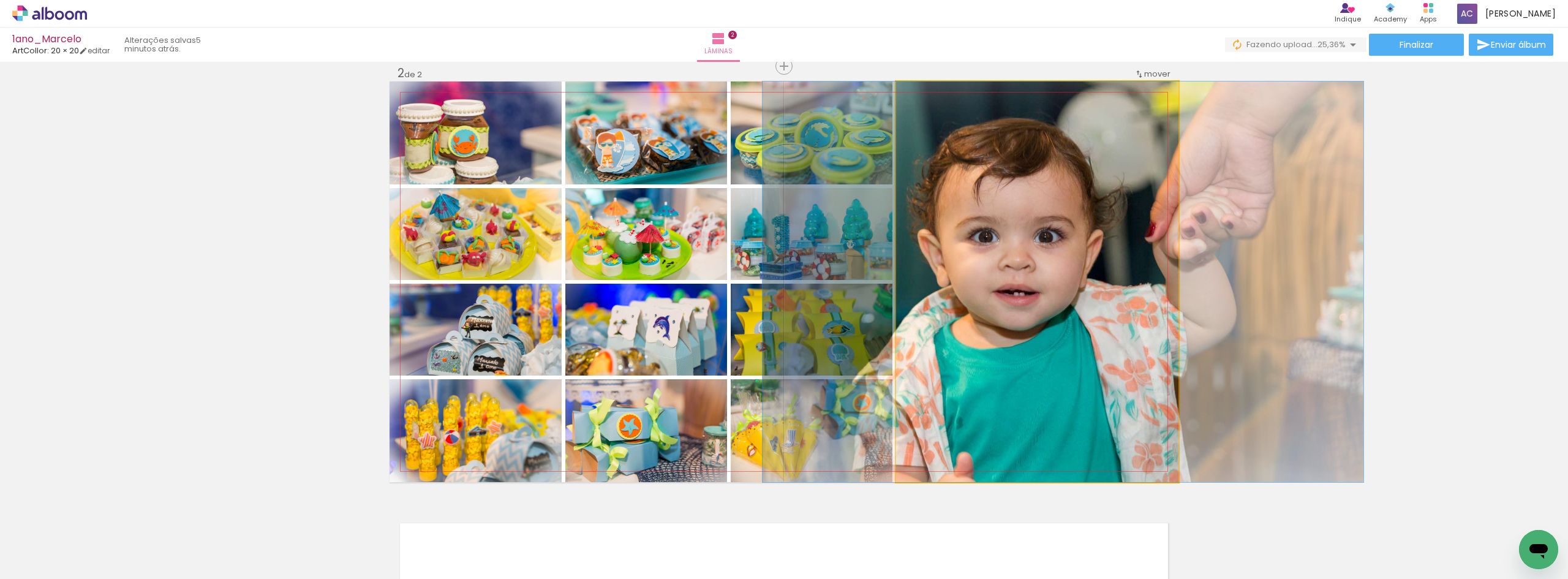
drag, startPoint x: 990, startPoint y: 340, endPoint x: 1015, endPoint y: 338, distance: 25.1
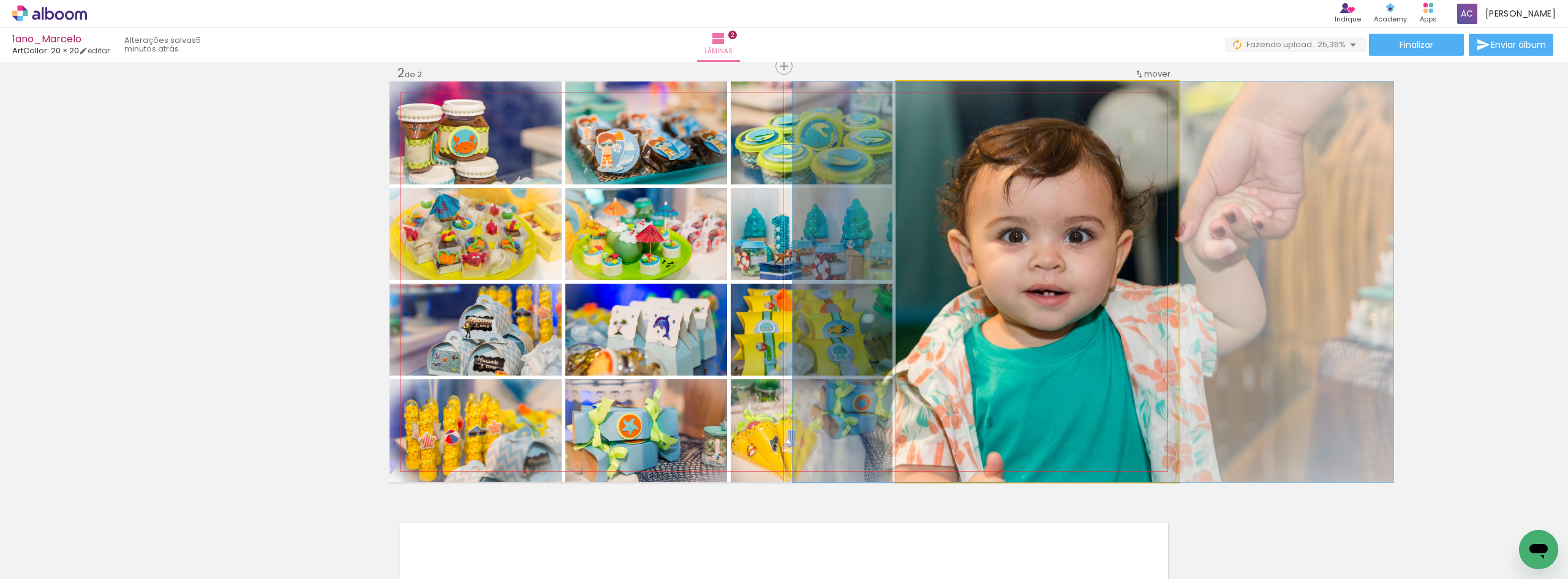
drag, startPoint x: 1015, startPoint y: 338, endPoint x: 1045, endPoint y: 338, distance: 30.0
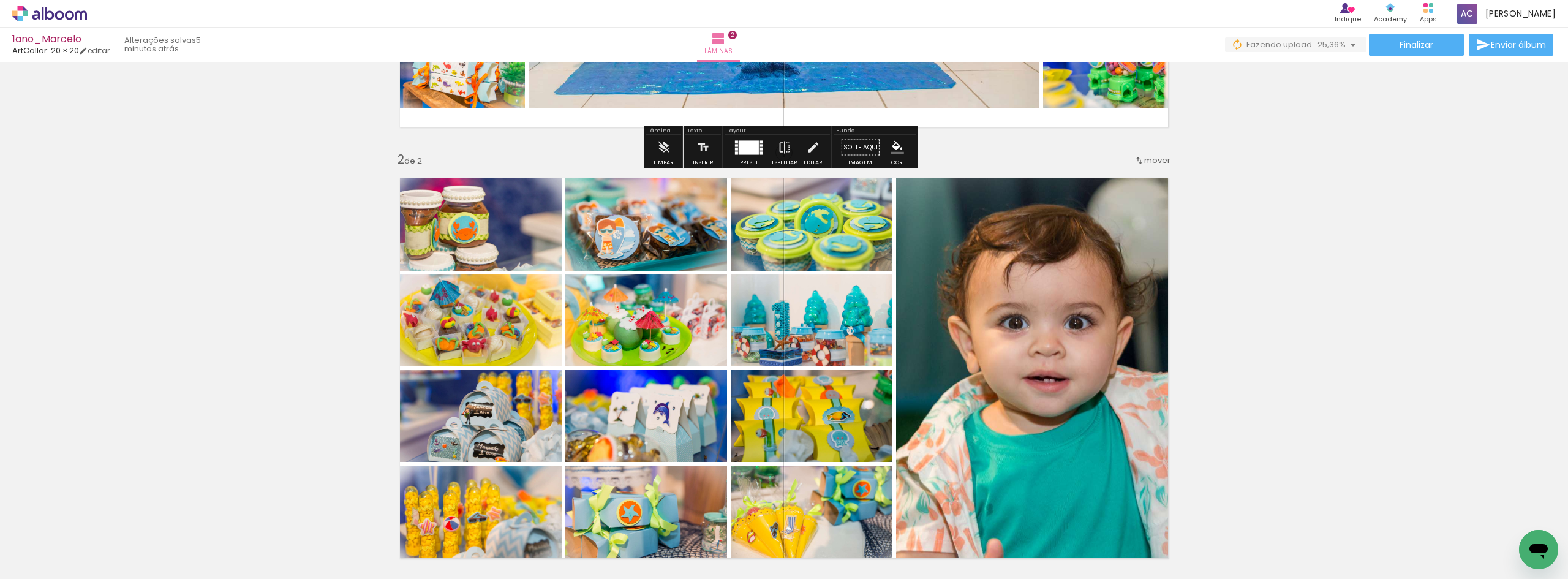
scroll to position [386, 0]
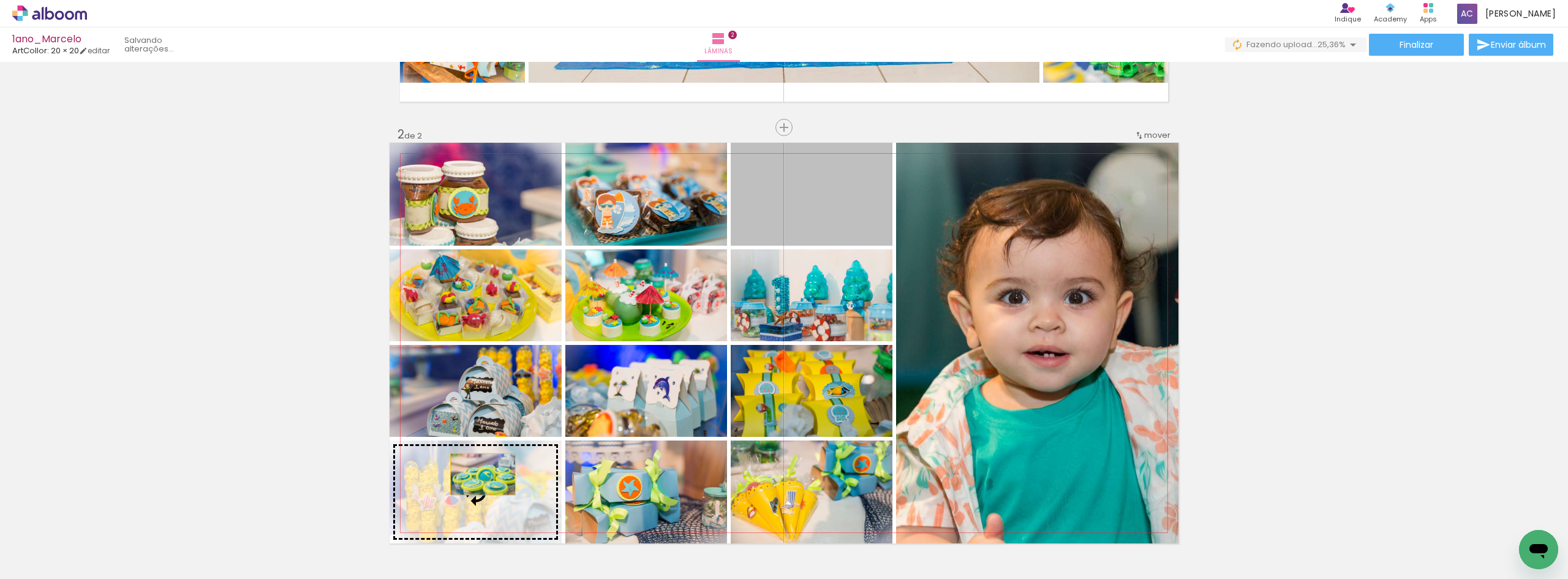
drag, startPoint x: 816, startPoint y: 203, endPoint x: 479, endPoint y: 474, distance: 432.4
click at [0, 0] on slot at bounding box center [0, 0] width 0 height 0
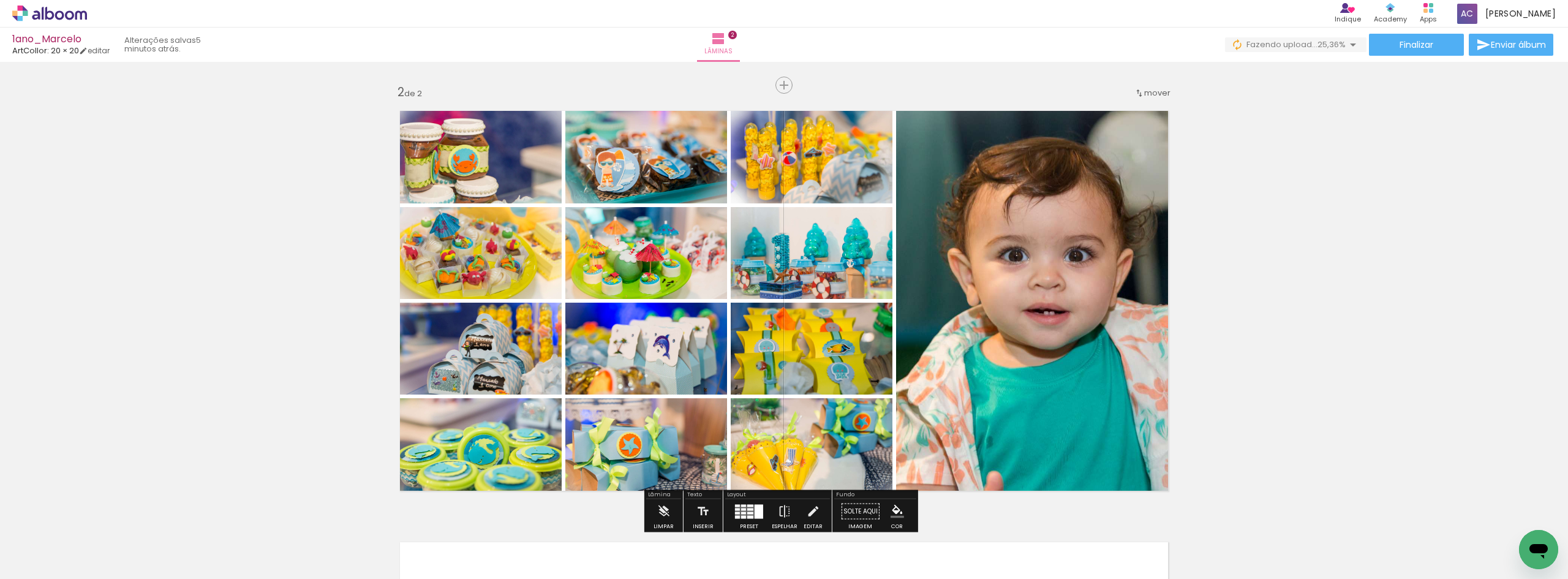
scroll to position [447, 0]
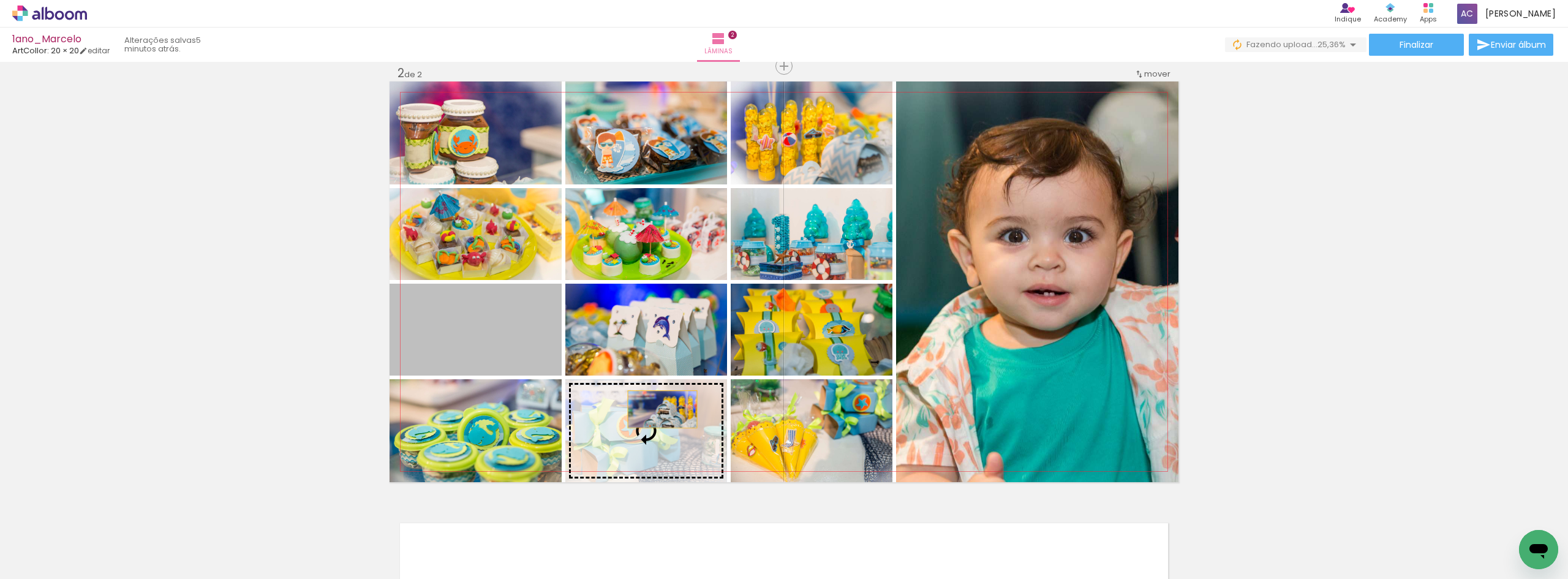
drag, startPoint x: 510, startPoint y: 326, endPoint x: 659, endPoint y: 409, distance: 170.6
click at [0, 0] on slot at bounding box center [0, 0] width 0 height 0
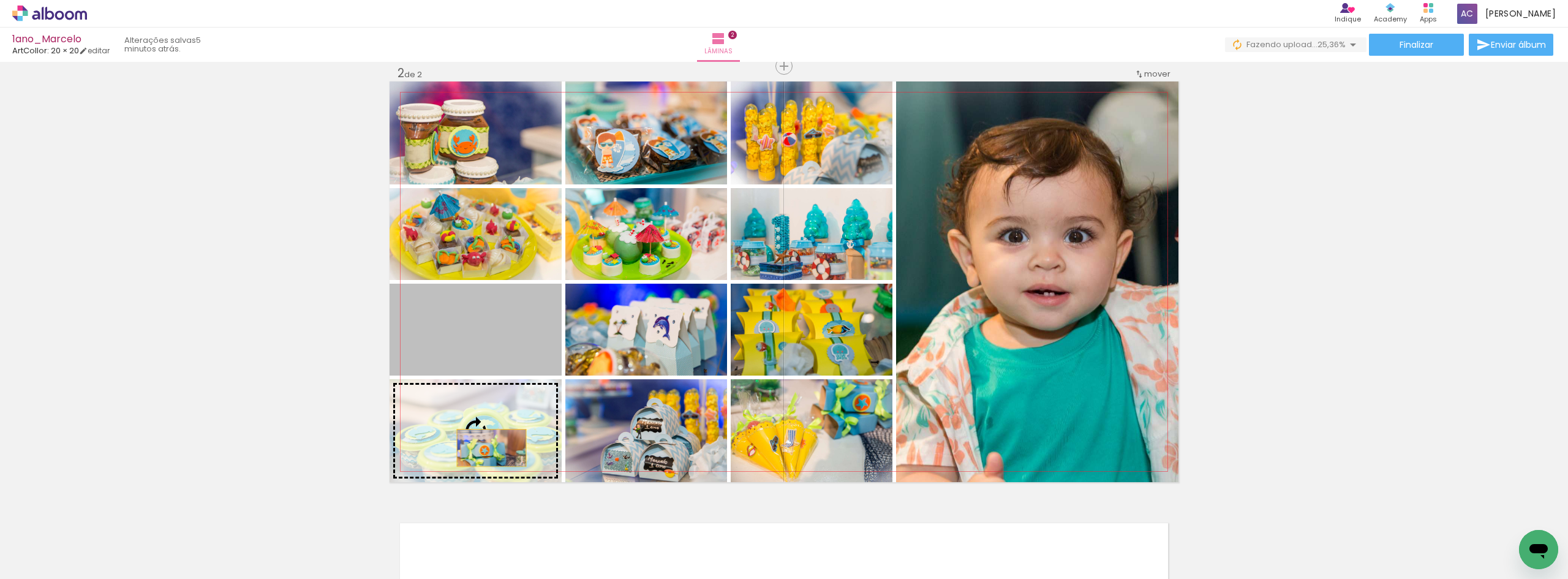
drag, startPoint x: 491, startPoint y: 327, endPoint x: 487, endPoint y: 447, distance: 120.1
click at [0, 0] on slot at bounding box center [0, 0] width 0 height 0
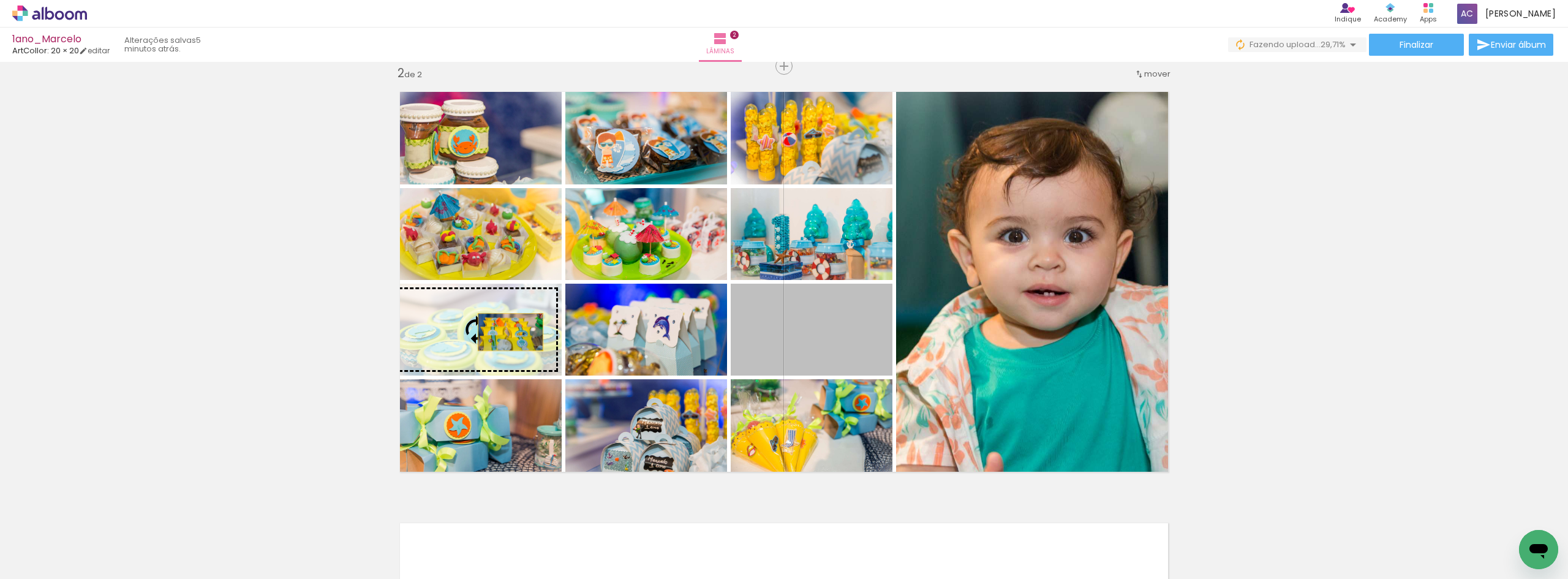
drag, startPoint x: 788, startPoint y: 330, endPoint x: 506, endPoint y: 331, distance: 282.0
click at [0, 0] on slot at bounding box center [0, 0] width 0 height 0
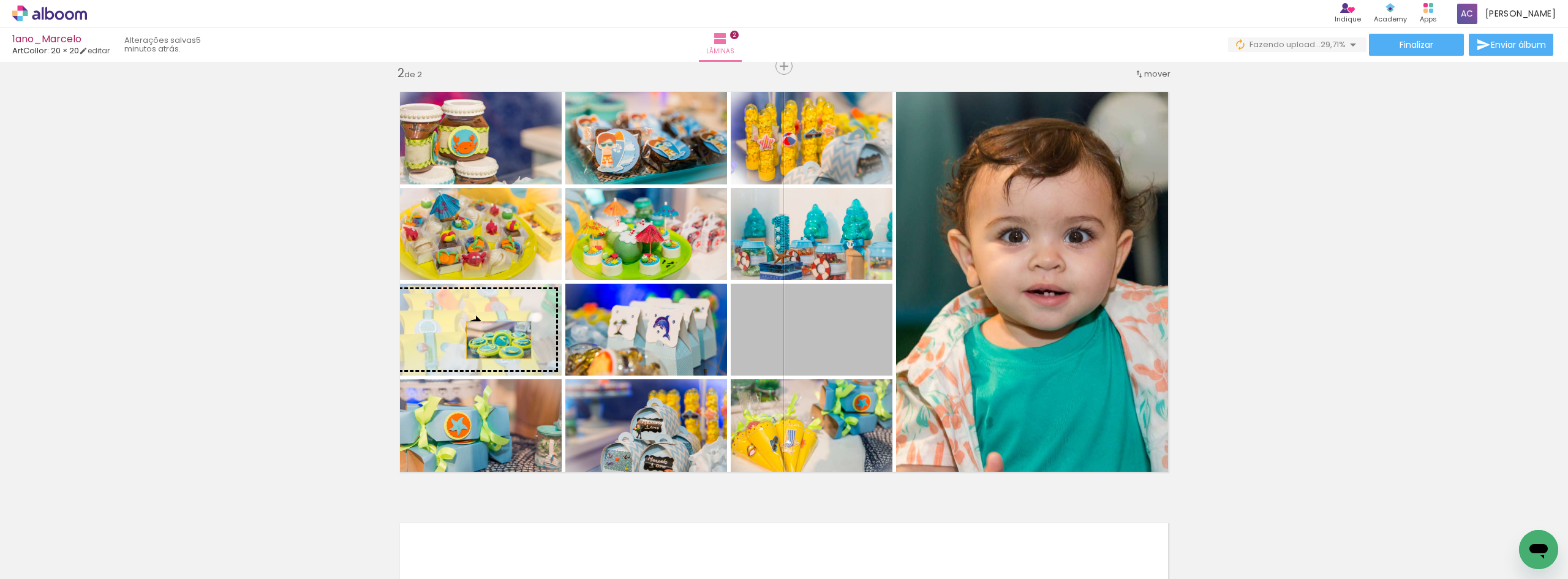
drag, startPoint x: 818, startPoint y: 334, endPoint x: 487, endPoint y: 340, distance: 331.1
click at [0, 0] on slot at bounding box center [0, 0] width 0 height 0
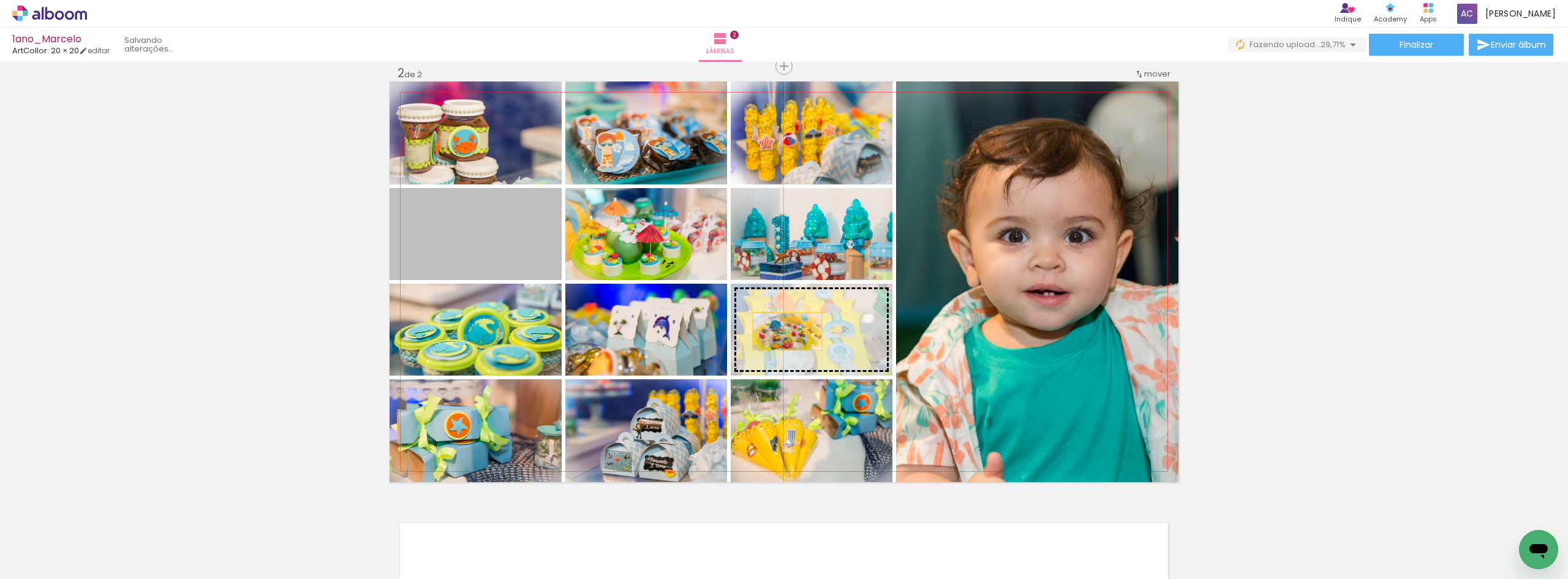
drag, startPoint x: 468, startPoint y: 236, endPoint x: 783, endPoint y: 331, distance: 329.0
click at [0, 0] on slot at bounding box center [0, 0] width 0 height 0
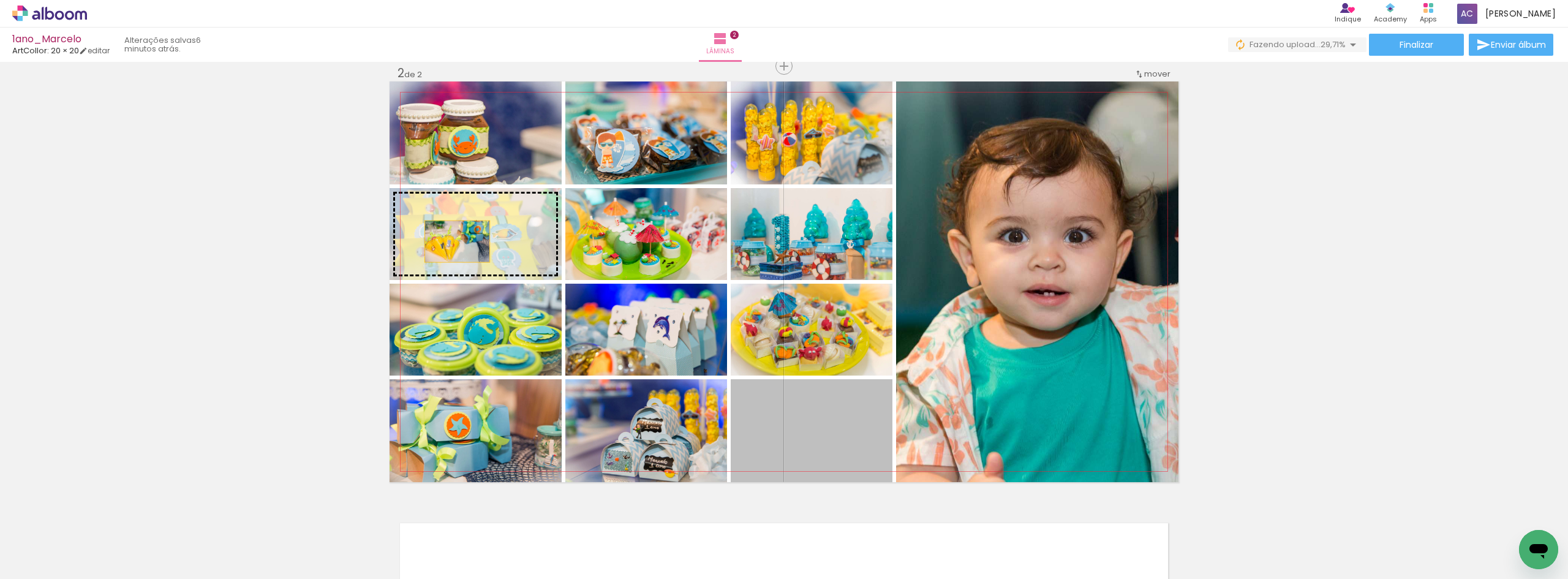
drag, startPoint x: 796, startPoint y: 439, endPoint x: 453, endPoint y: 241, distance: 396.0
click at [0, 0] on slot at bounding box center [0, 0] width 0 height 0
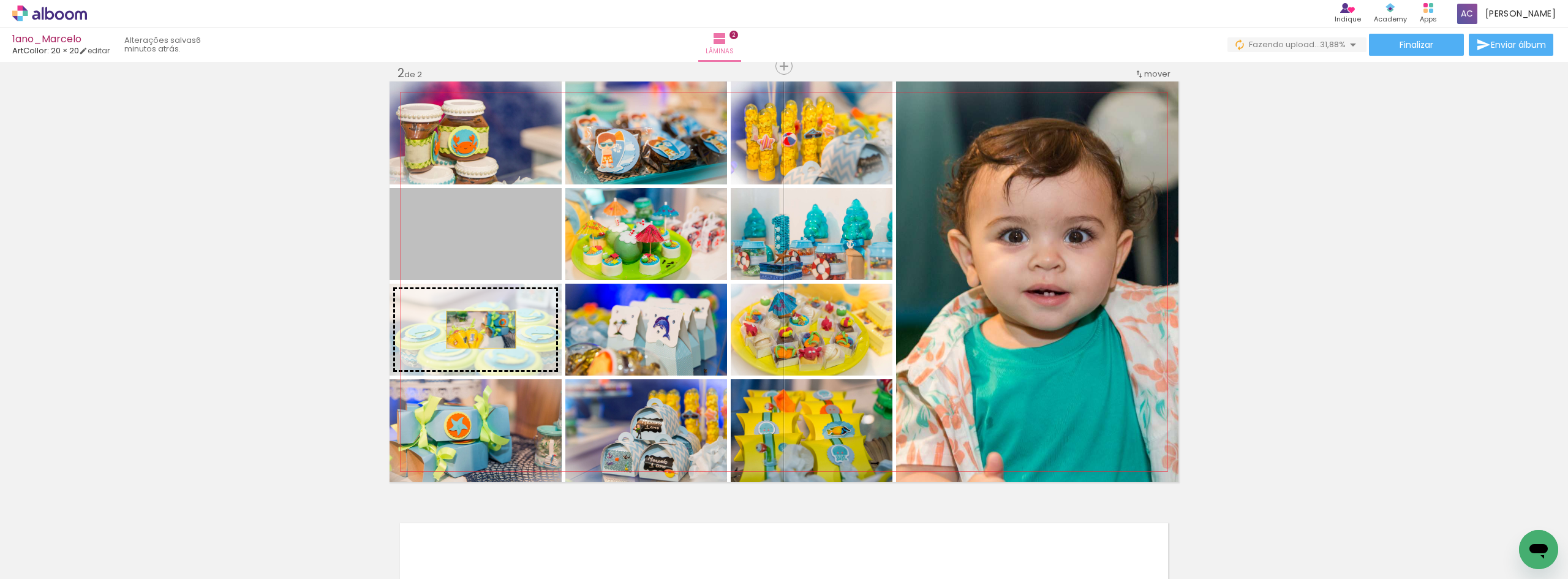
drag, startPoint x: 484, startPoint y: 250, endPoint x: 476, endPoint y: 330, distance: 80.4
click at [0, 0] on slot at bounding box center [0, 0] width 0 height 0
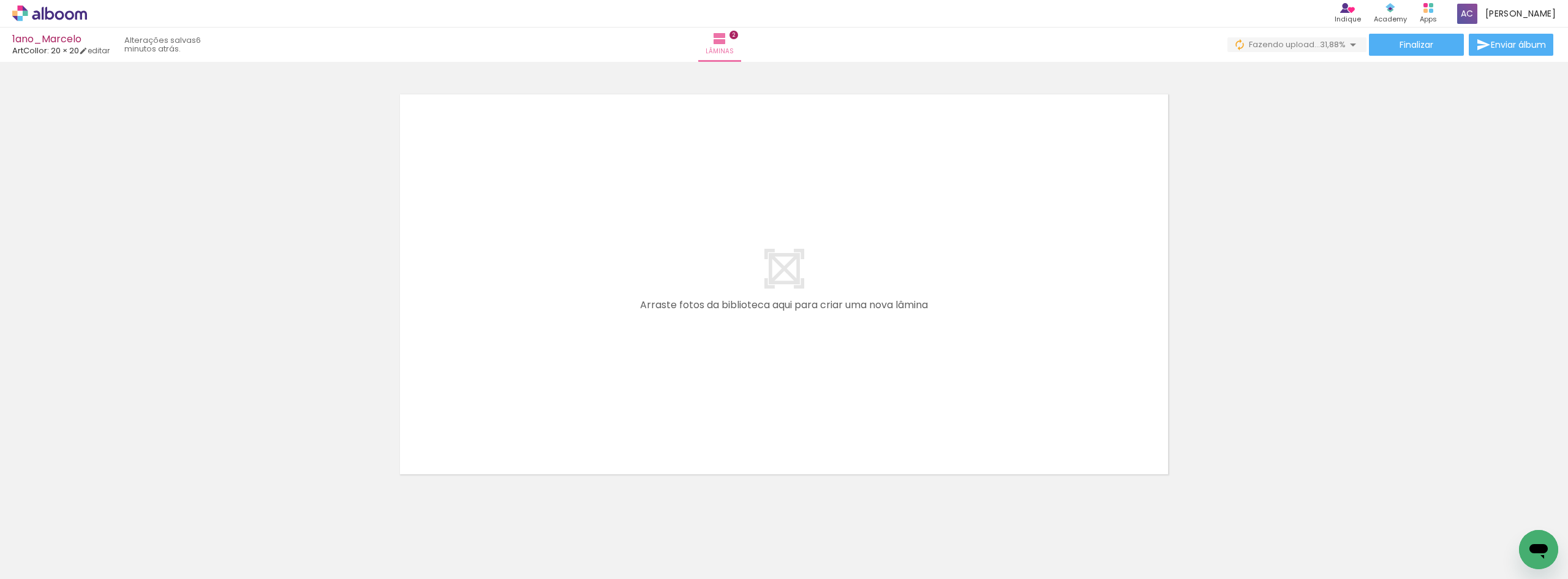
scroll to position [0, 1210]
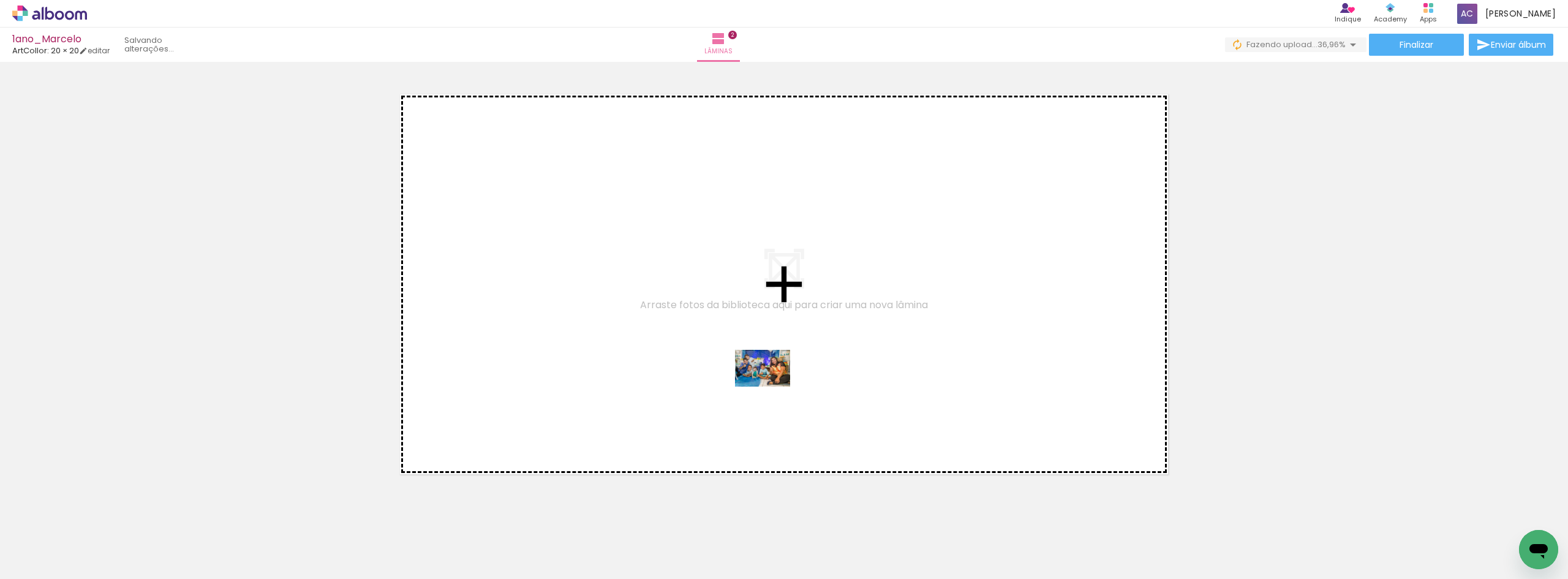
drag, startPoint x: 625, startPoint y: 547, endPoint x: 771, endPoint y: 386, distance: 217.3
click at [771, 386] on quentale-workspace at bounding box center [784, 289] width 1568 height 579
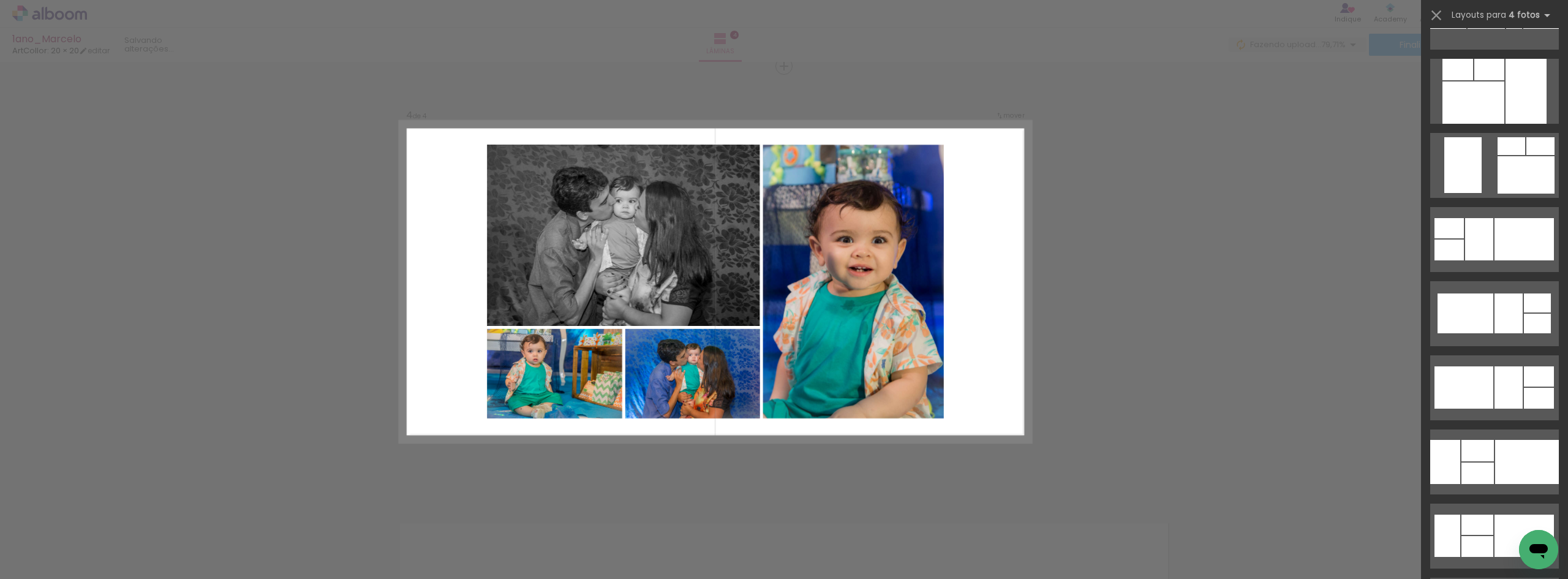
scroll to position [2807, 0]
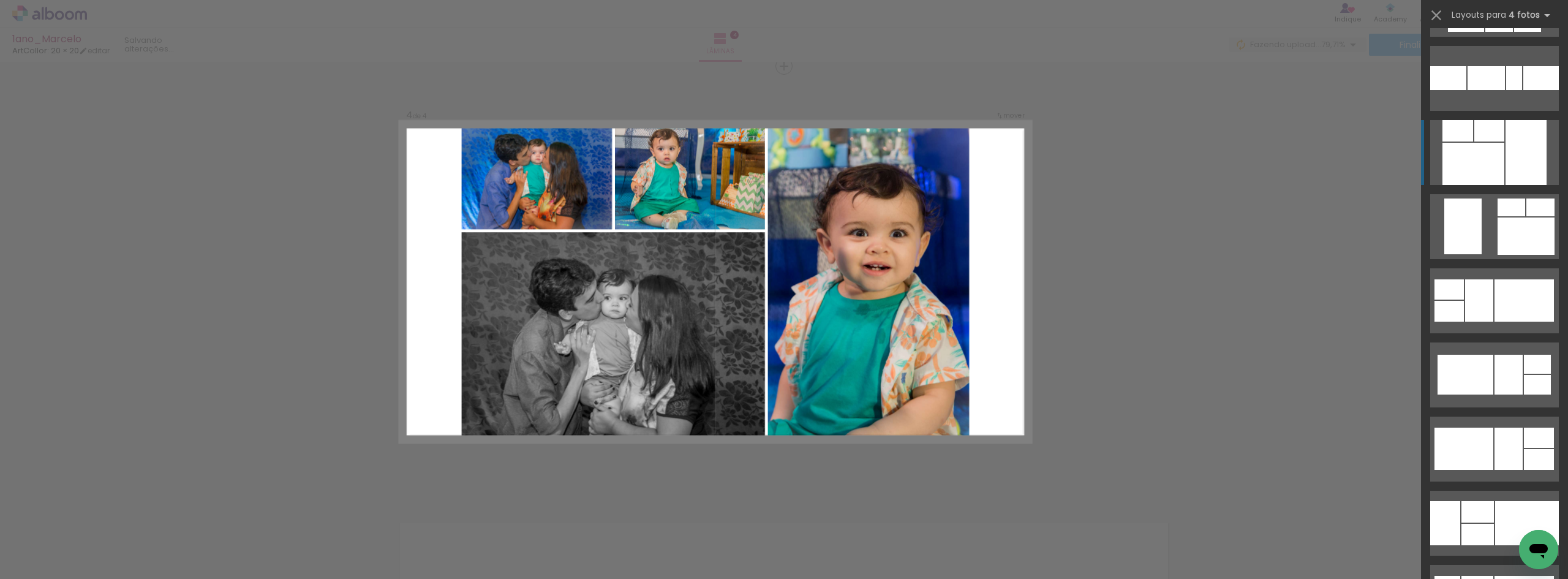
click at [1498, 149] on div at bounding box center [1473, 164] width 61 height 42
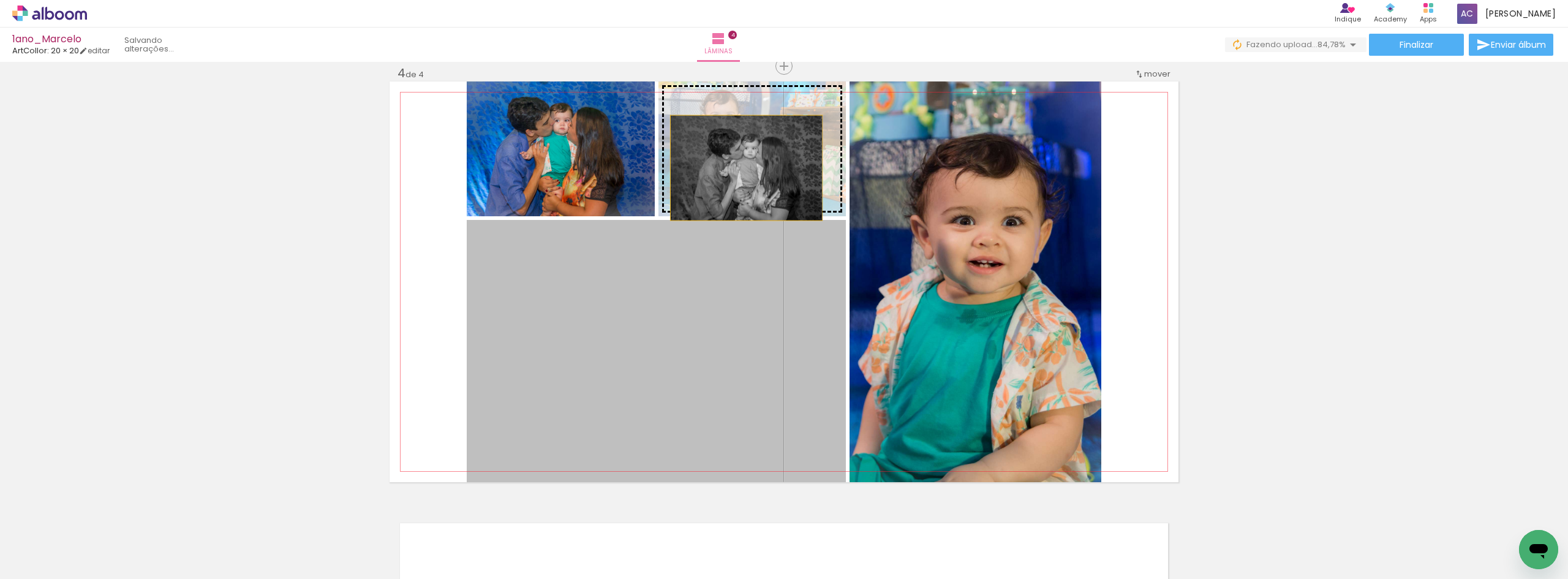
drag, startPoint x: 609, startPoint y: 352, endPoint x: 742, endPoint y: 168, distance: 227.0
click at [0, 0] on slot at bounding box center [0, 0] width 0 height 0
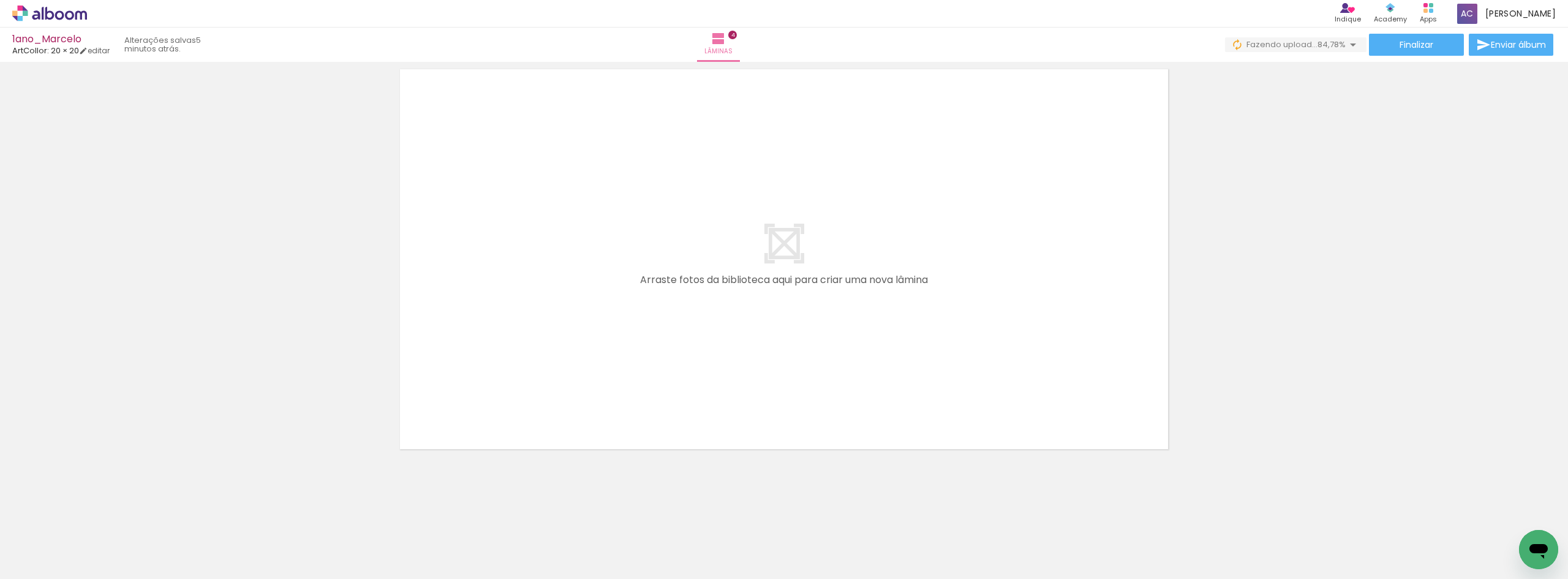
scroll to position [0, 1122]
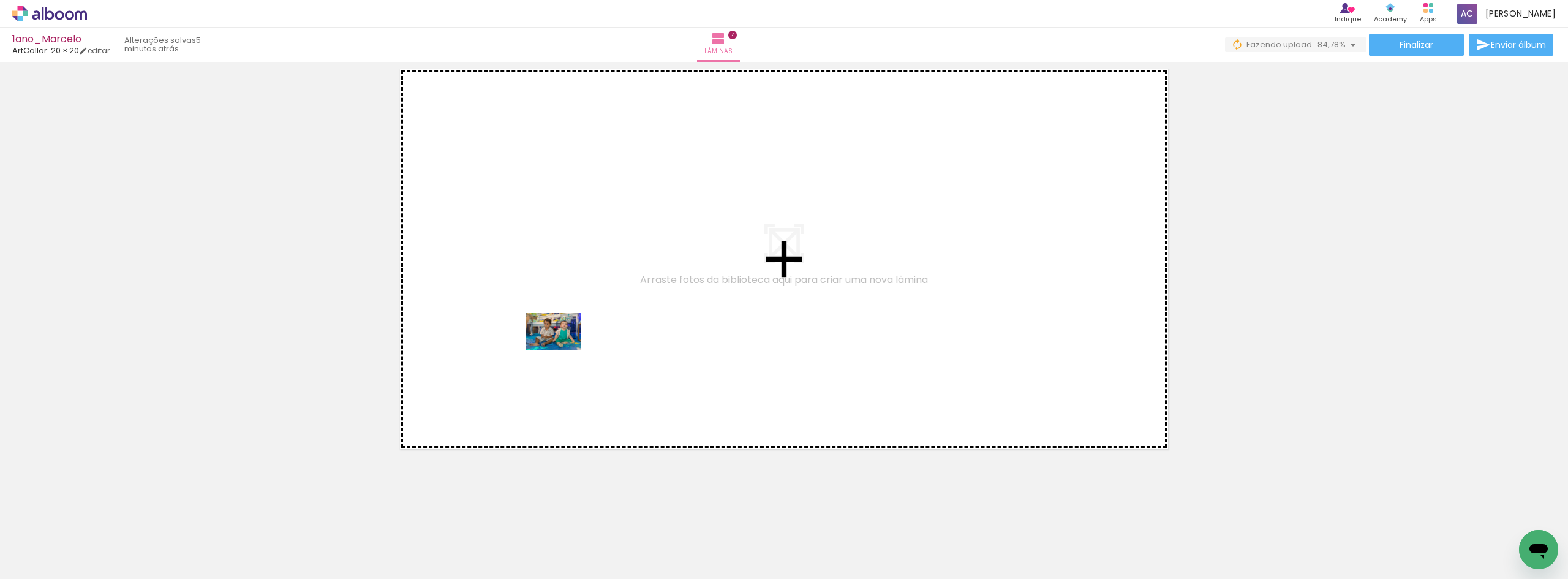
drag, startPoint x: 521, startPoint y: 546, endPoint x: 562, endPoint y: 350, distance: 200.2
click at [562, 350] on quentale-workspace at bounding box center [784, 289] width 1568 height 579
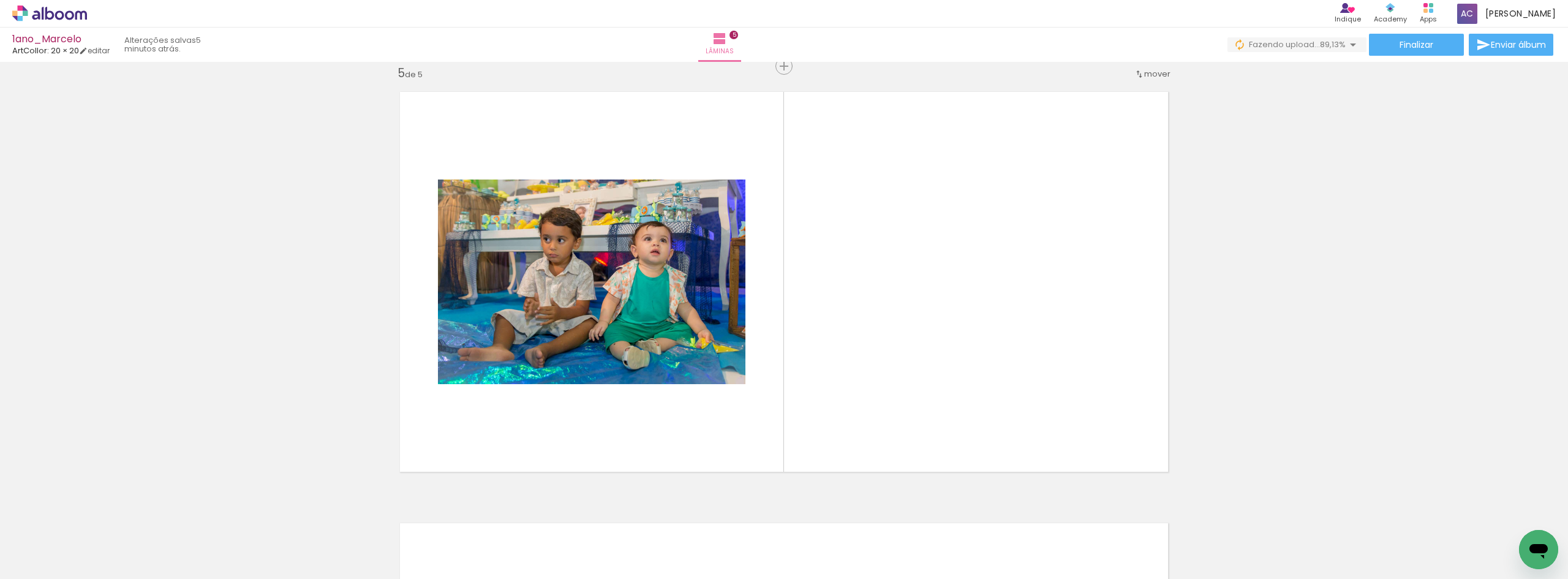
scroll to position [0, 741]
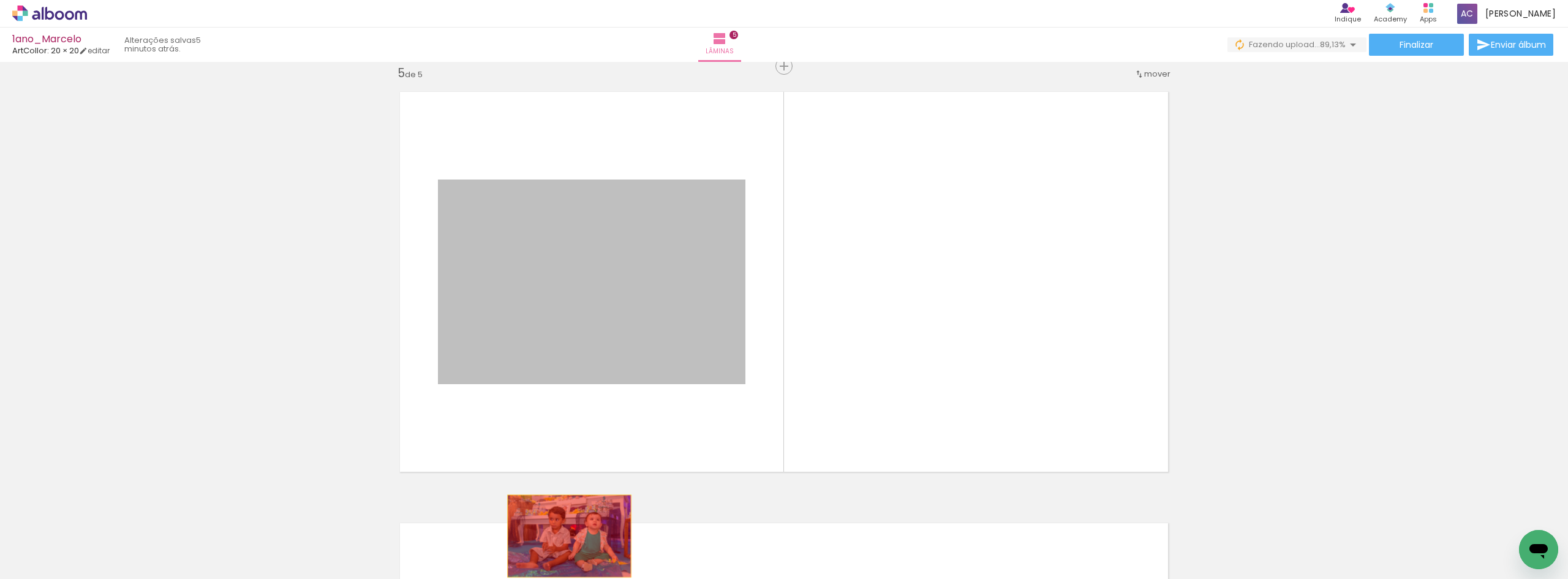
drag, startPoint x: 584, startPoint y: 277, endPoint x: 565, endPoint y: 537, distance: 260.7
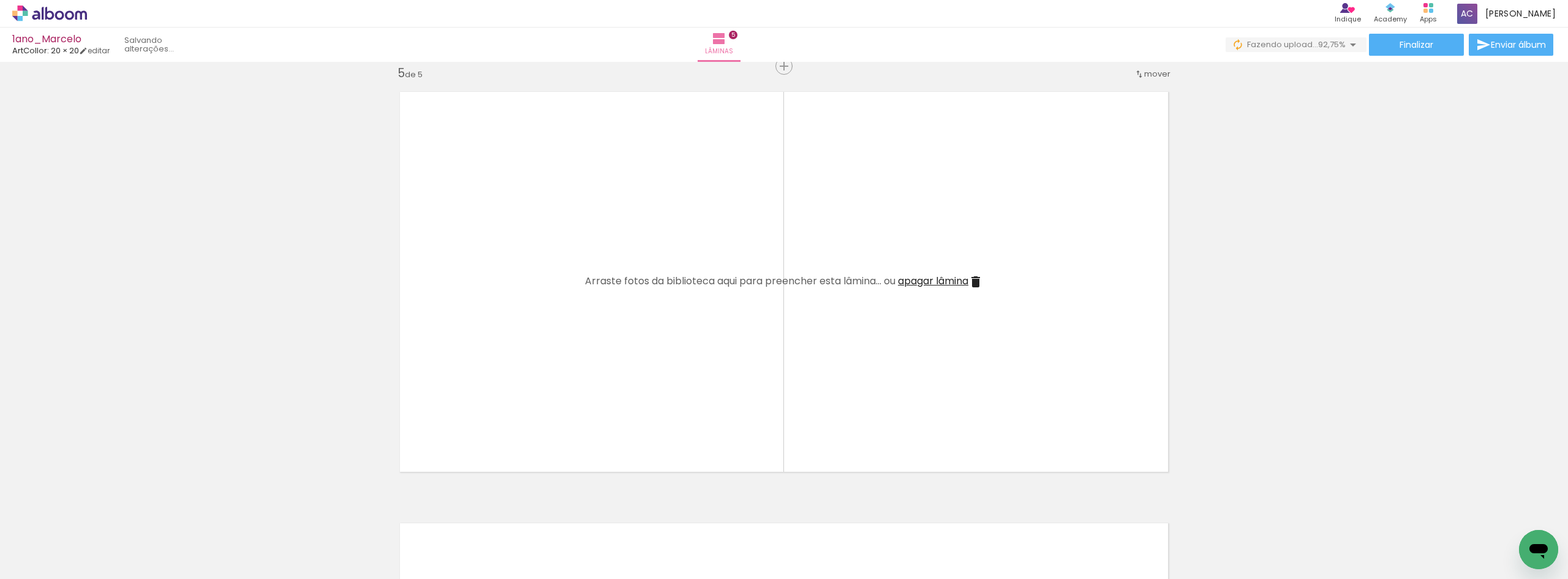
scroll to position [0, 1340]
drag, startPoint x: 990, startPoint y: 540, endPoint x: 768, endPoint y: 365, distance: 282.7
click at [779, 374] on quentale-workspace at bounding box center [784, 289] width 1568 height 579
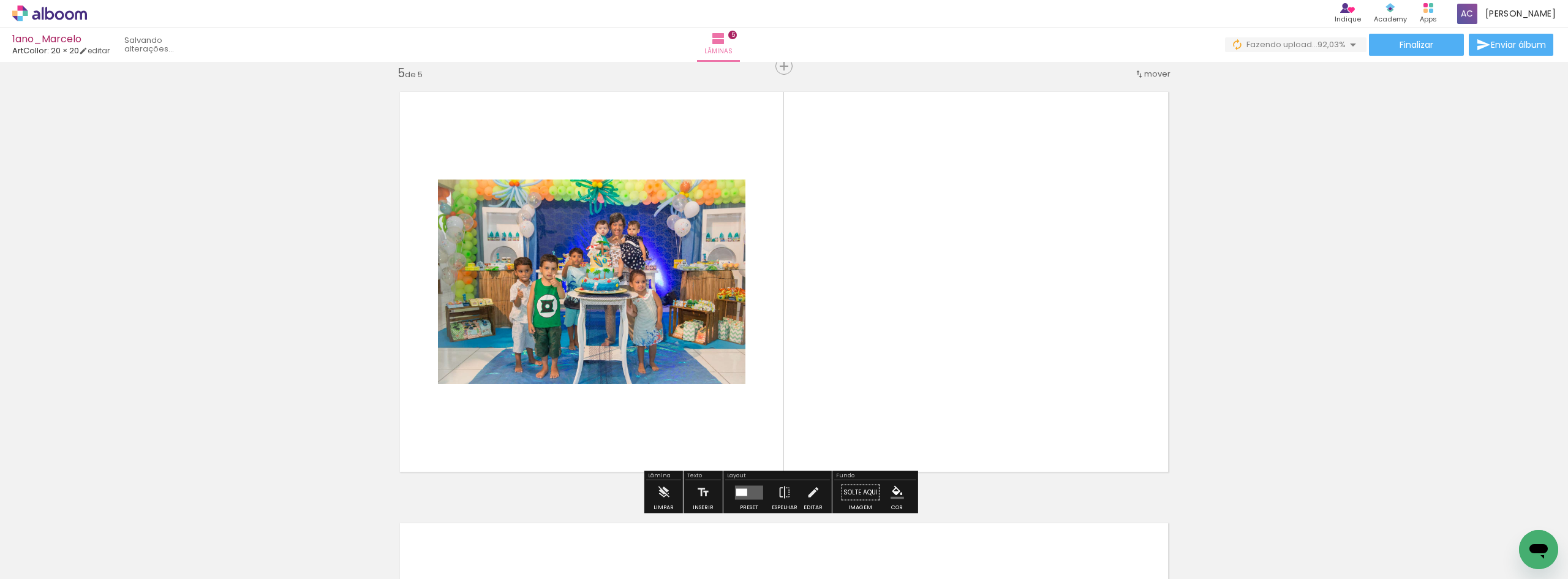
click at [768, 365] on quentale-layouter at bounding box center [784, 281] width 789 height 401
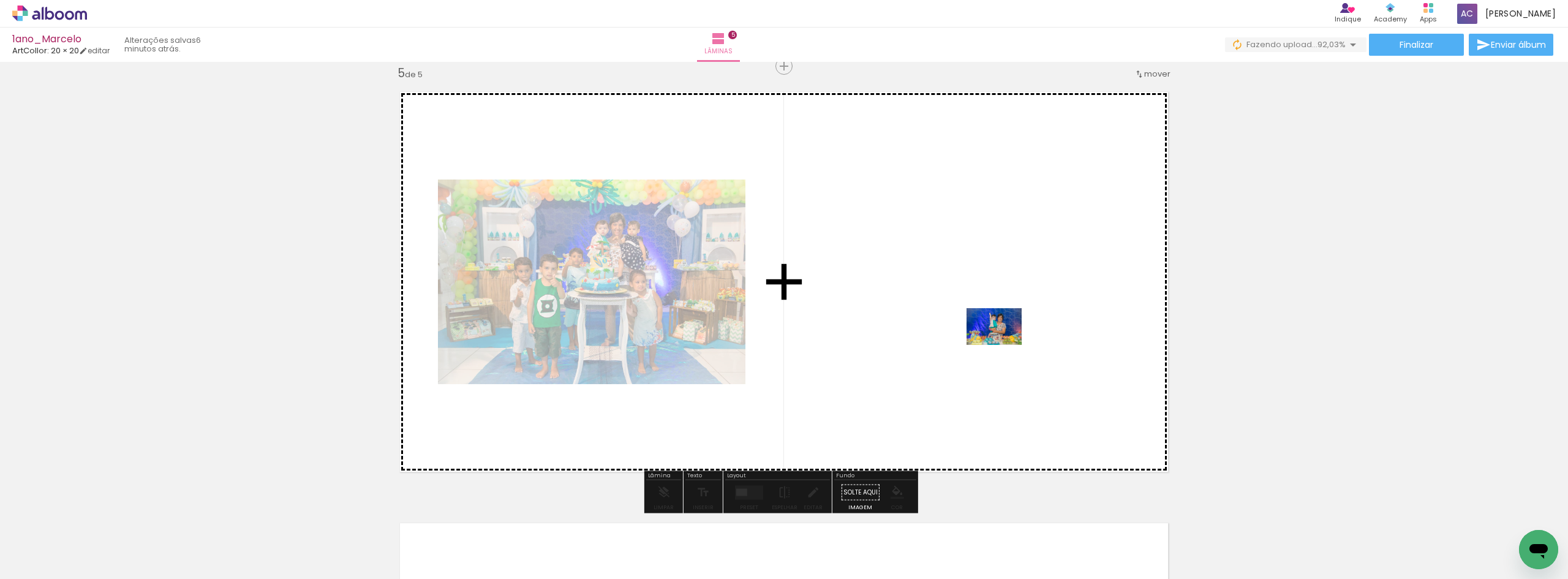
drag, startPoint x: 1056, startPoint y: 538, endPoint x: 1003, endPoint y: 344, distance: 201.1
click at [1003, 344] on quentale-workspace at bounding box center [784, 289] width 1568 height 579
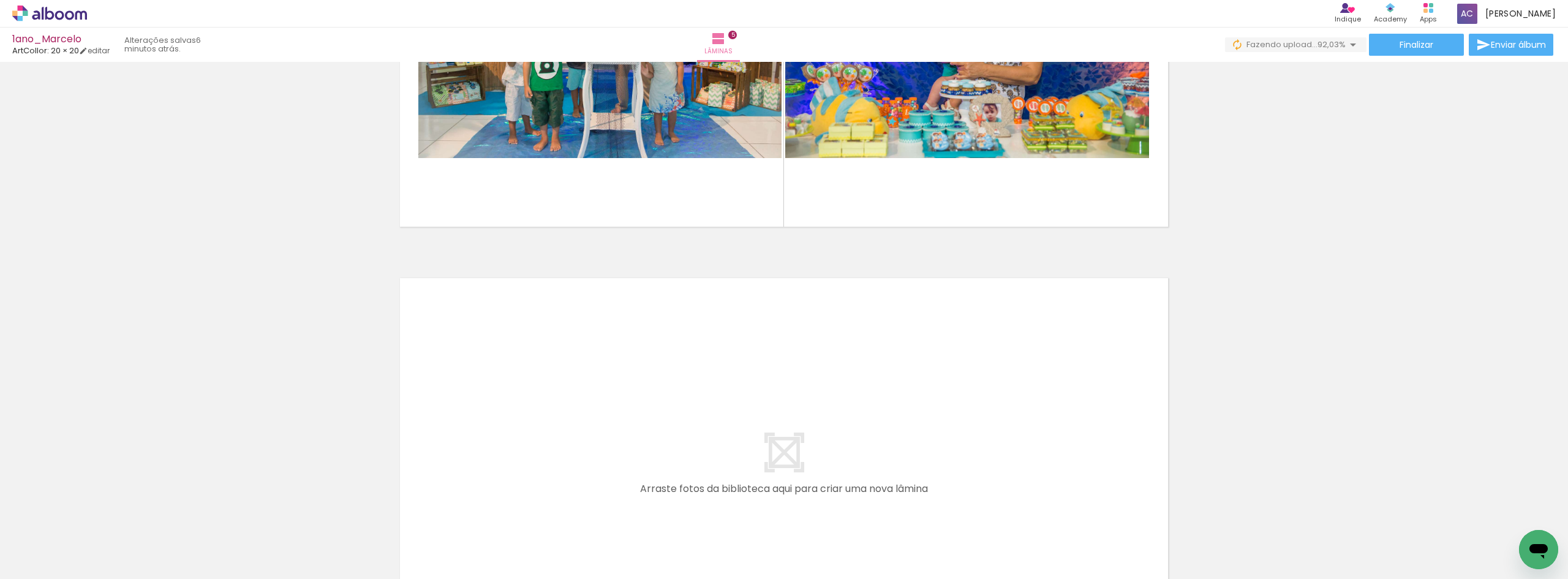
scroll to position [0, 5247]
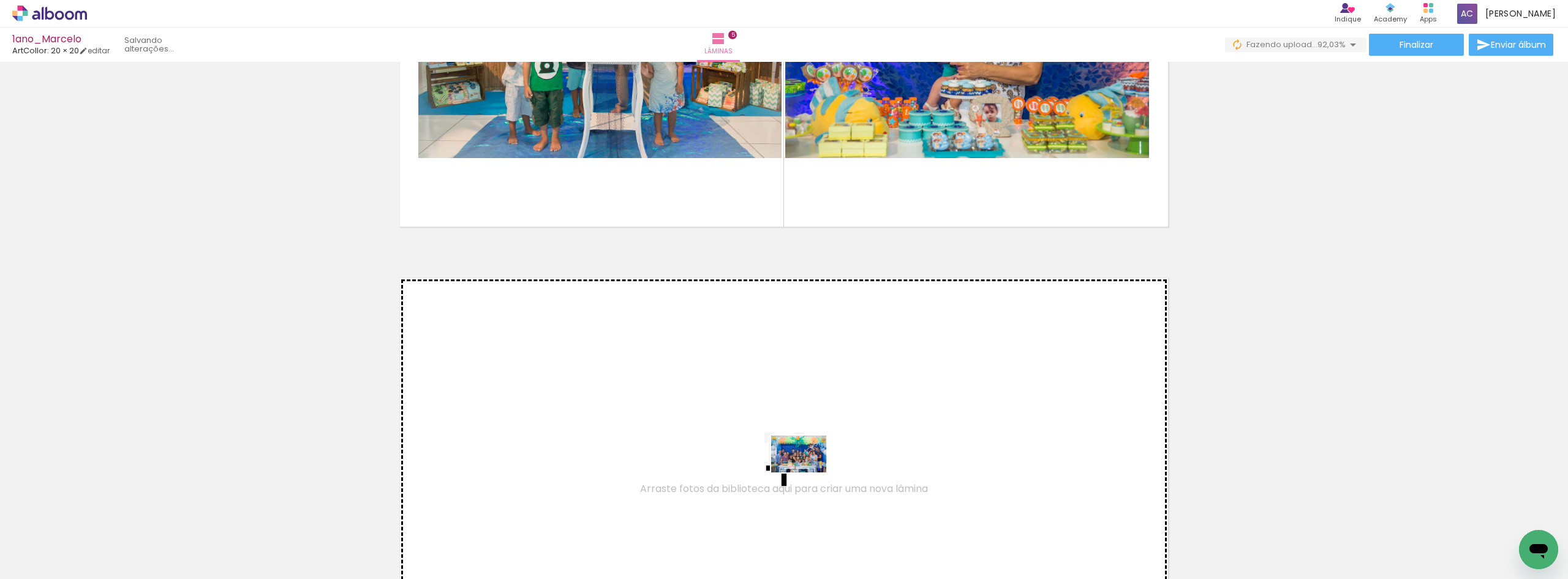
drag, startPoint x: 707, startPoint y: 550, endPoint x: 809, endPoint y: 472, distance: 128.4
click at [809, 472] on quentale-workspace at bounding box center [784, 289] width 1568 height 579
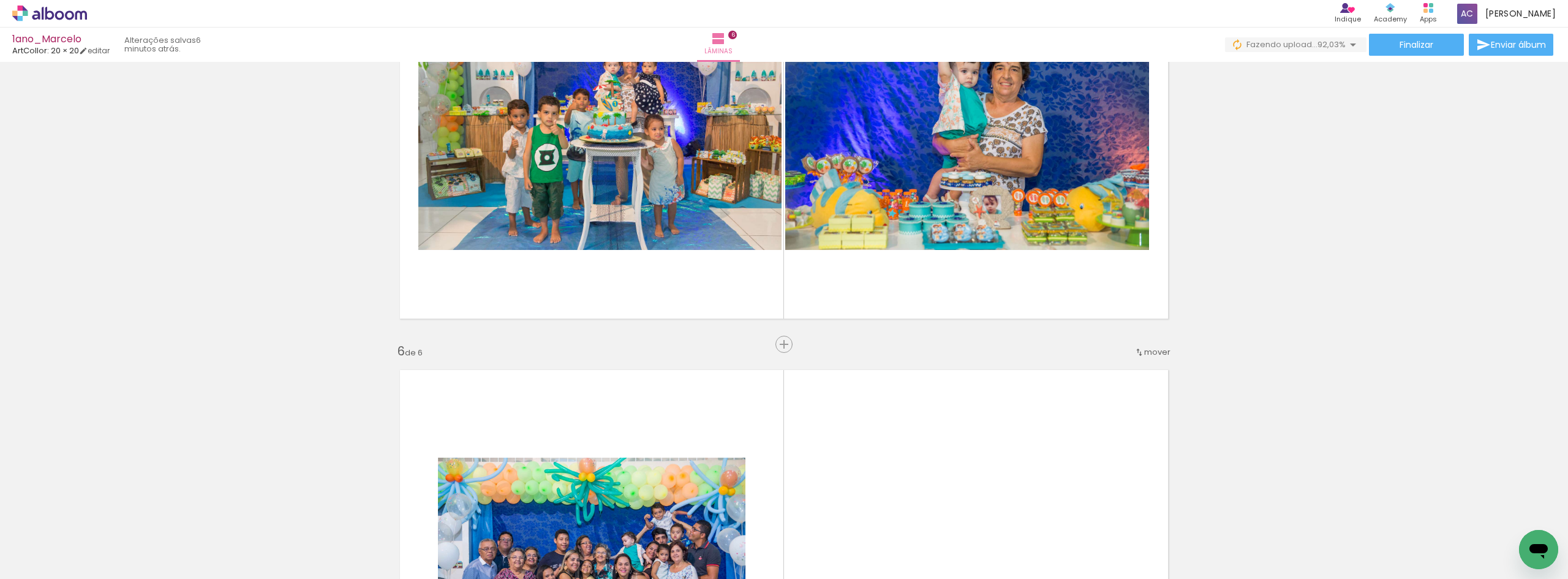
scroll to position [1865, 0]
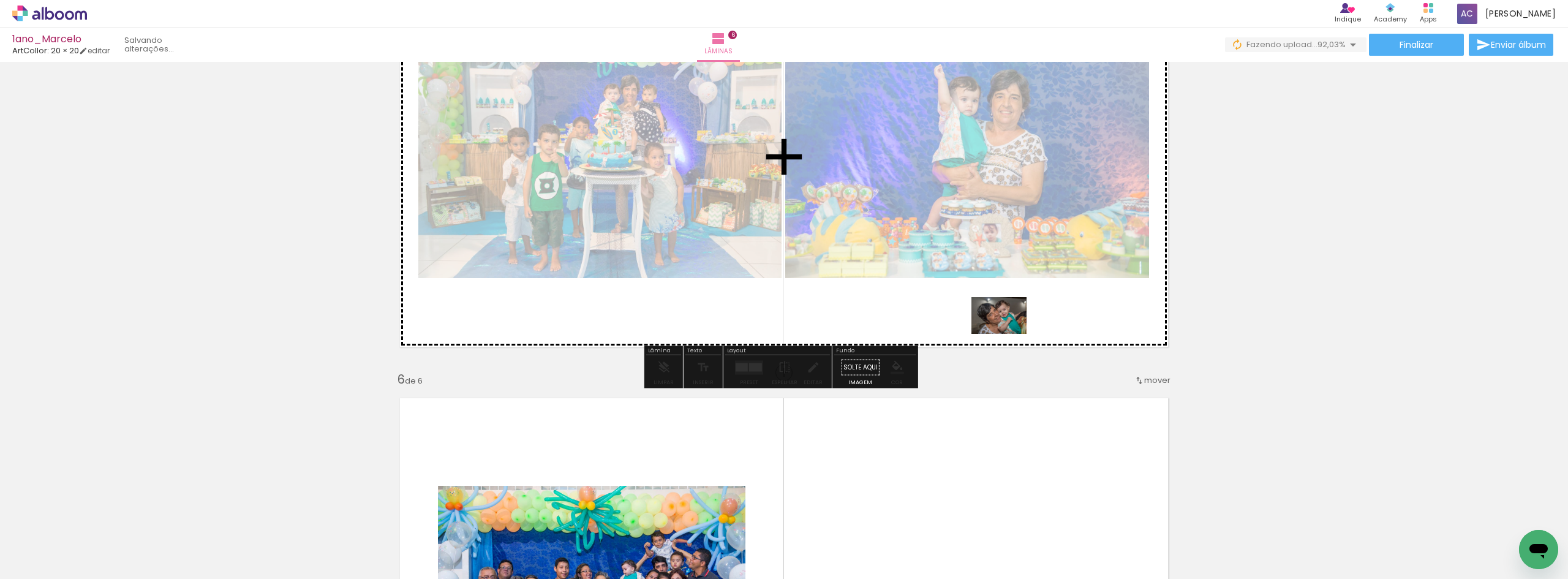
drag, startPoint x: 1056, startPoint y: 543, endPoint x: 999, endPoint y: 309, distance: 240.8
click at [999, 309] on quentale-workspace at bounding box center [784, 289] width 1568 height 579
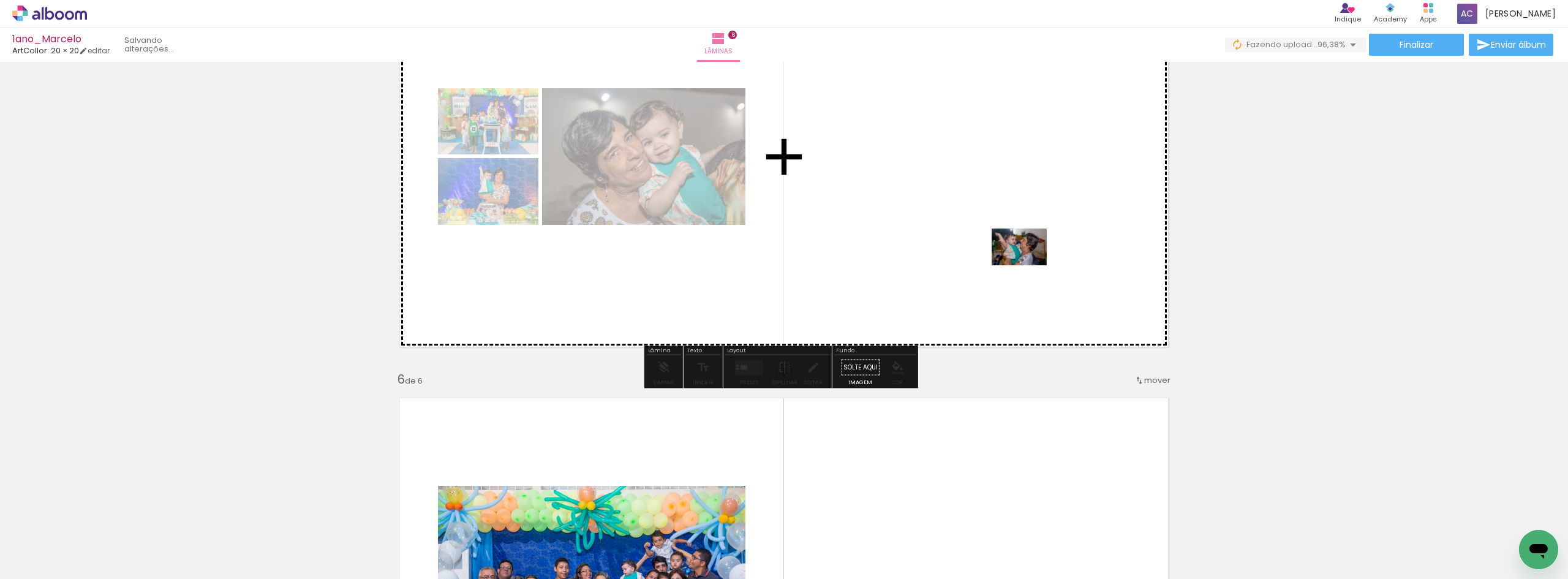
drag, startPoint x: 1124, startPoint y: 545, endPoint x: 1029, endPoint y: 265, distance: 295.7
click at [1029, 265] on quentale-workspace at bounding box center [784, 289] width 1568 height 579
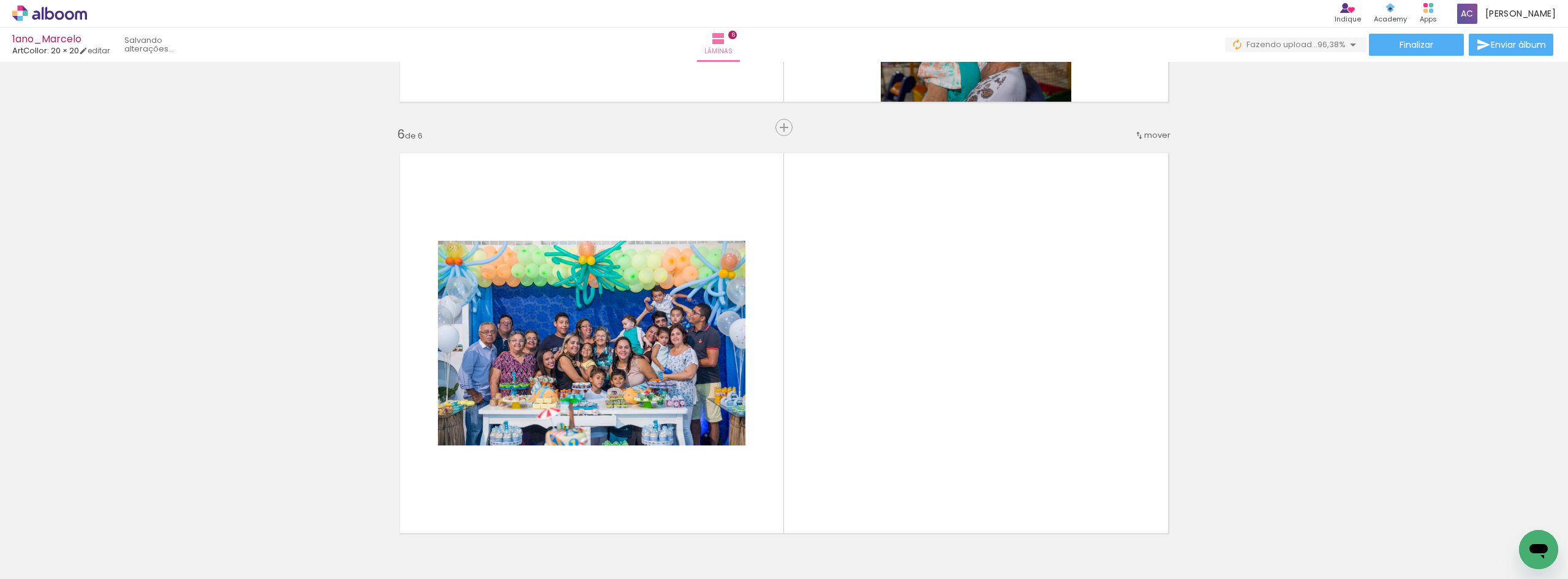
scroll to position [0, 8004]
click at [1048, 543] on div at bounding box center [1036, 537] width 61 height 41
click at [1448, 538] on div at bounding box center [1447, 537] width 61 height 41
click at [1455, 537] on div at bounding box center [1447, 537] width 61 height 41
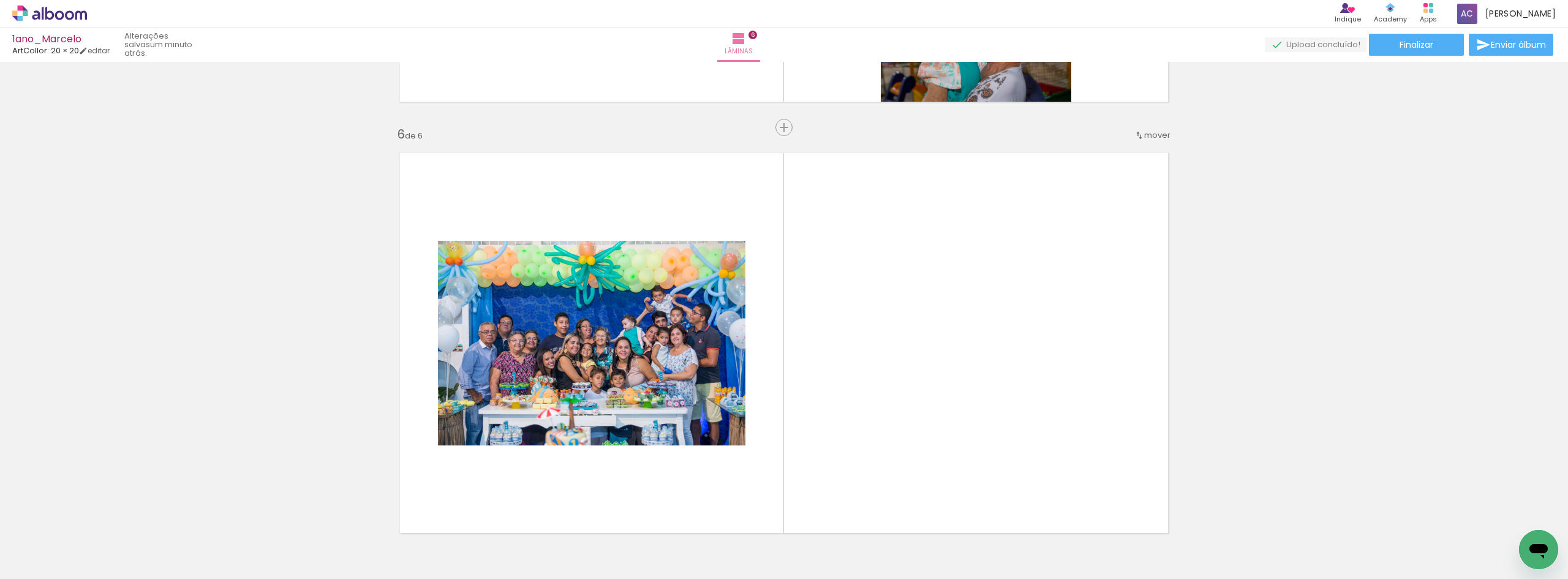
scroll to position [0, 6701]
click at [494, 547] on div at bounding box center [487, 537] width 61 height 41
